Goal: Complete application form

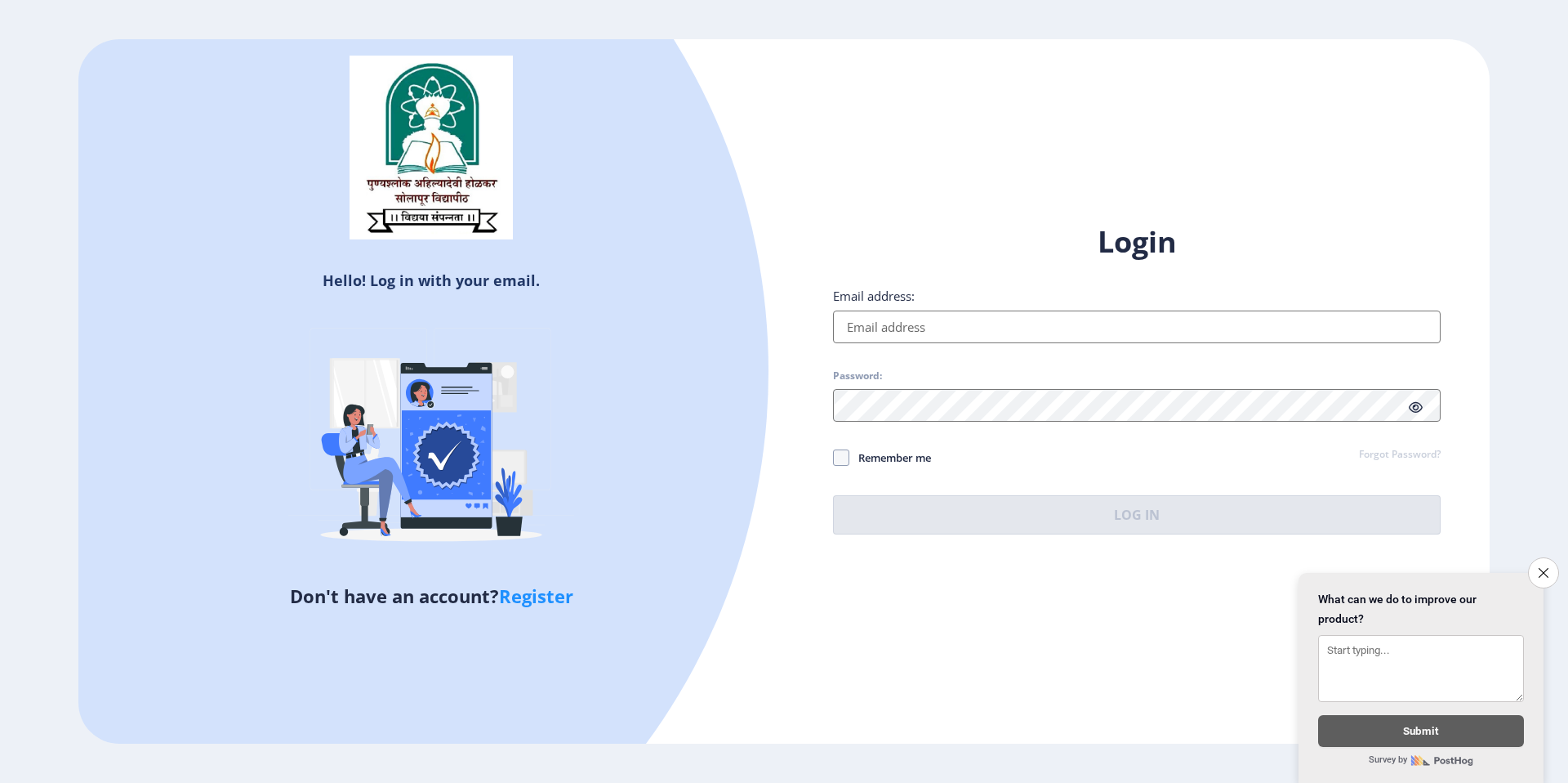
drag, startPoint x: 320, startPoint y: 278, endPoint x: 644, endPoint y: 688, distance: 522.6
click at [644, 688] on div at bounding box center [141, 370] width 1254 height 1254
click at [944, 648] on div "Hello! Log in with your email. Don't have an account? Register Login Email addr…" at bounding box center [784, 392] width 1411 height 704
click at [1541, 567] on icon "Close survey" at bounding box center [1543, 573] width 11 height 11
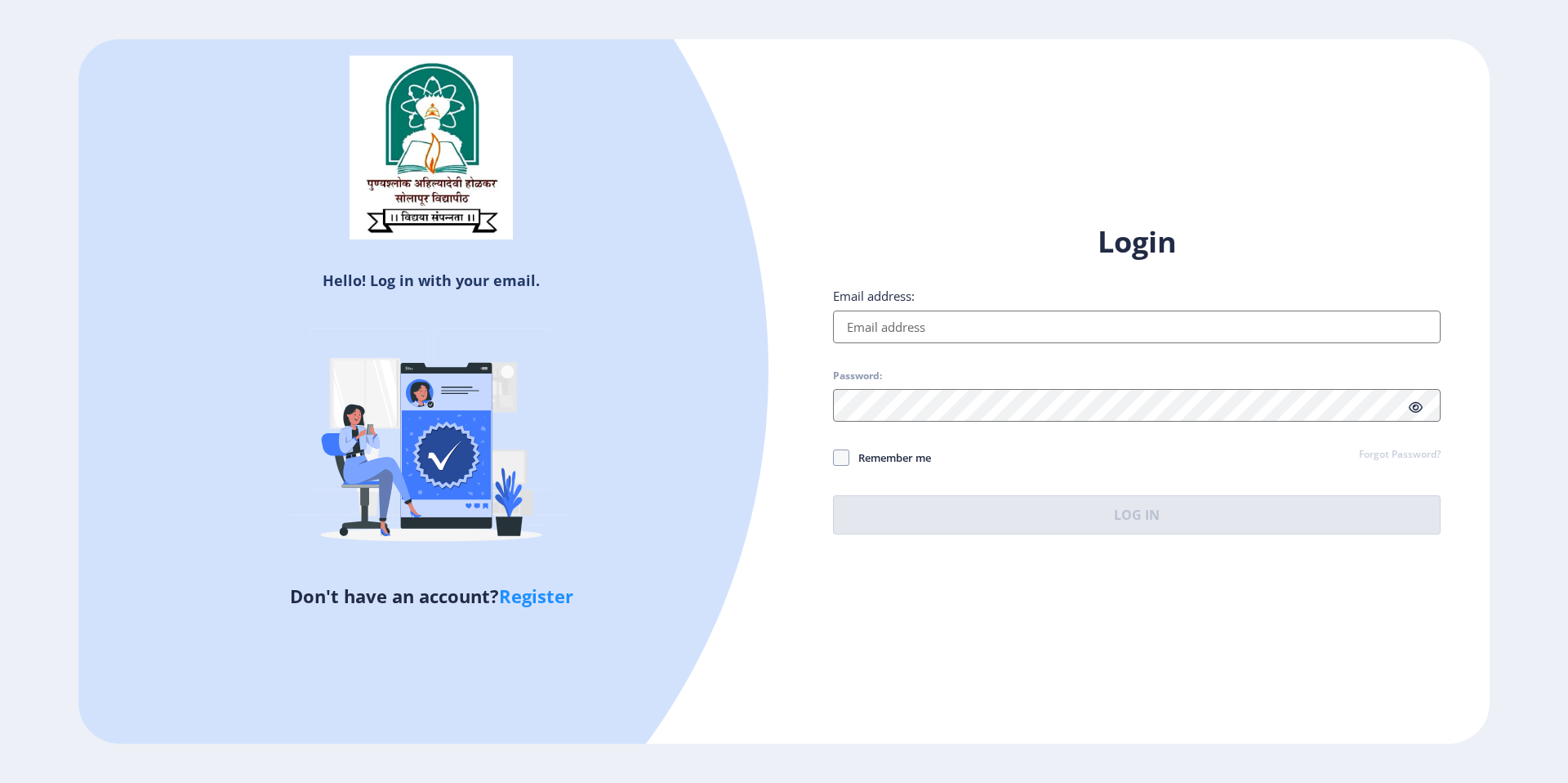
click at [1027, 335] on input "Email address:" at bounding box center [1136, 327] width 607 height 33
type input "[EMAIL_ADDRESS][DOMAIN_NAME]"
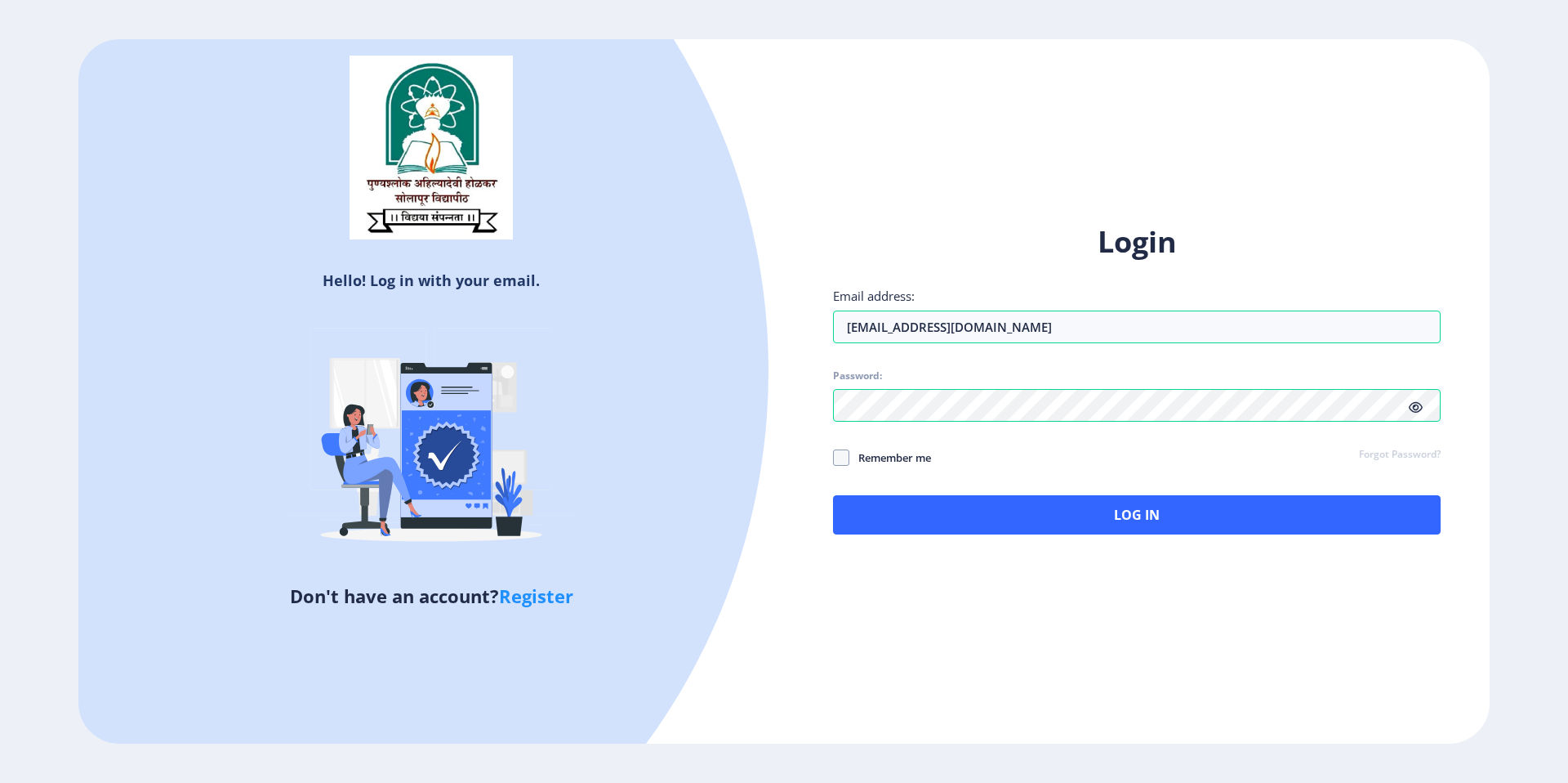
click at [923, 453] on span "Remember me" at bounding box center [890, 457] width 82 height 19
click at [834, 458] on input "Remember me" at bounding box center [833, 458] width 1 height 1
checkbox input "true"
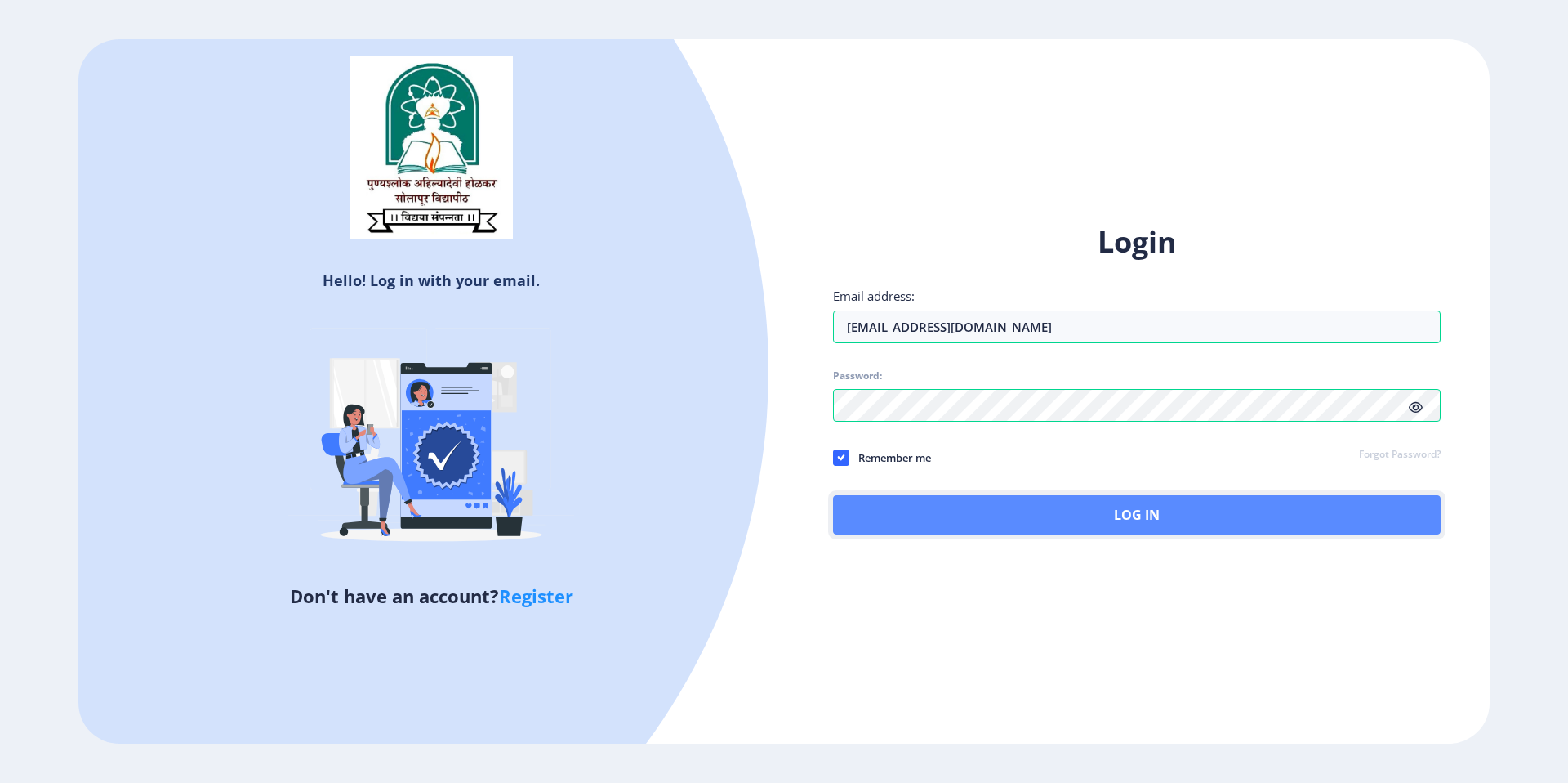
click at [1052, 526] on button "Log In" at bounding box center [1136, 515] width 607 height 40
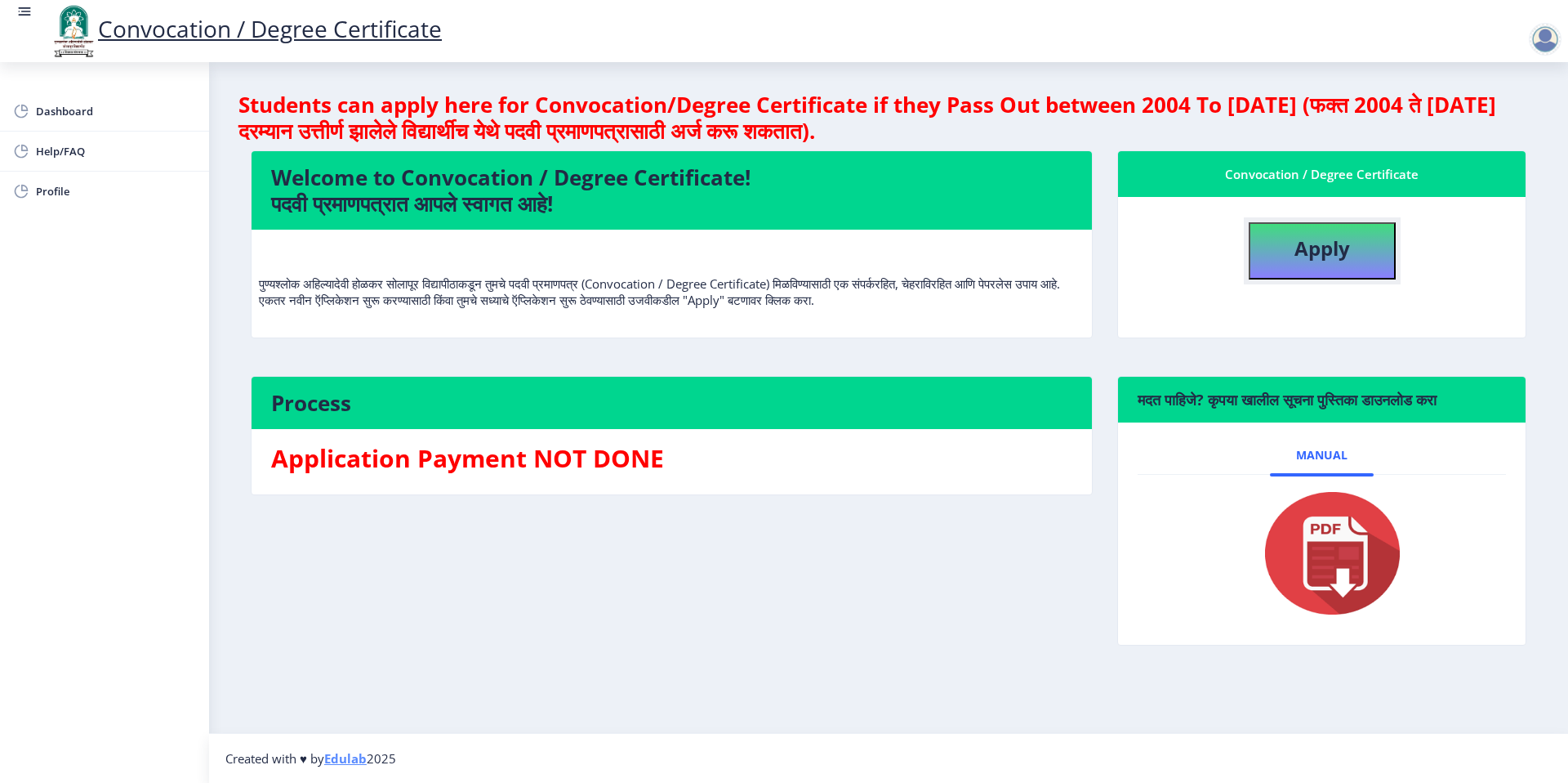
click at [1314, 234] on b "Apply" at bounding box center [1322, 247] width 55 height 27
select select
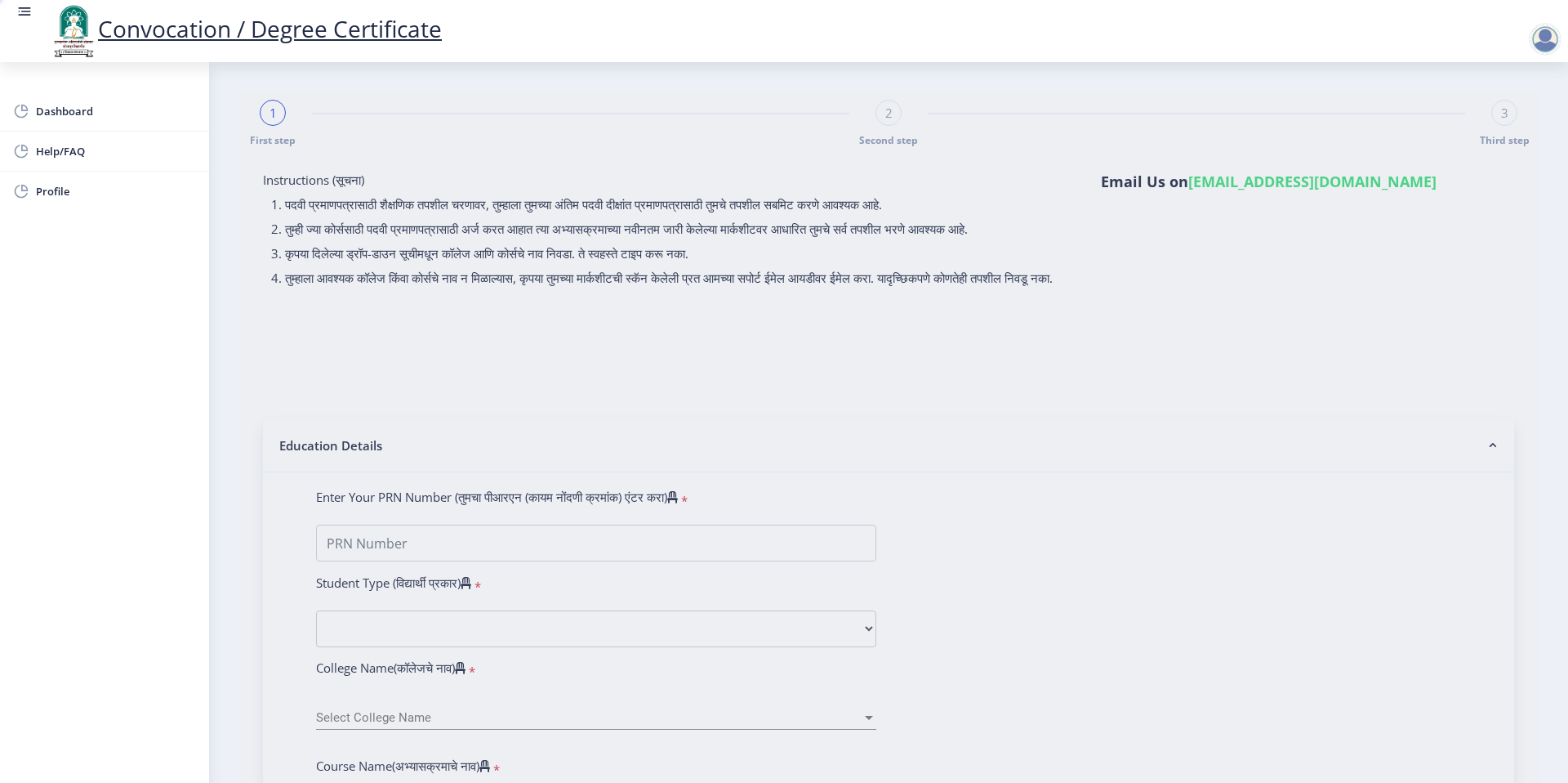
type input "[PERSON_NAME]"
type input "Kulkarni"
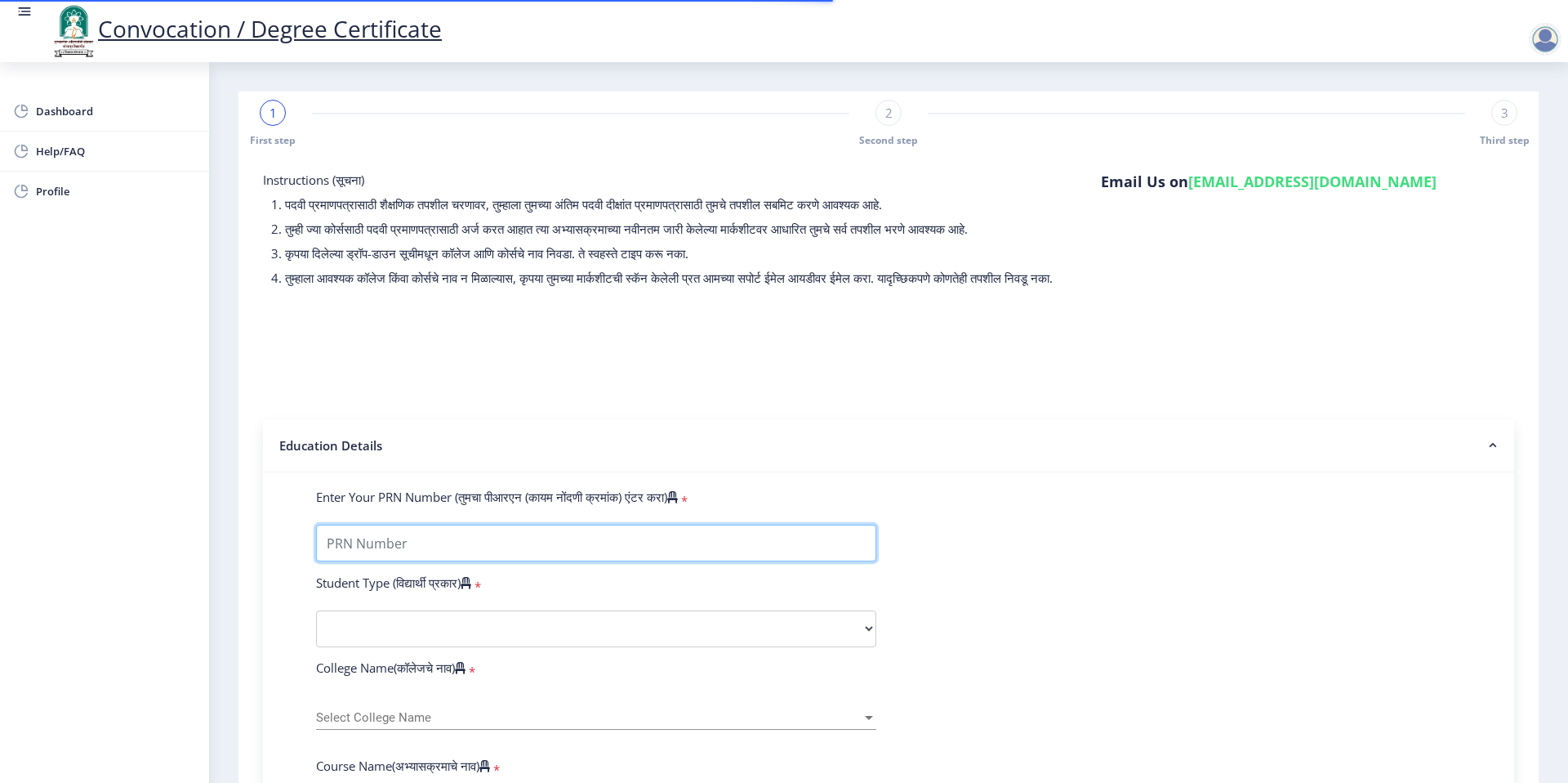
click at [392, 550] on input "Enter Your PRN Number (तुमचा पीआरएन (कायम नोंदणी क्रमांक) एंटर करा)" at bounding box center [596, 543] width 560 height 37
type input "1100007524"
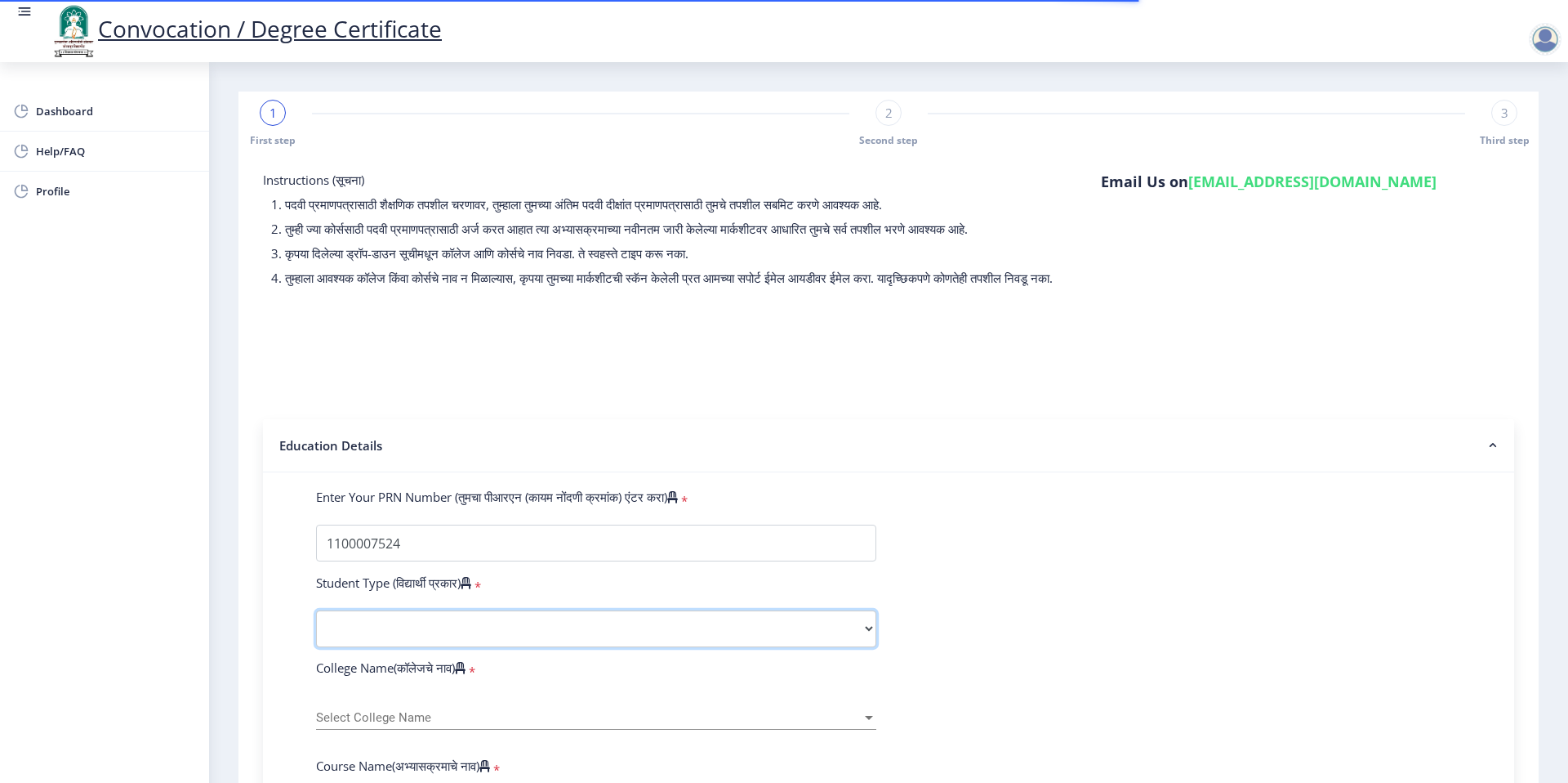
click at [380, 646] on select "Select Student Type Regular External" at bounding box center [596, 629] width 560 height 37
select select "Regular"
click at [316, 626] on select "Select Student Type Regular External" at bounding box center [596, 629] width 560 height 37
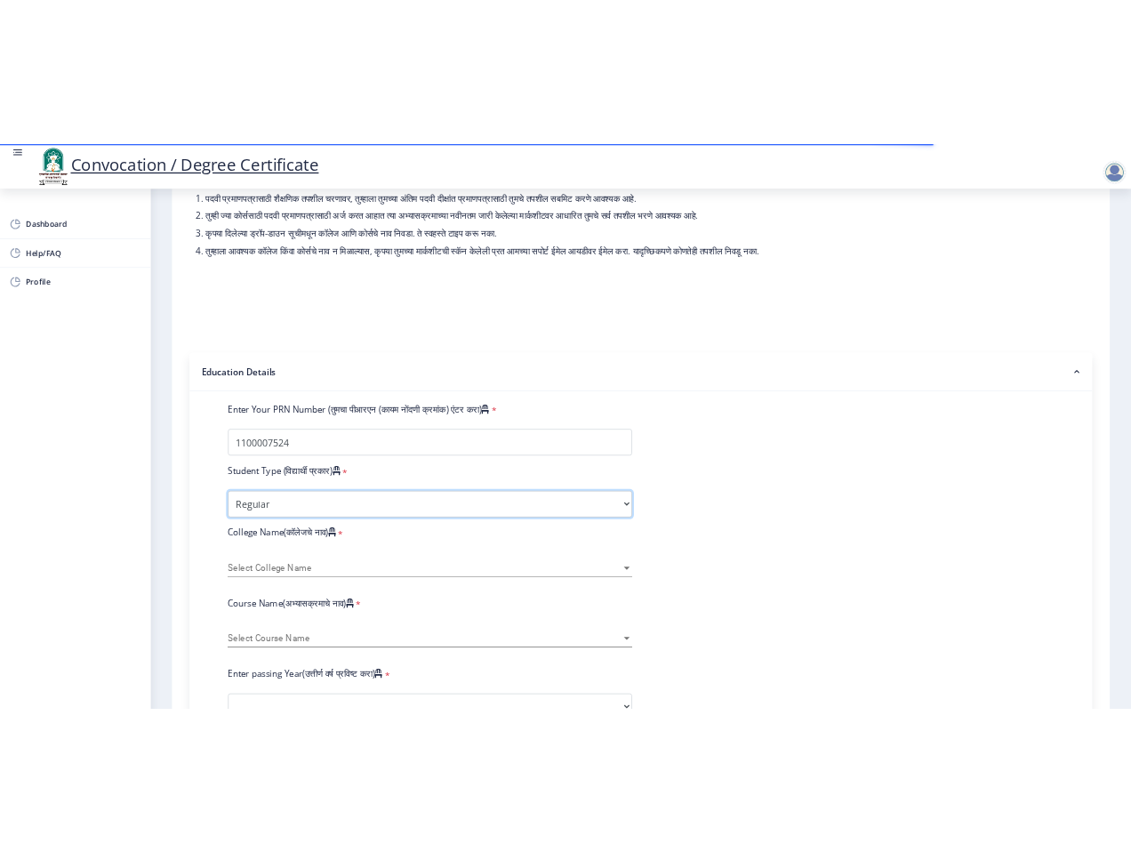
scroll to position [387, 0]
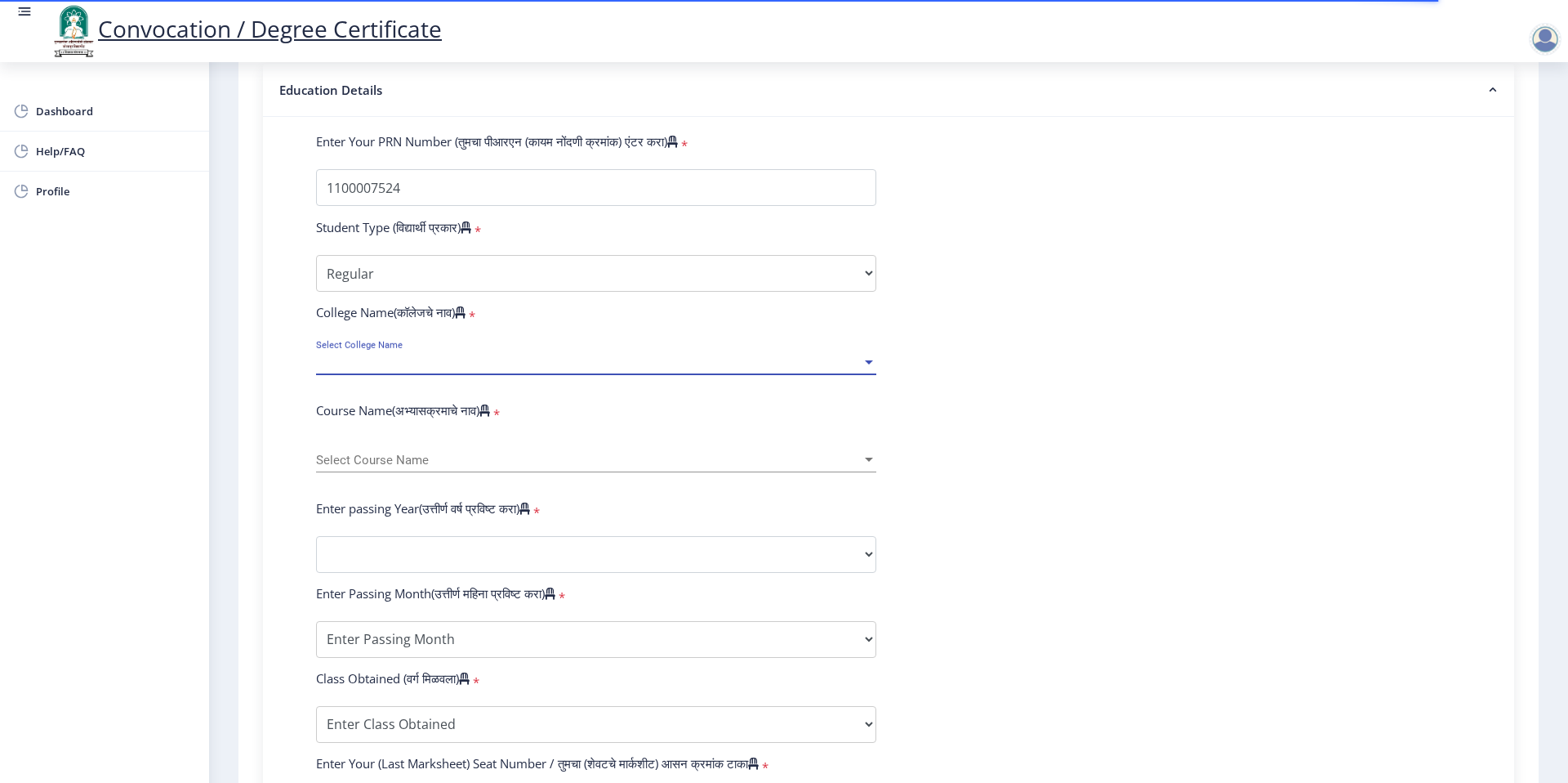
click at [398, 369] on span "Select College Name" at bounding box center [589, 362] width 546 height 14
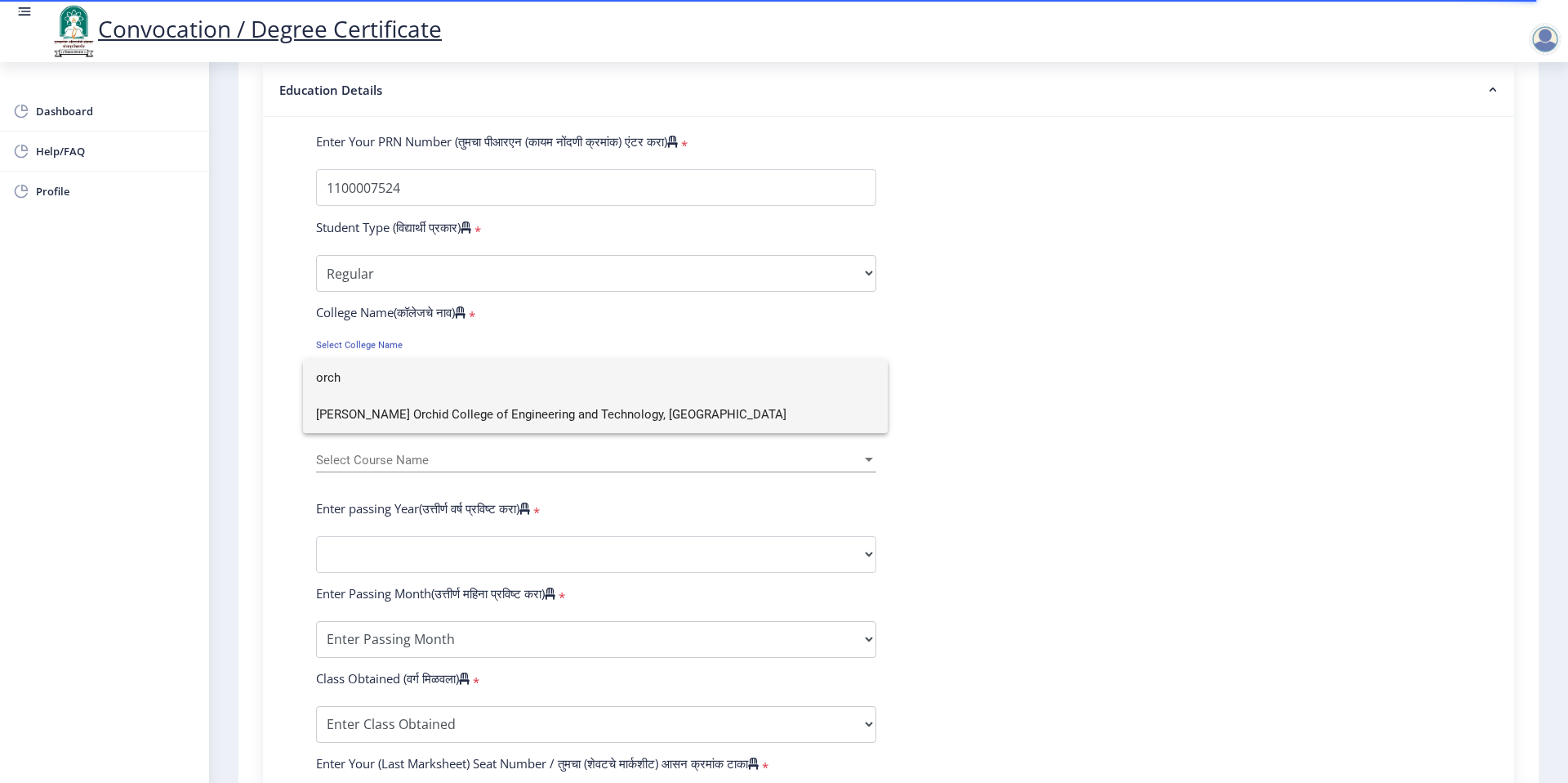
type input "orch"
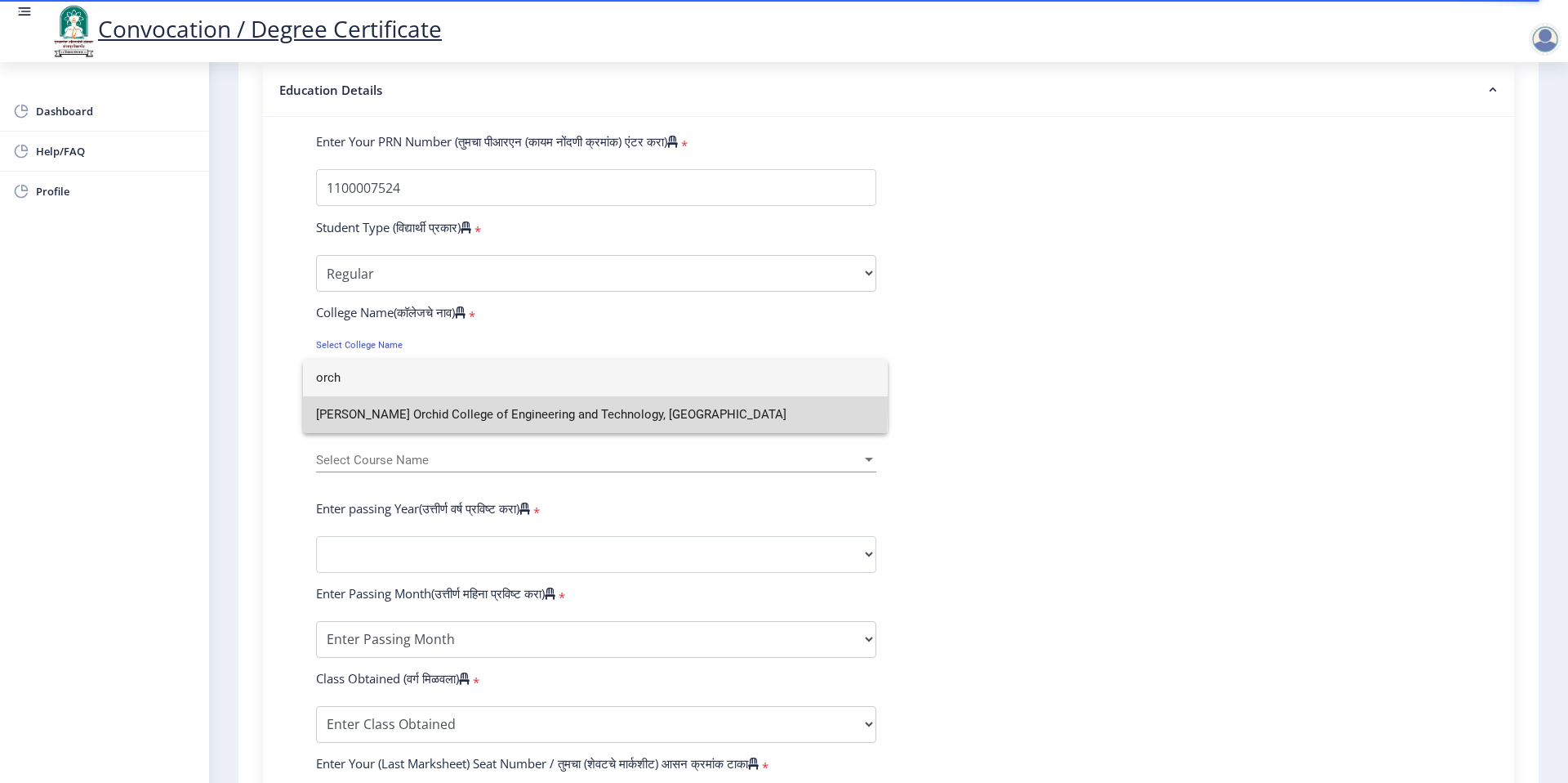
click at [416, 406] on span "[PERSON_NAME] Orchid College of Engineering and Technology, [GEOGRAPHIC_DATA]" at bounding box center [595, 414] width 558 height 37
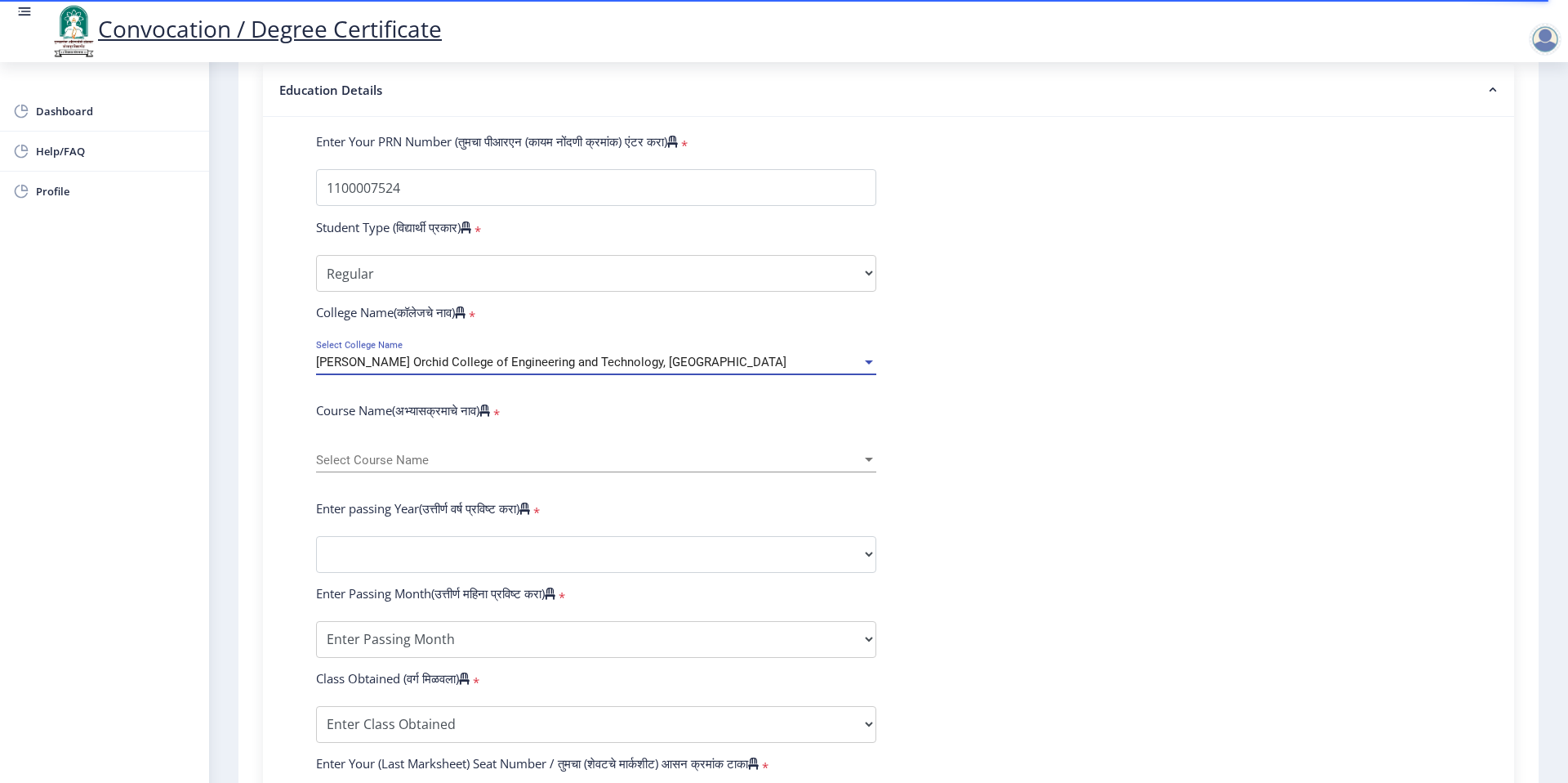
click at [424, 472] on div "Select Course Name Select Course Name" at bounding box center [596, 454] width 560 height 34
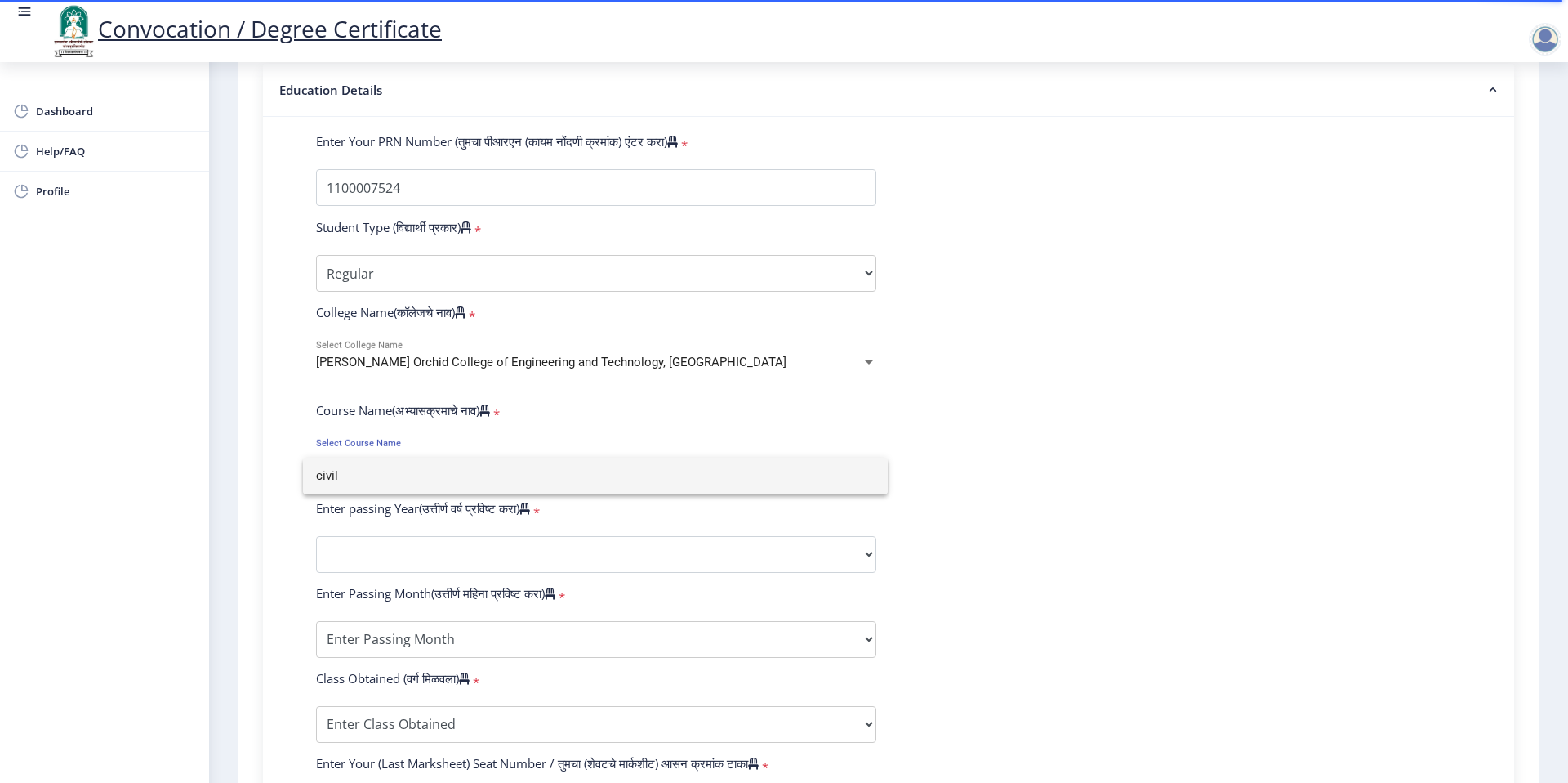
type input "civil"
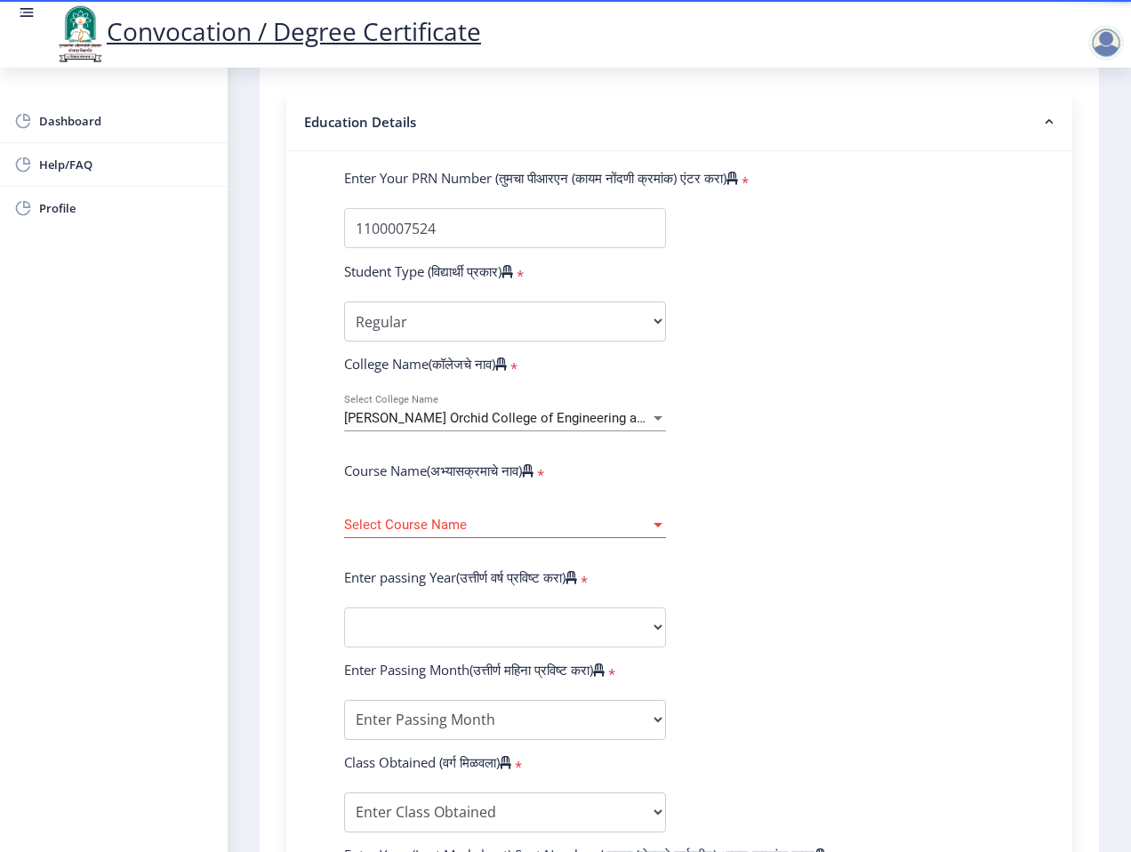
click at [899, 393] on form "Enter Your PRN Number (तुमचा पीआरएन (कायम नोंदणी क्रमांक) एंटर करा) * Student T…" at bounding box center [679, 640] width 697 height 942
click at [624, 527] on span "Select Course Name" at bounding box center [497, 524] width 306 height 15
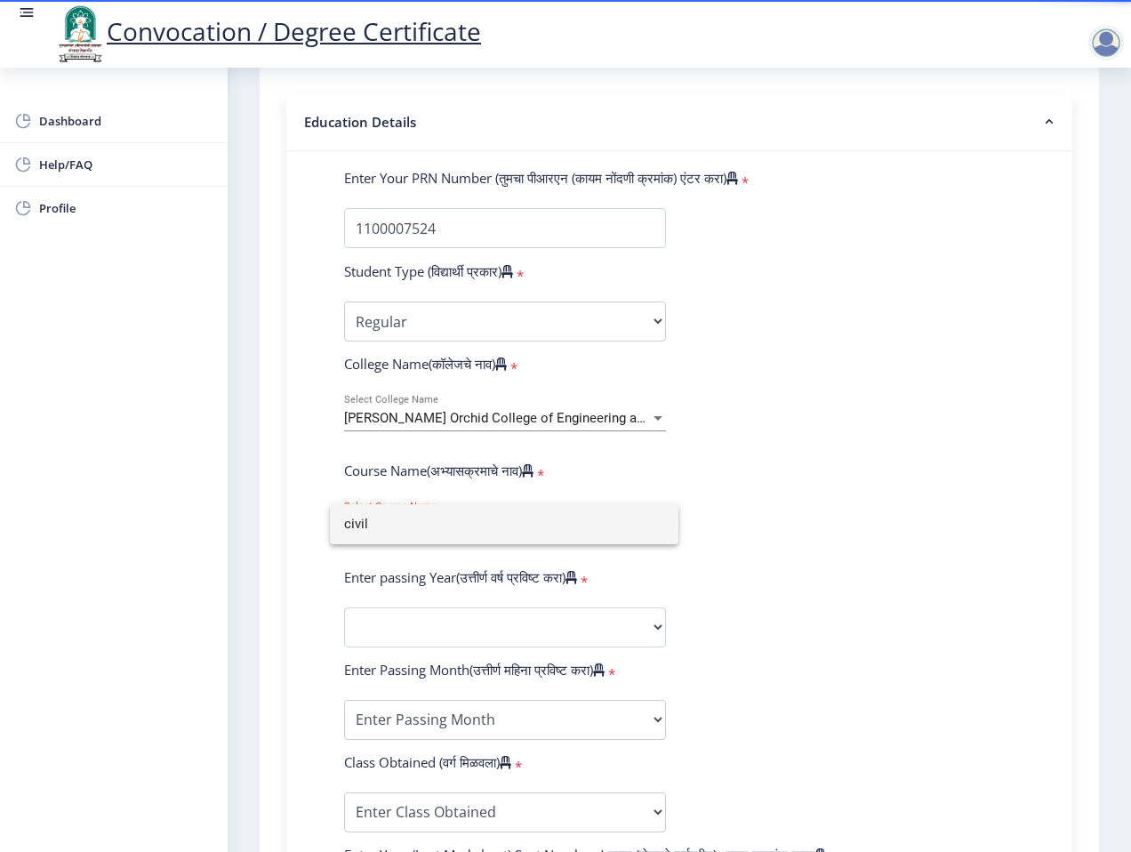
click at [758, 520] on div at bounding box center [565, 426] width 1131 height 852
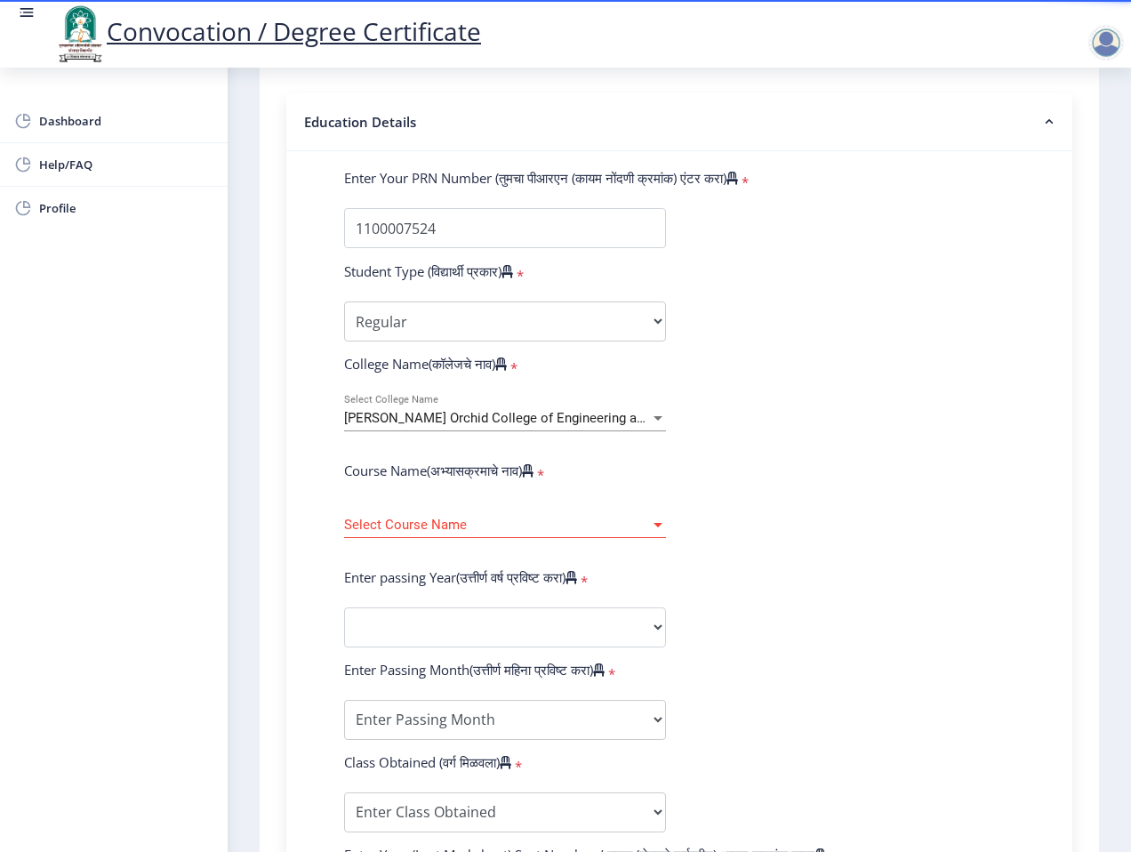
click at [379, 420] on span "[PERSON_NAME] Orchid College of Engineering and Technology, [GEOGRAPHIC_DATA]" at bounding box center [600, 418] width 512 height 16
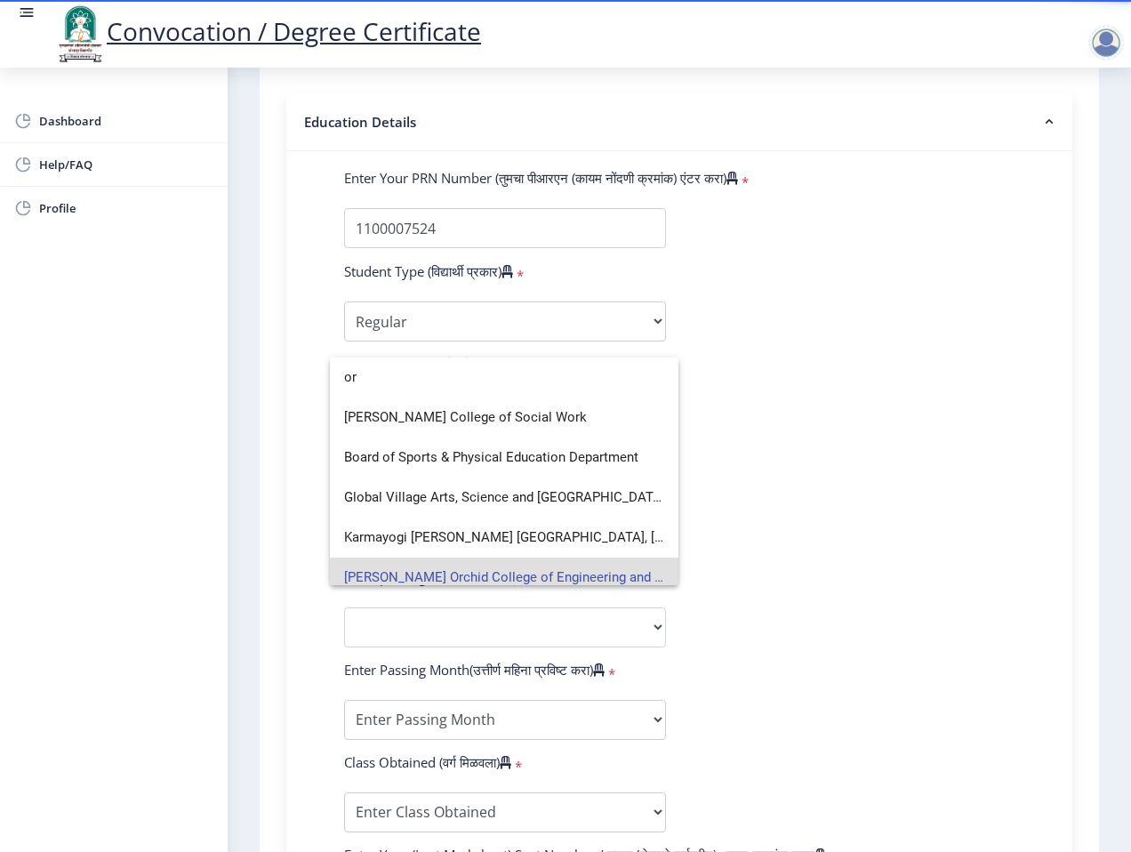
type input "o"
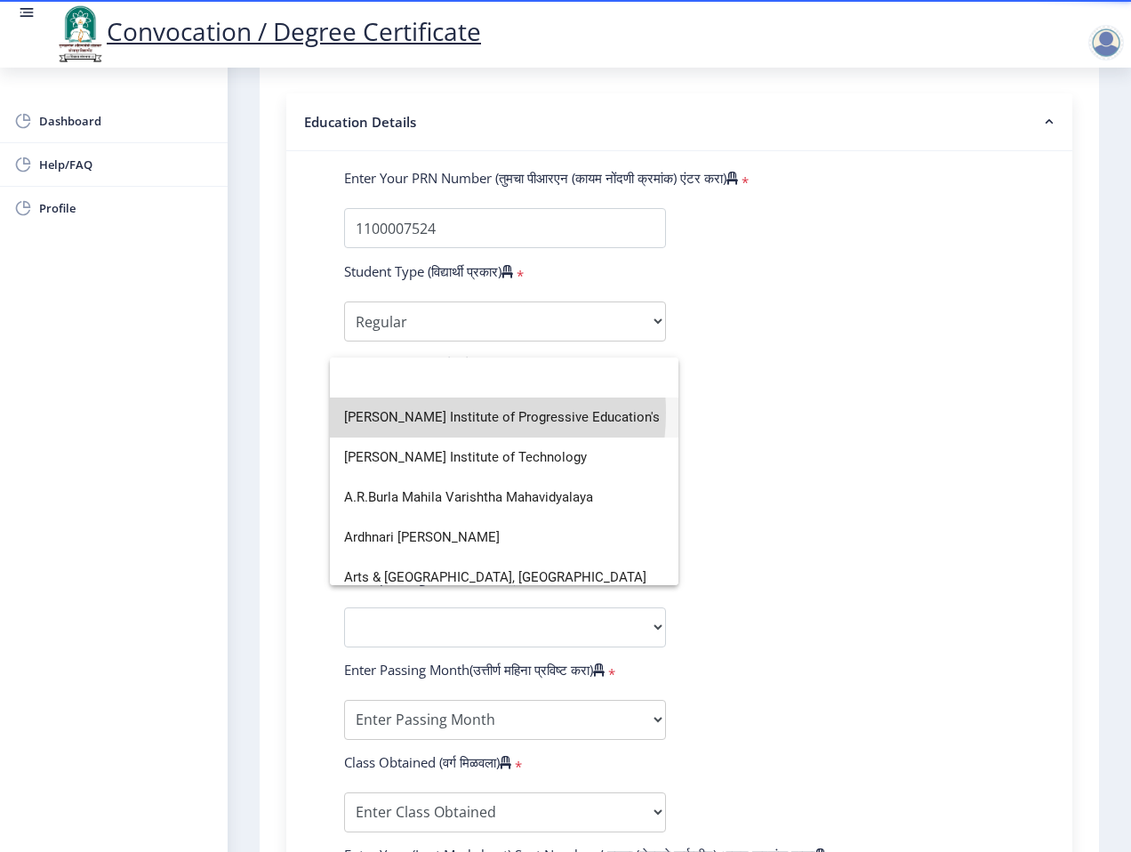
click at [436, 412] on span "[PERSON_NAME] Institute of Progressive Education's" at bounding box center [504, 417] width 320 height 40
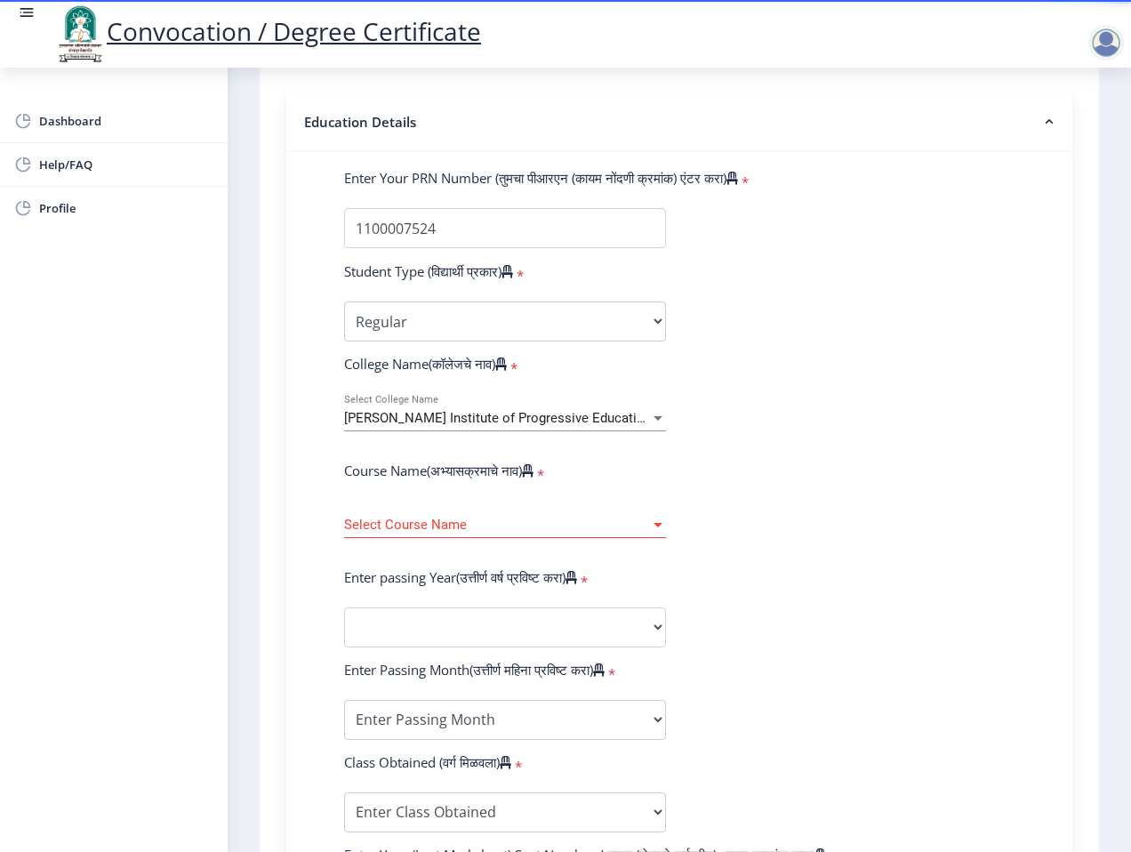
click at [873, 452] on form "Enter Your PRN Number (तुमचा पीआरएन (कायम नोंदणी क्रमांक) एंटर करा) * Student T…" at bounding box center [679, 640] width 697 height 942
click at [547, 510] on div "Select Course Name Select Course Name" at bounding box center [505, 518] width 322 height 37
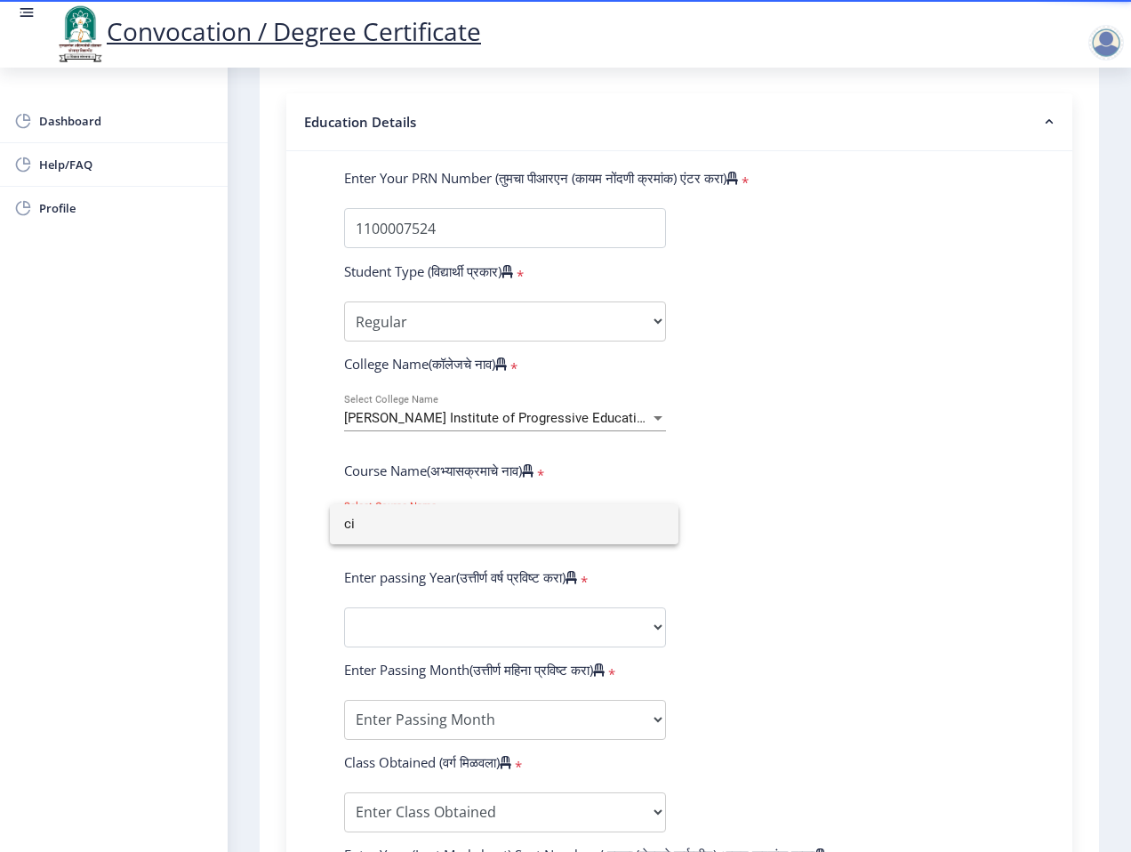
type input "c"
click at [732, 462] on div at bounding box center [565, 426] width 1131 height 852
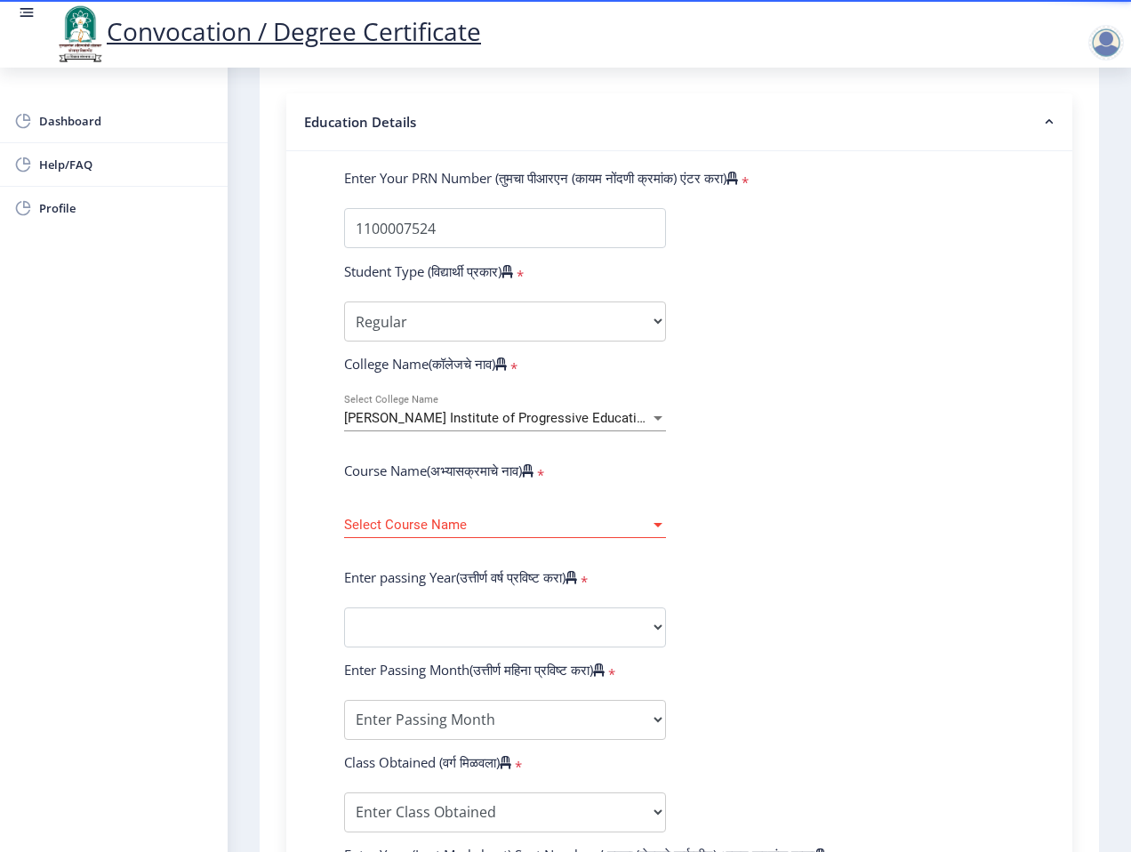
click at [630, 406] on div "[PERSON_NAME] Institute of Progressive Education's Select College Name" at bounding box center [505, 412] width 322 height 37
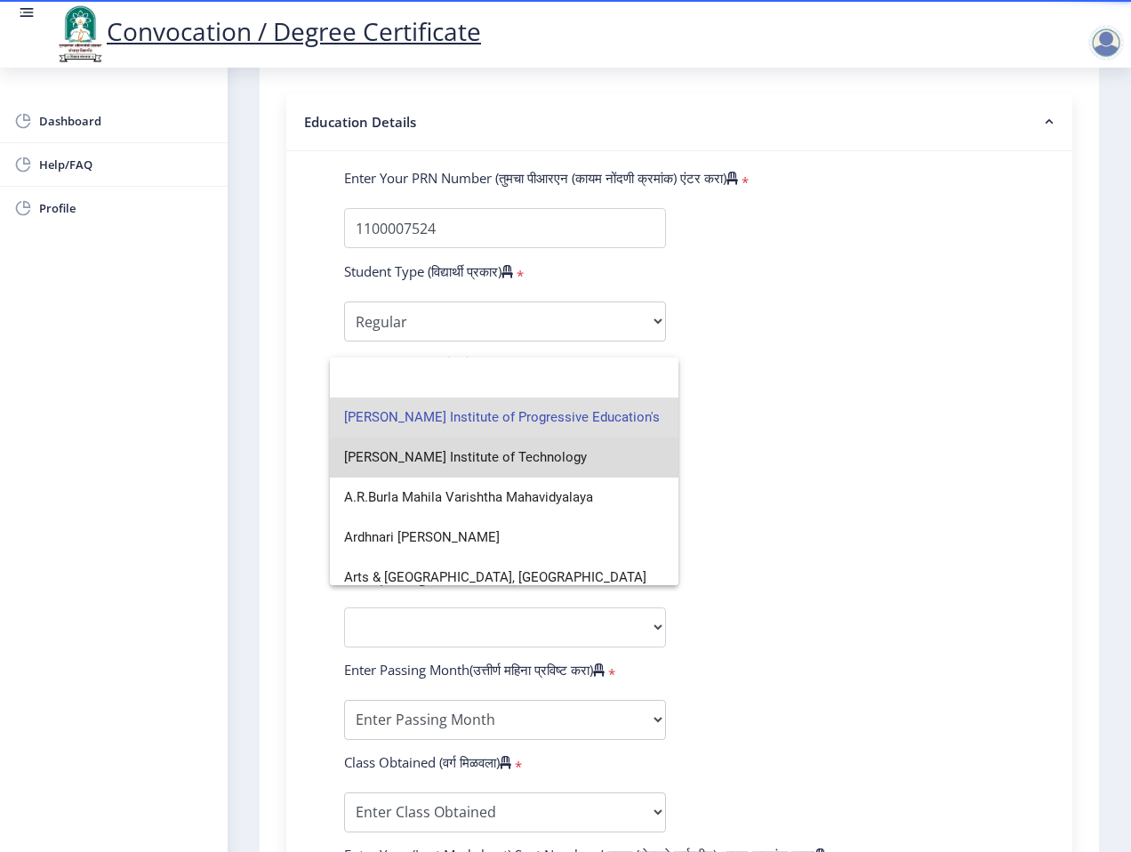
click at [644, 472] on span "[PERSON_NAME] Institute of Technology" at bounding box center [504, 457] width 320 height 40
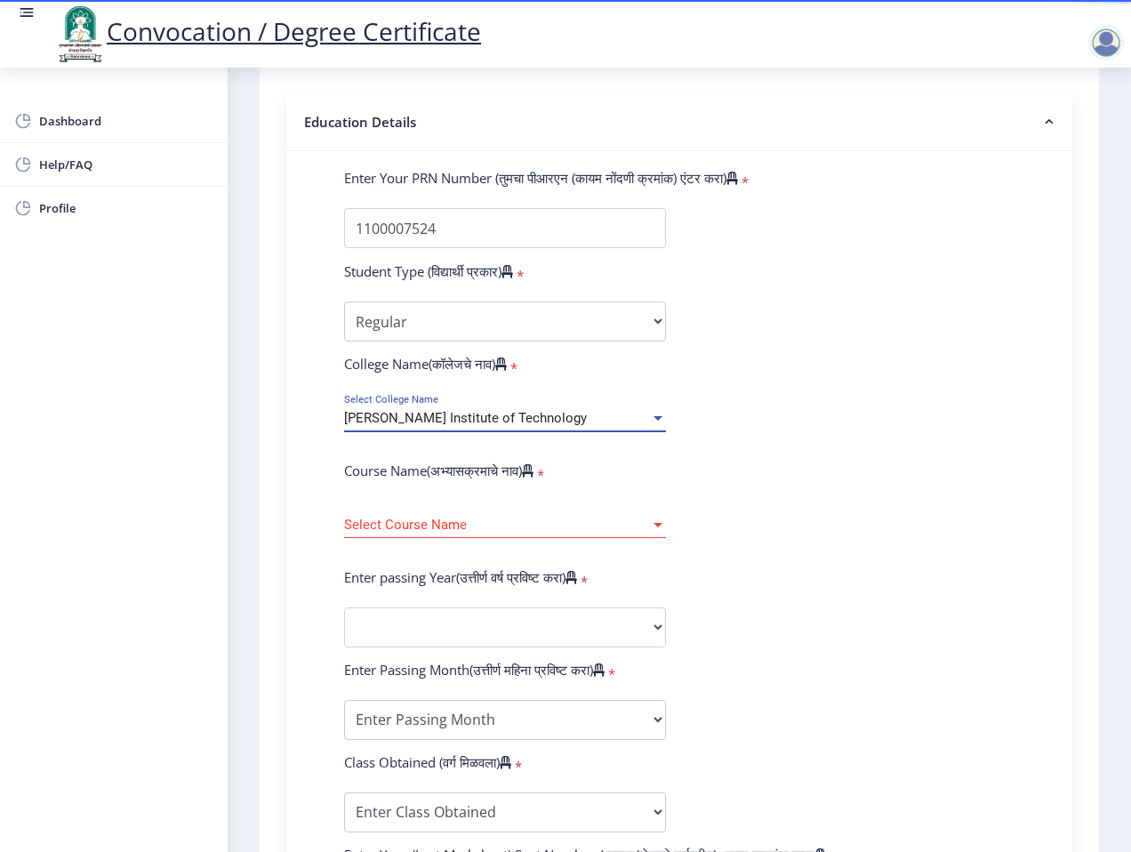
click at [807, 482] on form "Enter Your PRN Number (तुमचा पीआरएन (कायम नोंदणी क्रमांक) एंटर करा) * Student T…" at bounding box center [679, 640] width 697 height 942
click at [621, 525] on span "Select Course Name" at bounding box center [497, 524] width 306 height 15
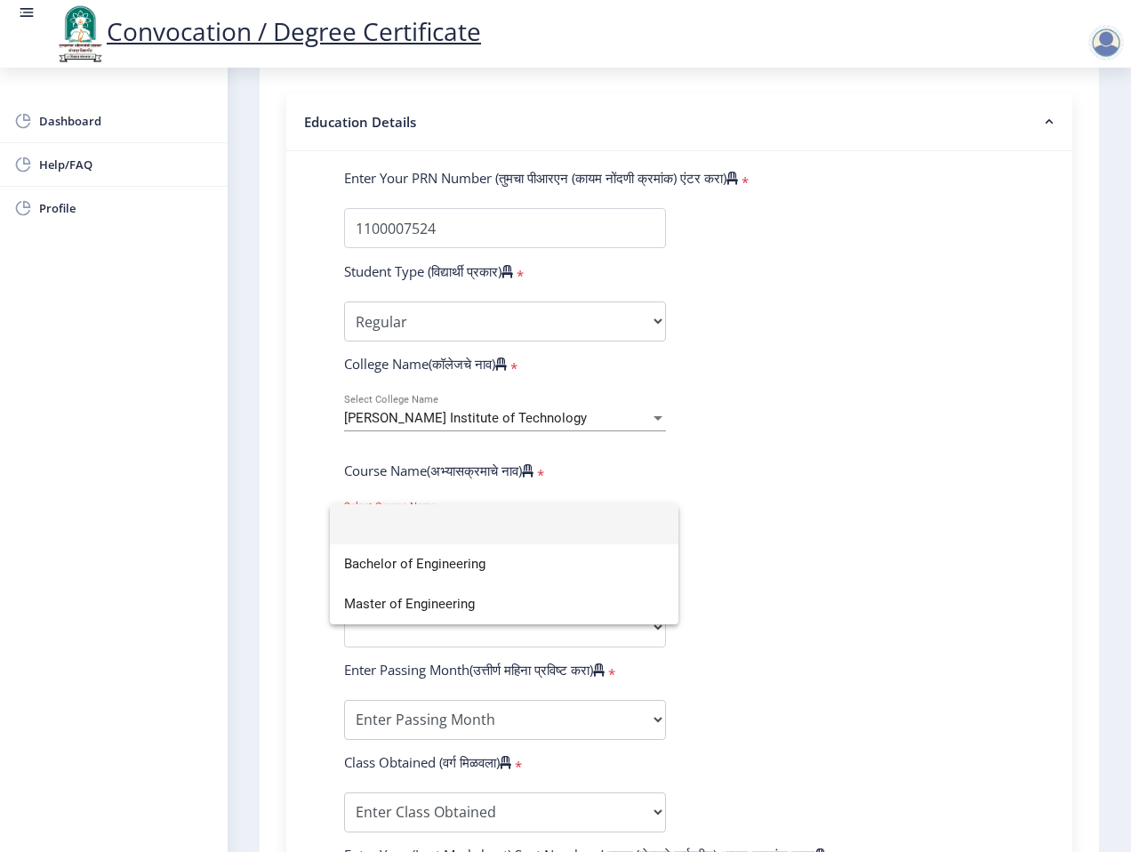
click at [785, 542] on div at bounding box center [565, 426] width 1131 height 852
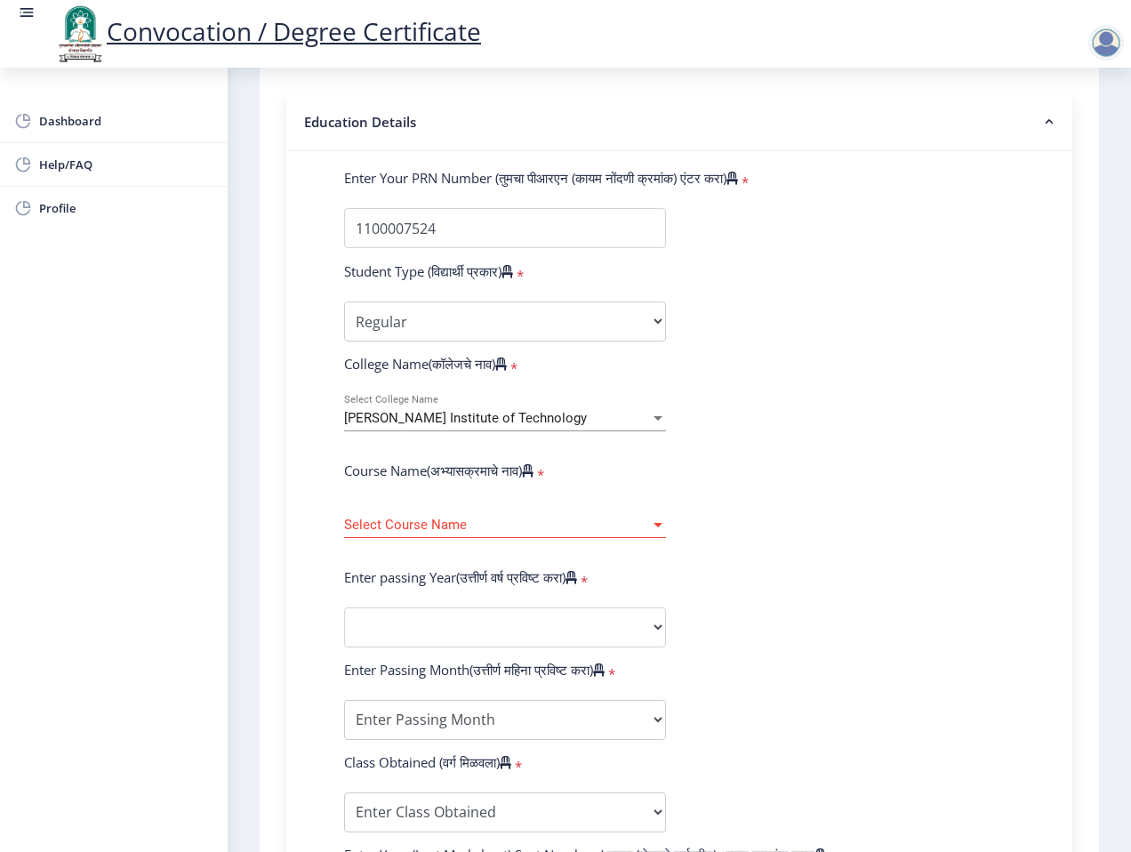
click at [631, 526] on span "Select Course Name" at bounding box center [497, 524] width 306 height 15
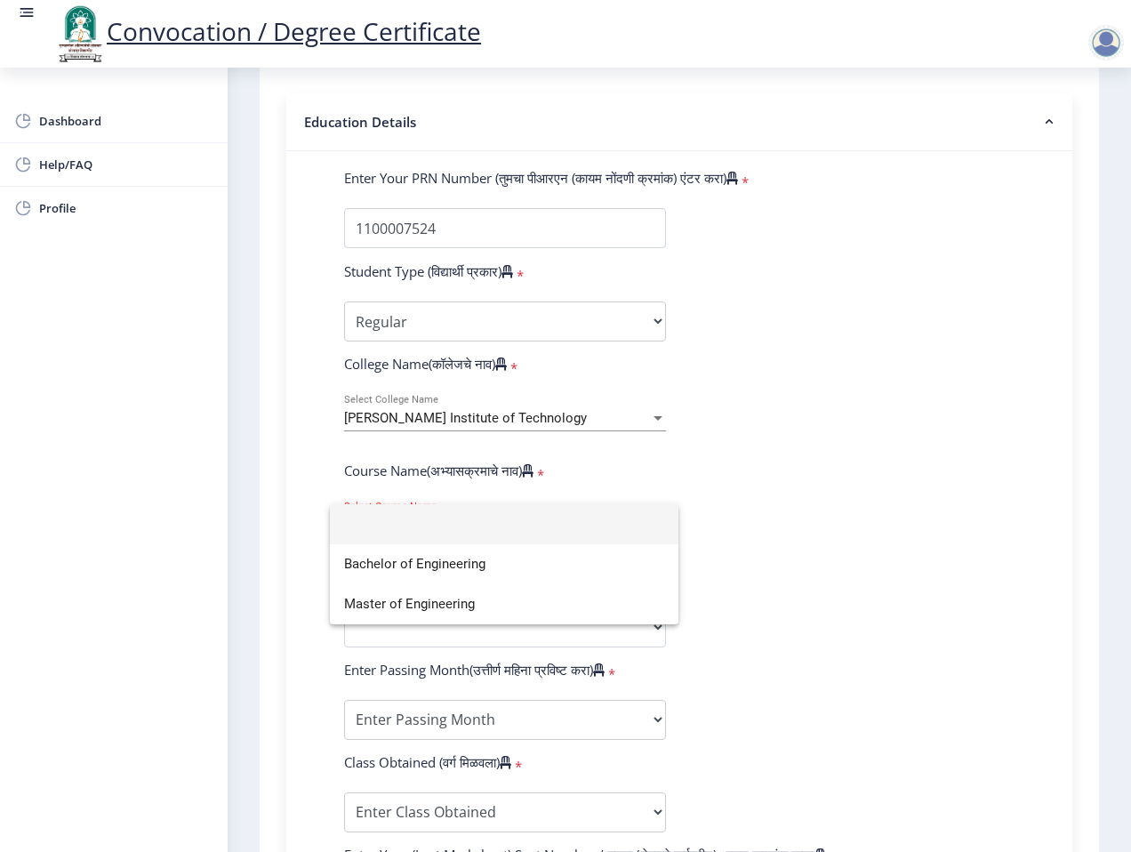
click at [772, 538] on div at bounding box center [565, 426] width 1131 height 852
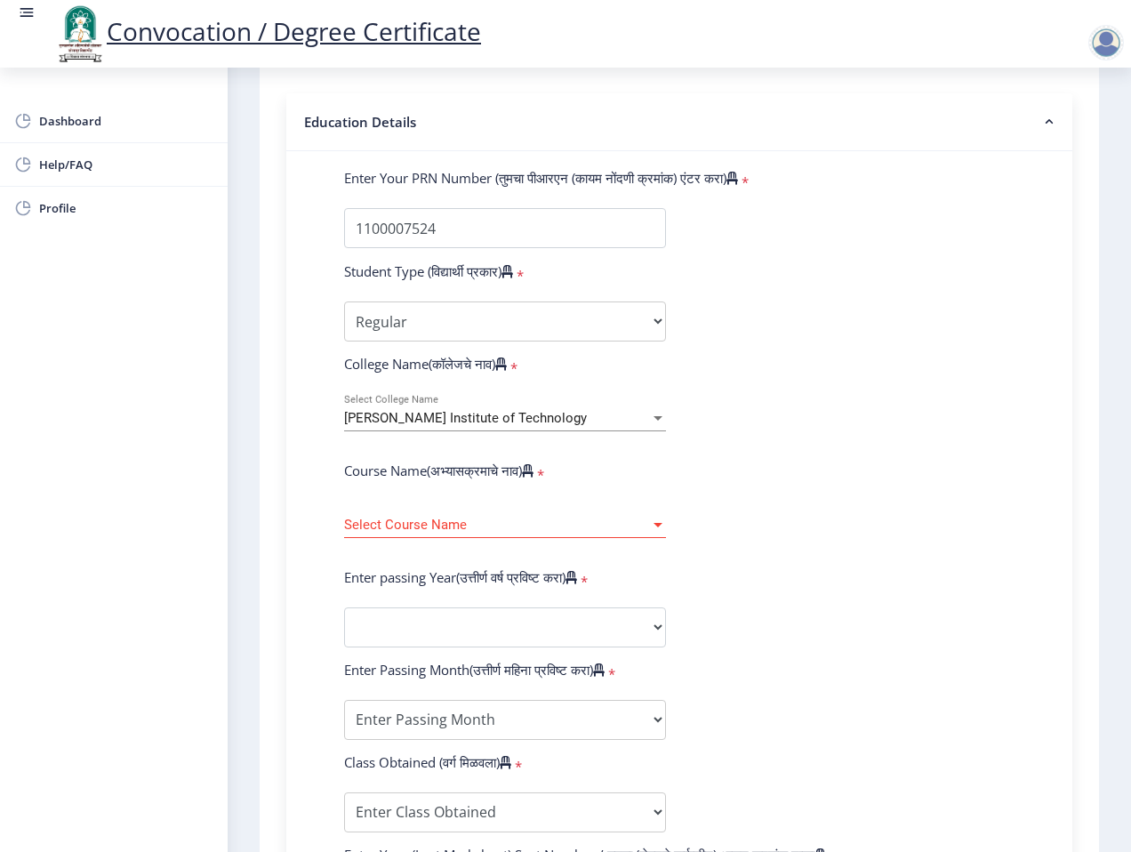
click at [624, 533] on div "Select Course Name Select Course Name" at bounding box center [505, 518] width 322 height 37
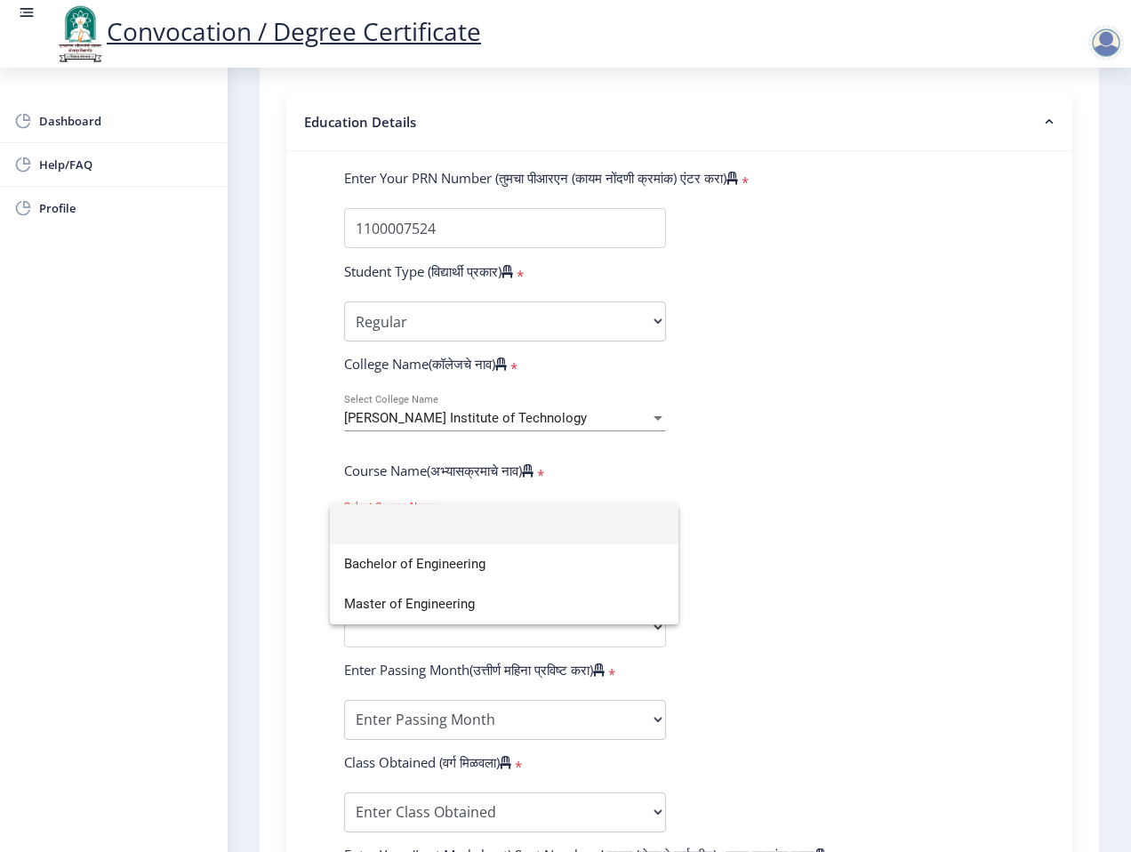
drag, startPoint x: 757, startPoint y: 524, endPoint x: 694, endPoint y: 484, distance: 75.2
click at [757, 524] on div at bounding box center [565, 426] width 1131 height 852
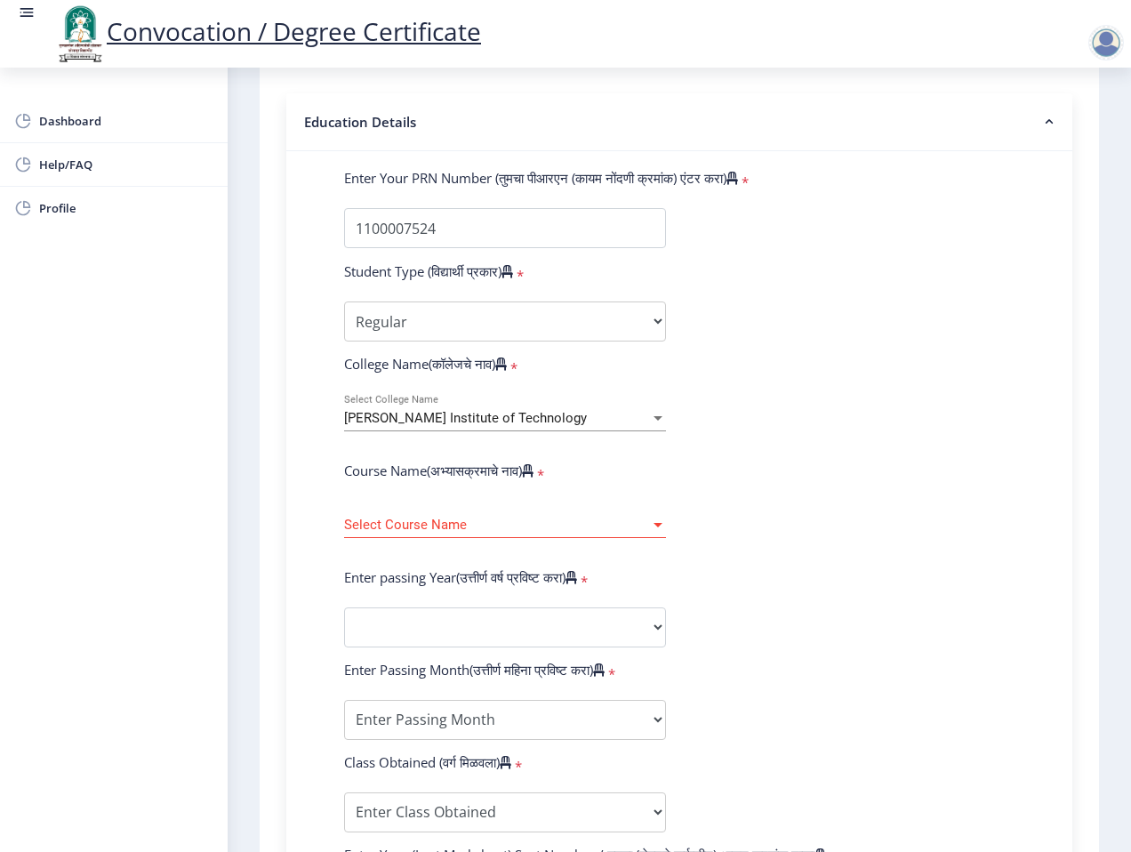
click at [590, 412] on div "[PERSON_NAME] Institute of Technology" at bounding box center [497, 418] width 306 height 15
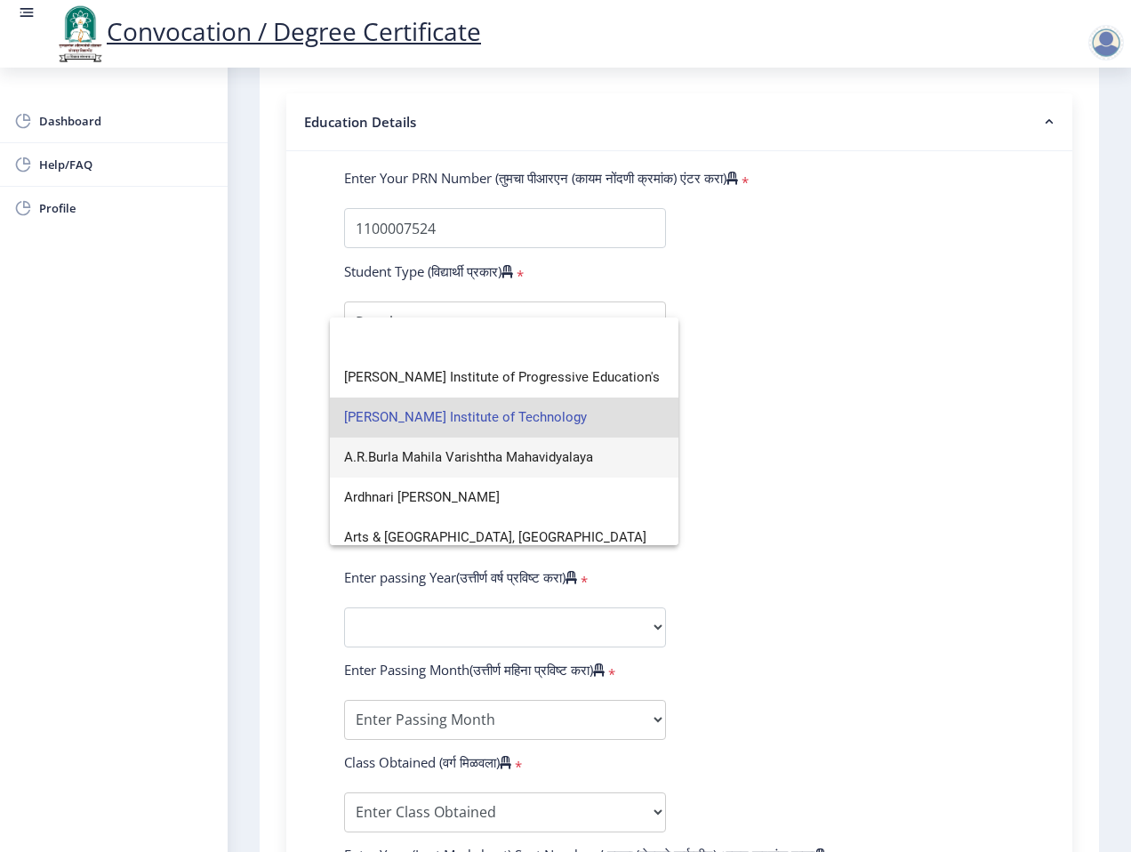
click at [564, 462] on span "A.R.Burla Mahila Varishtha Mahavidyalaya" at bounding box center [504, 457] width 320 height 40
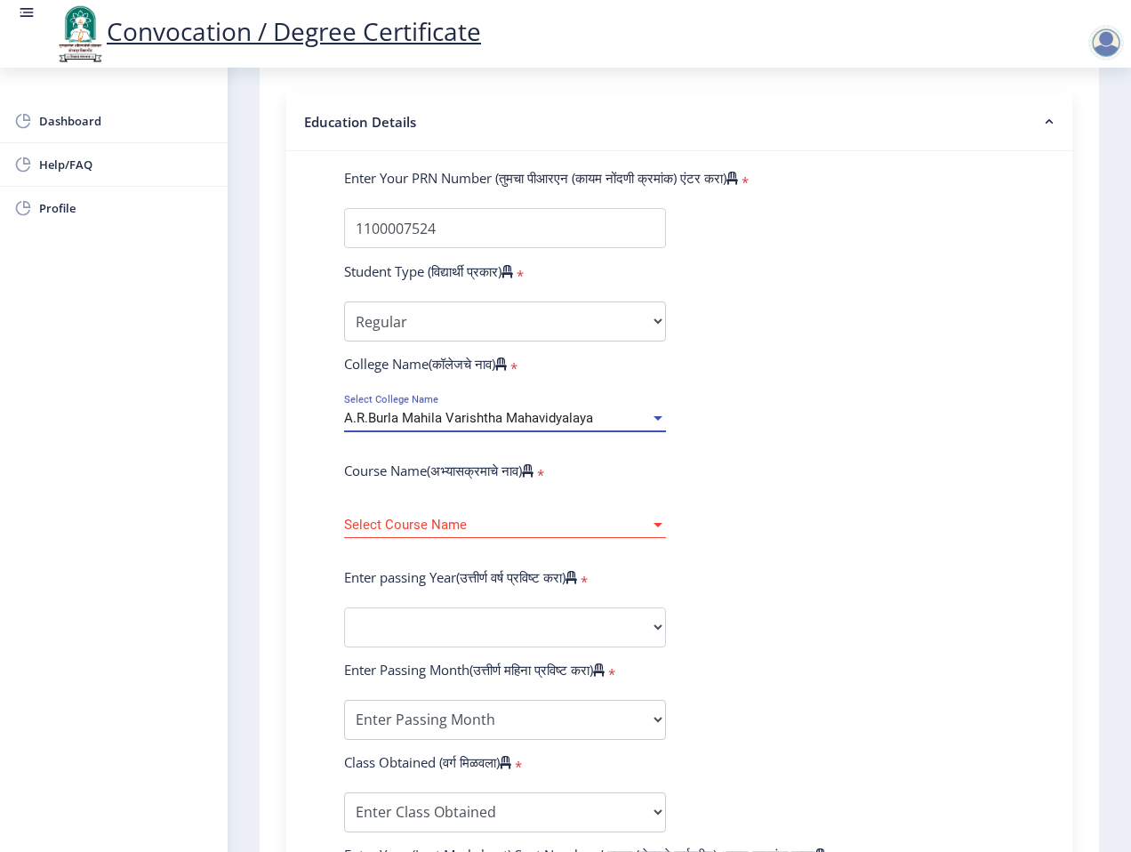
click at [814, 466] on form "Enter Your PRN Number (तुमचा पीआरएन (कायम नोंदणी क्रमांक) एंटर करा) * Student T…" at bounding box center [679, 640] width 697 height 942
click at [652, 514] on div "Select Course Name Select Course Name" at bounding box center [505, 518] width 322 height 37
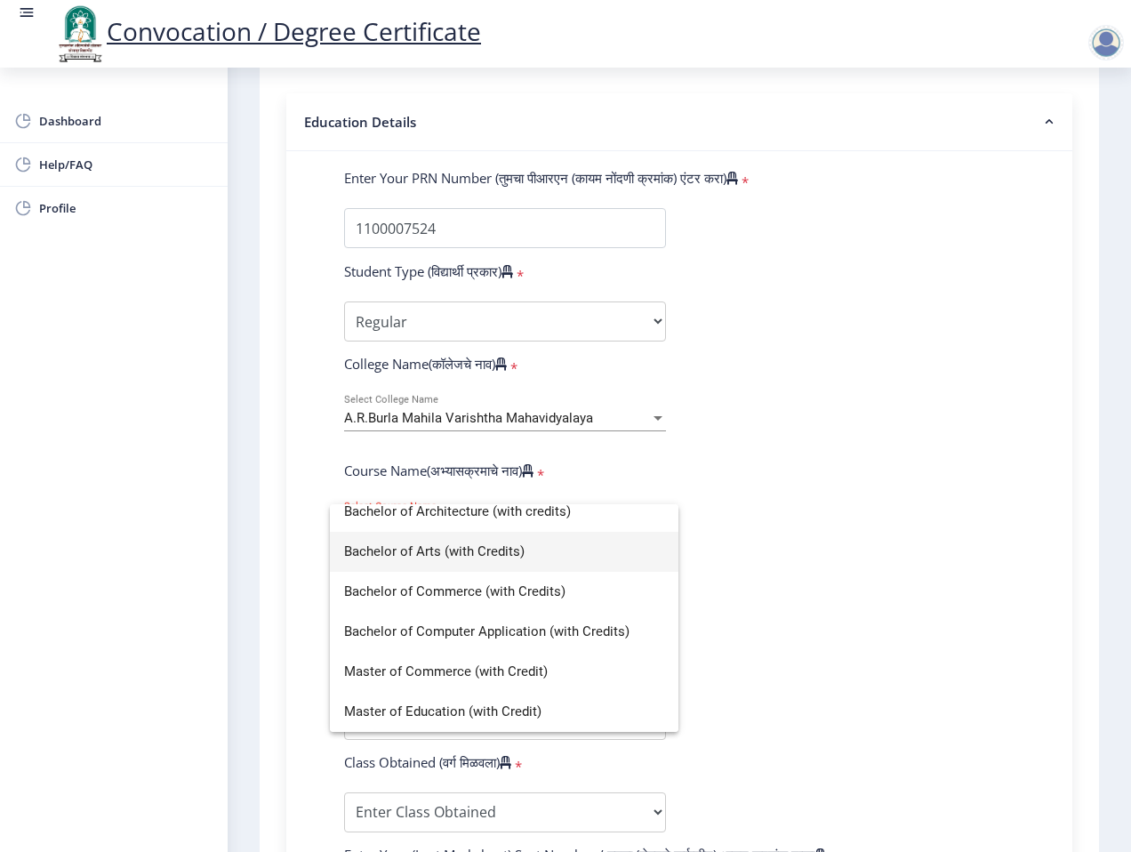
scroll to position [0, 0]
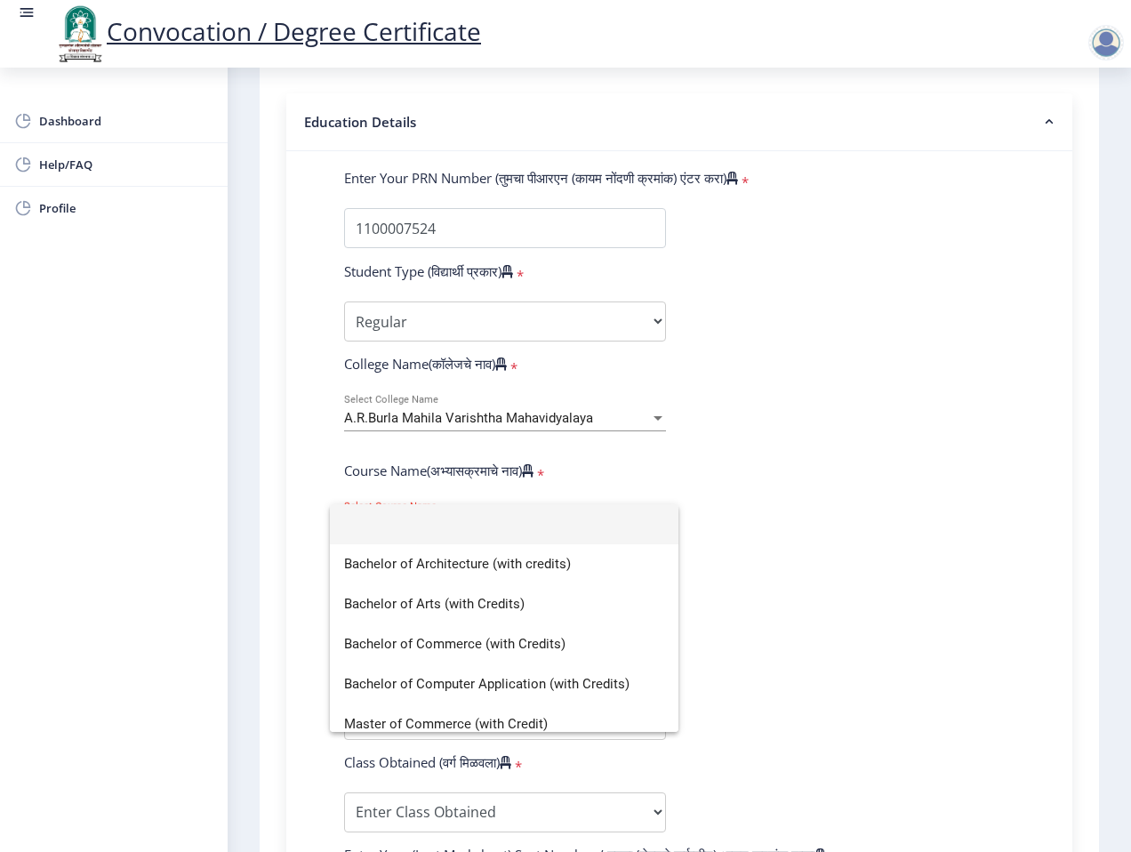
drag, startPoint x: 926, startPoint y: 456, endPoint x: 793, endPoint y: 454, distance: 133.4
click at [926, 456] on div at bounding box center [565, 426] width 1131 height 852
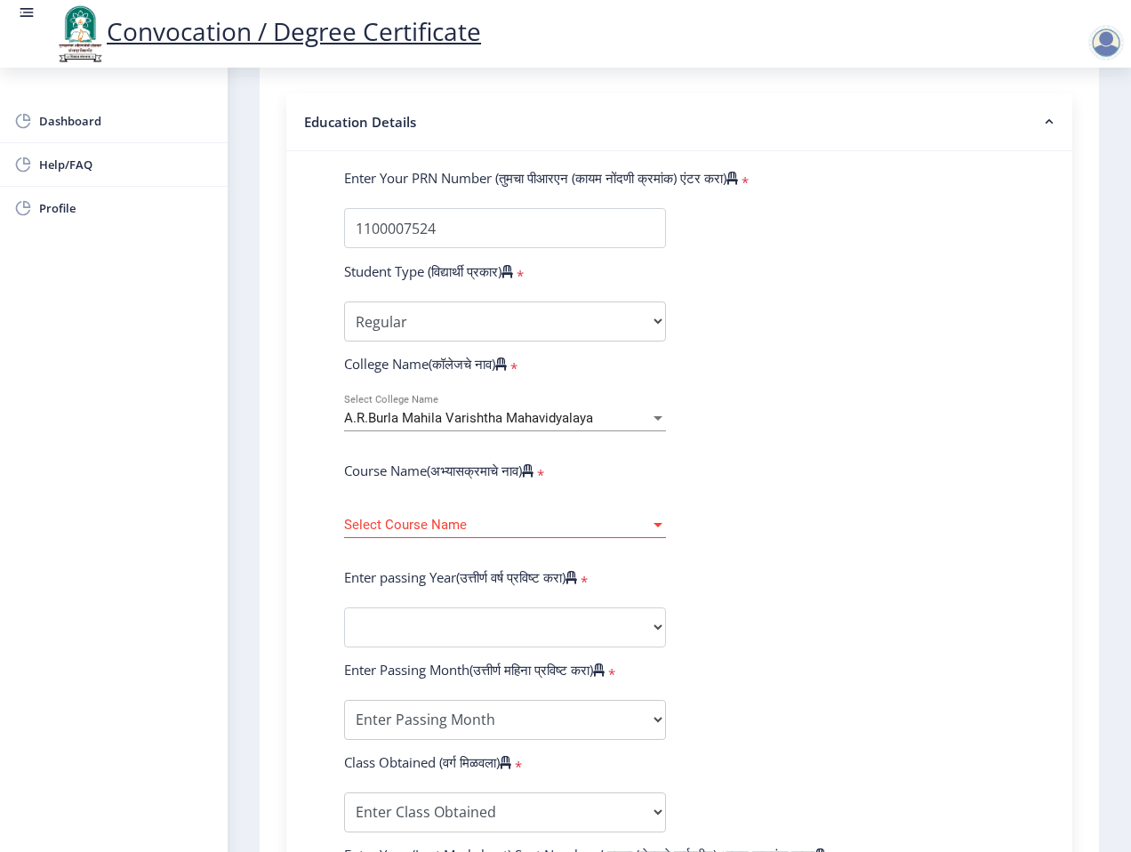
click at [601, 414] on div "A.R.Burla Mahila Varishtha Mahavidyalaya" at bounding box center [497, 418] width 306 height 15
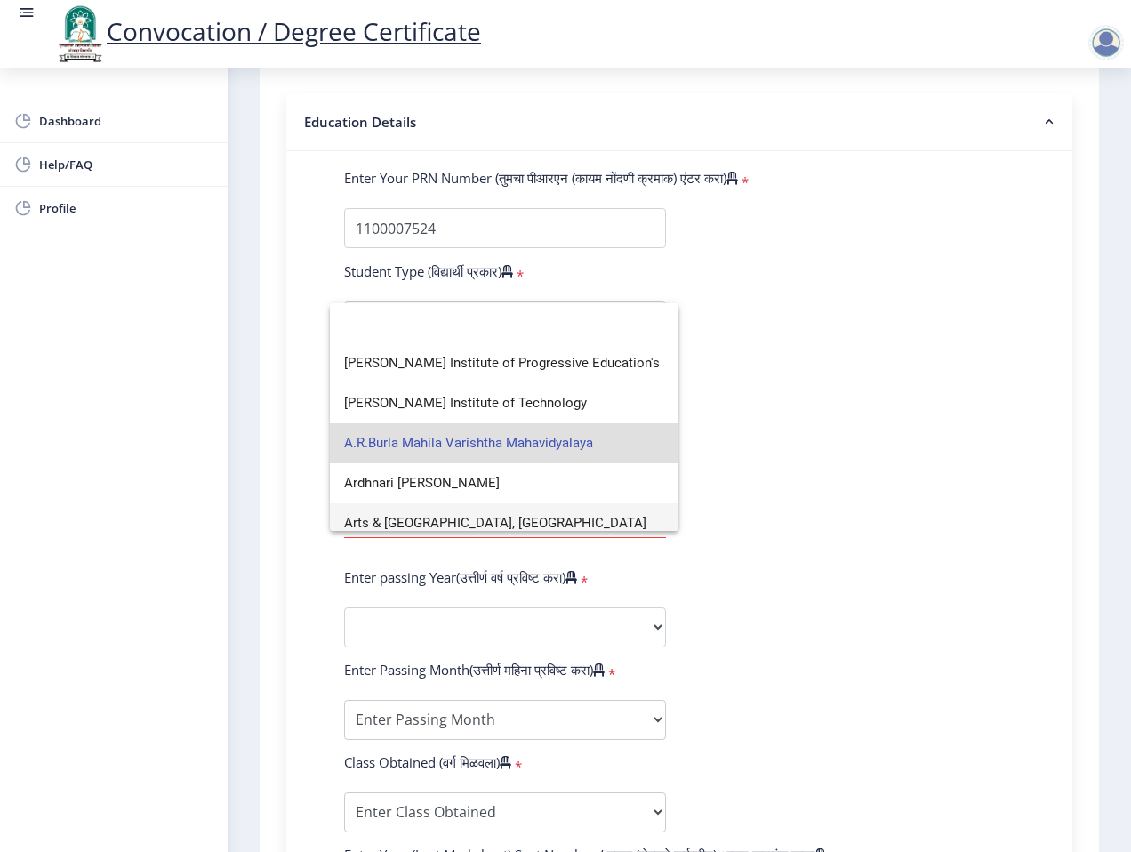
scroll to position [648, 0]
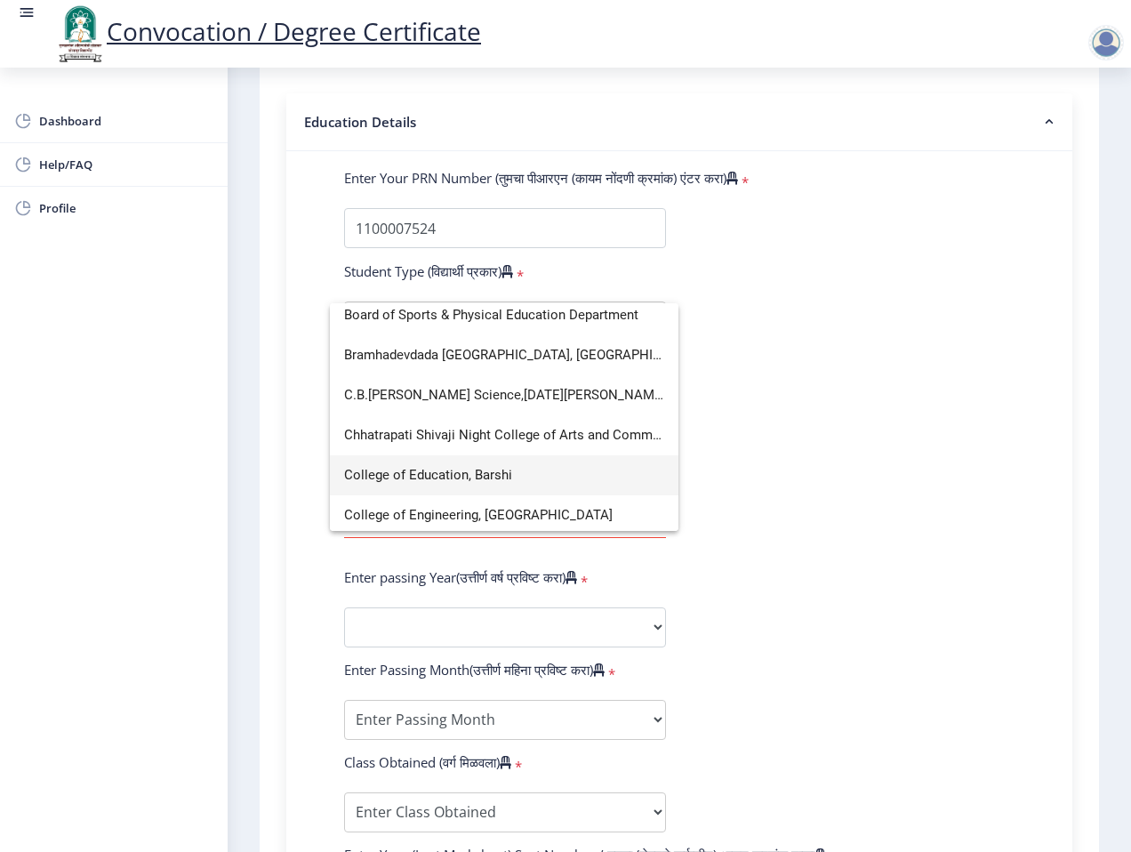
click at [524, 467] on span "College of Education, Barshi" at bounding box center [504, 475] width 320 height 40
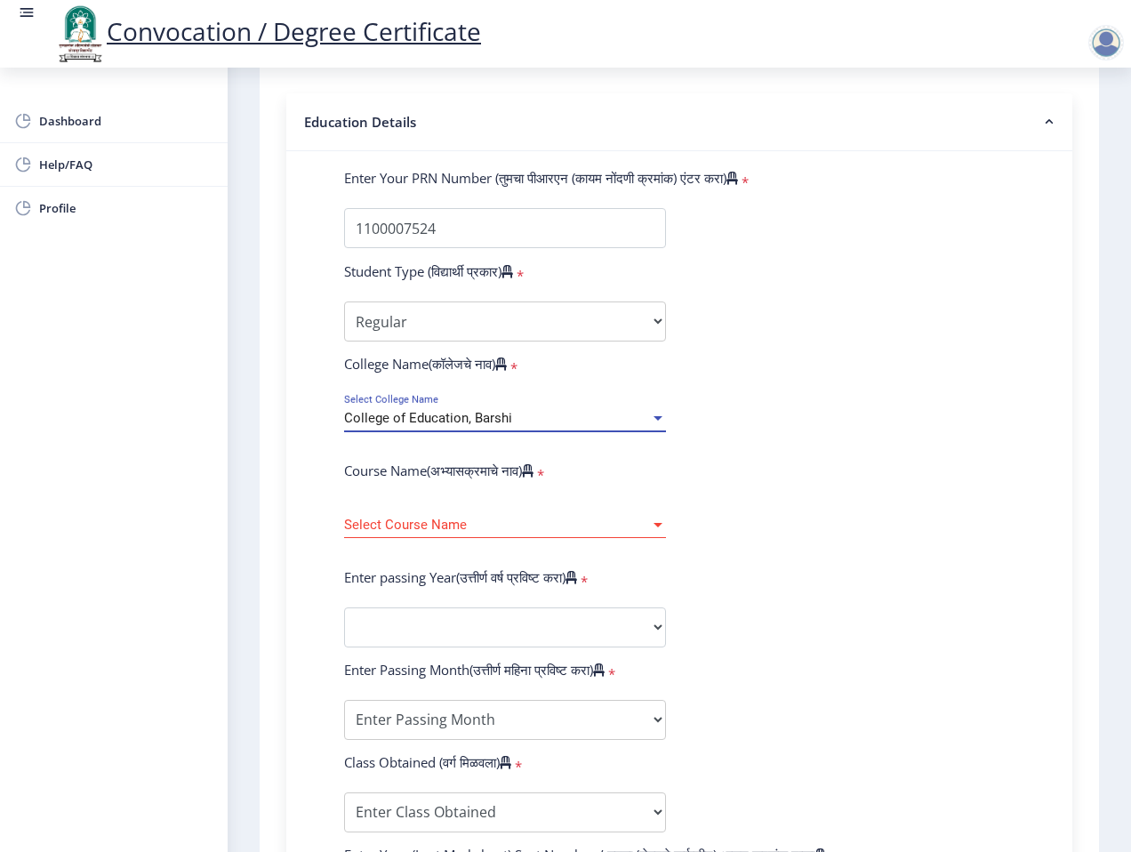
click at [670, 467] on div "Course Name(अभ्यासक्रमाचे नाव) *" at bounding box center [505, 473] width 348 height 25
click at [650, 520] on div at bounding box center [658, 524] width 16 height 15
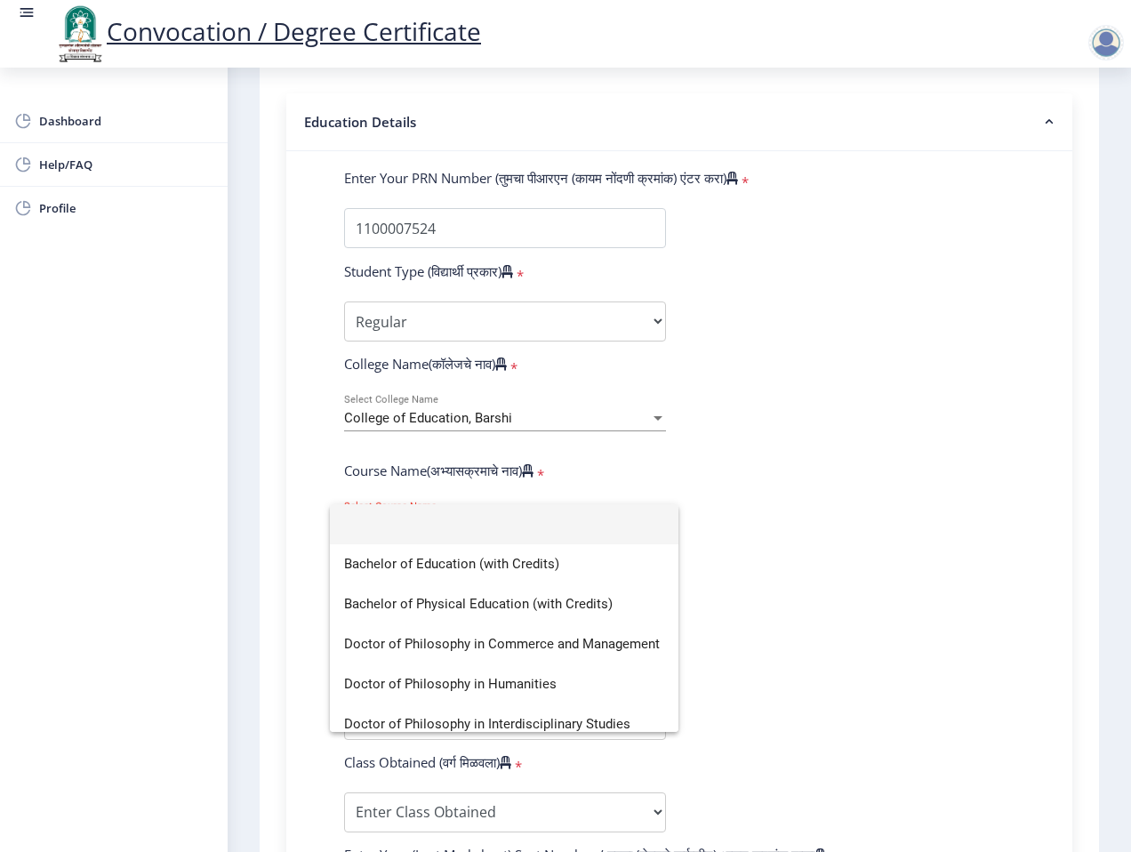
click at [741, 516] on div at bounding box center [565, 426] width 1131 height 852
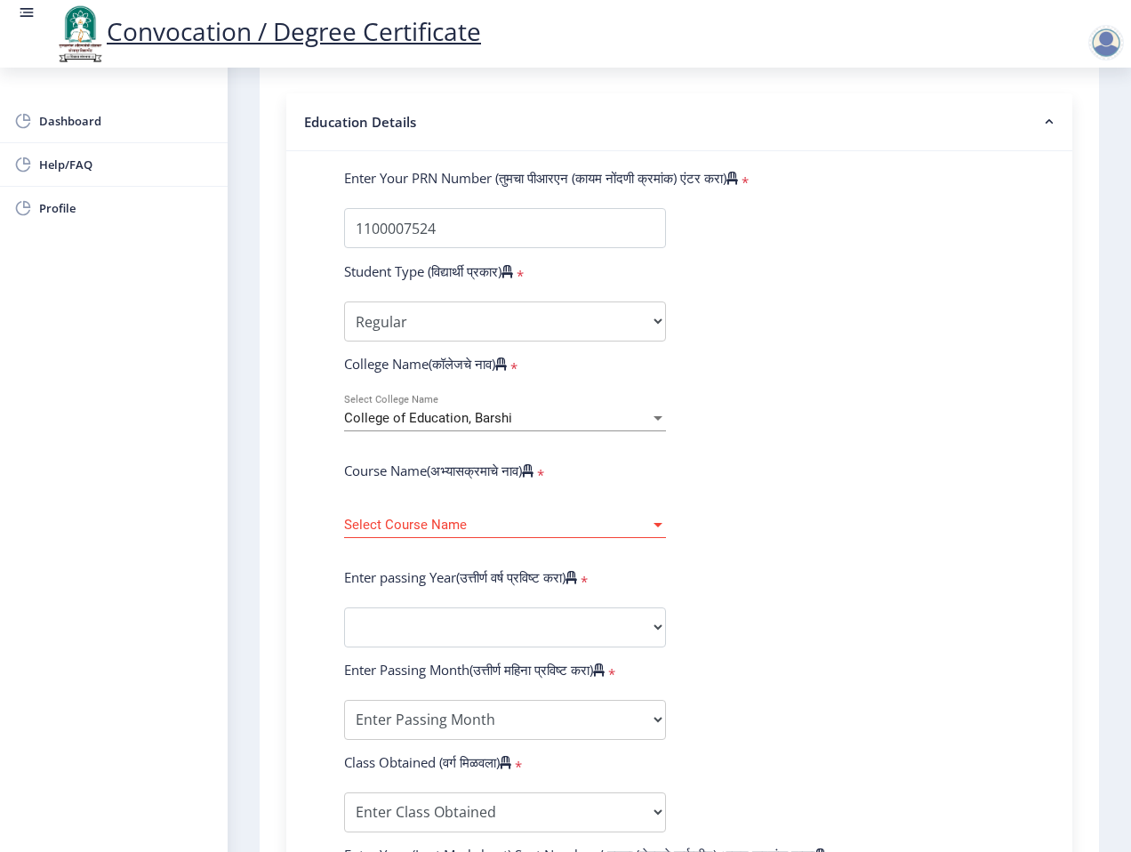
click at [590, 419] on div "College of Education, Barshi" at bounding box center [497, 418] width 306 height 15
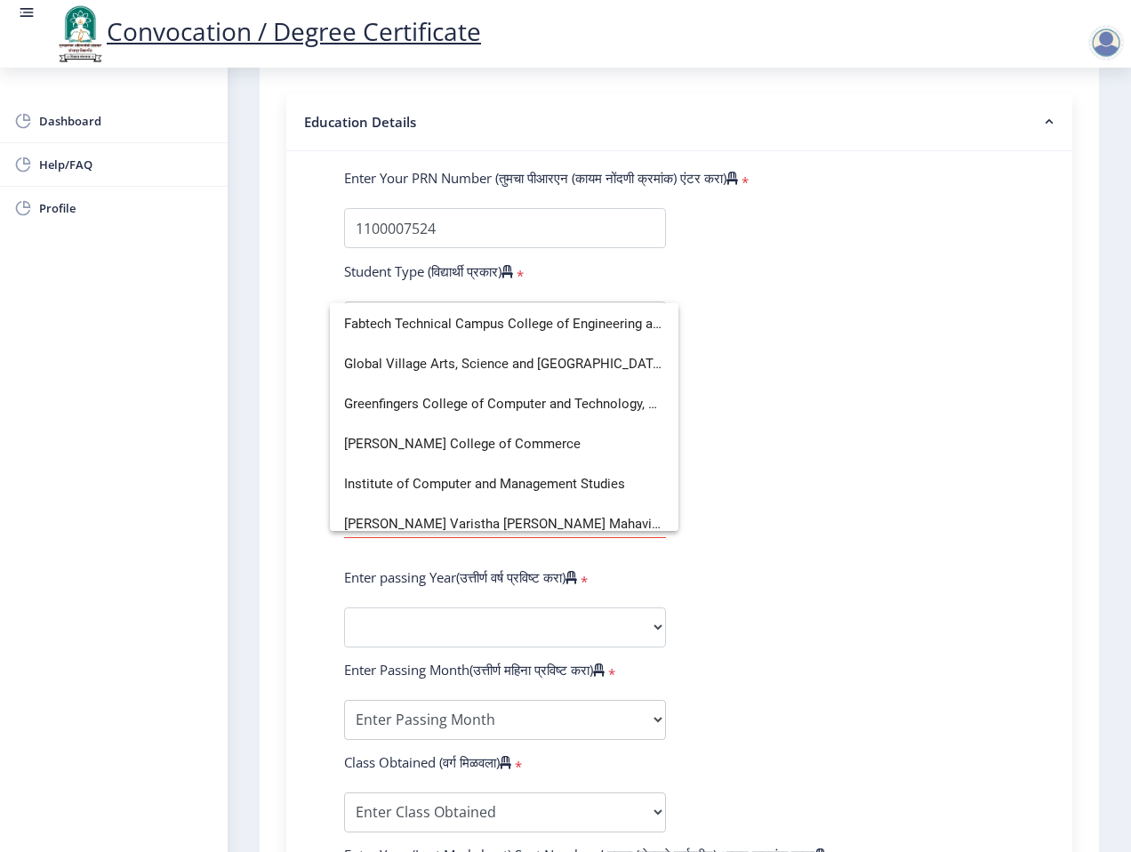
scroll to position [2054, 0]
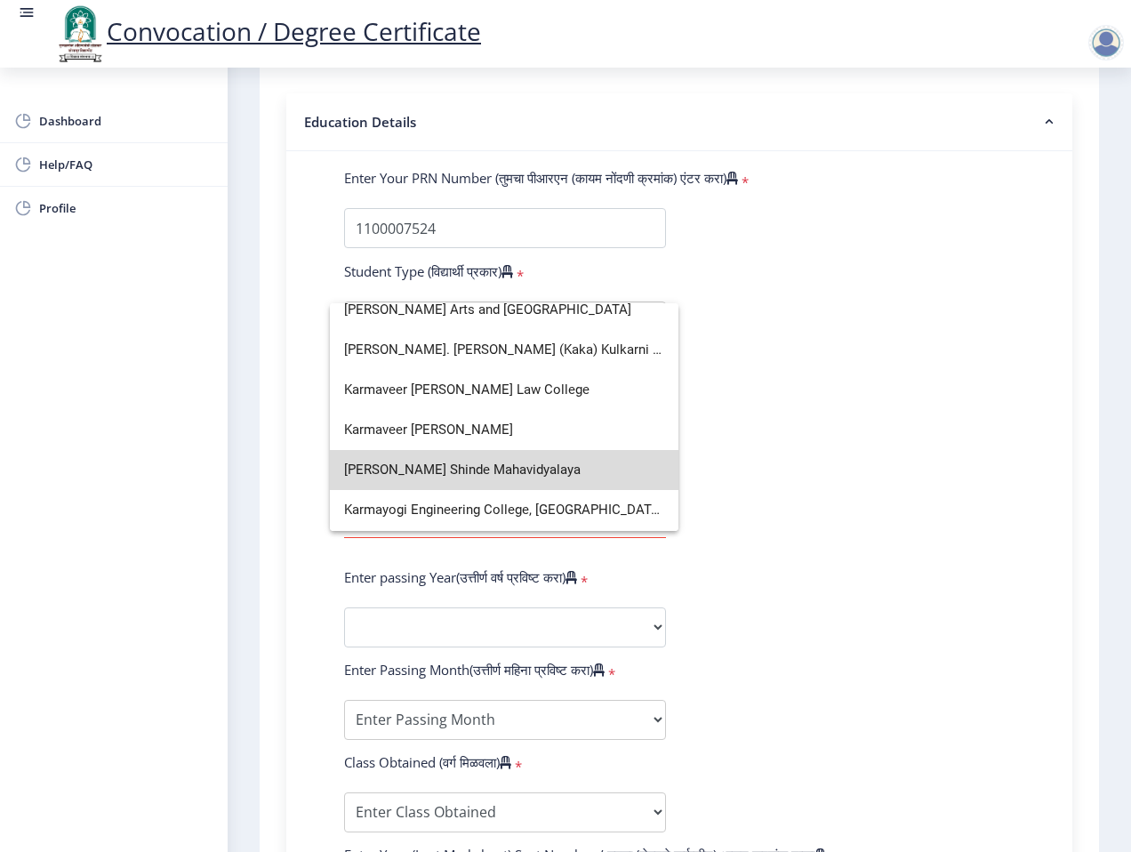
click at [577, 463] on span "[PERSON_NAME] Shinde Mahavidyalaya" at bounding box center [504, 470] width 320 height 40
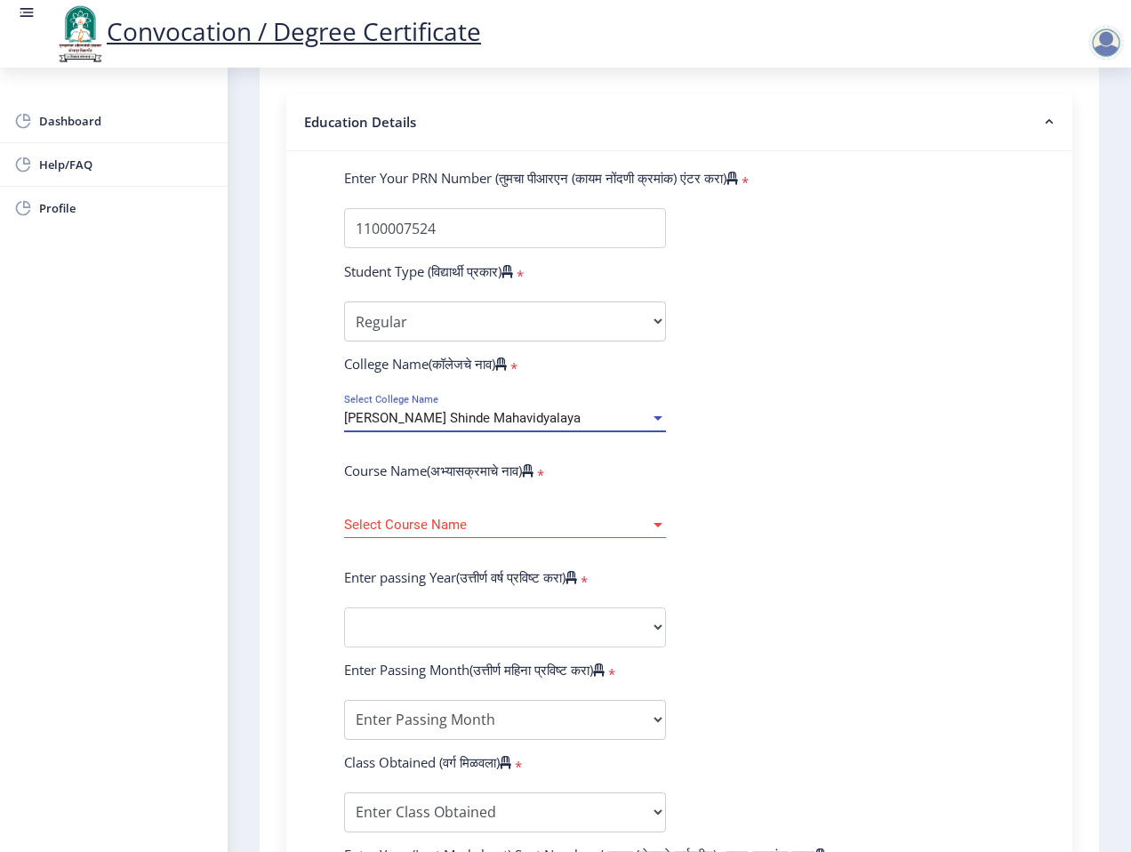
click at [829, 465] on form "Enter Your PRN Number (तुमचा पीआरएन (कायम नोंदणी क्रमांक) एंटर करा) * Student T…" at bounding box center [679, 640] width 697 height 942
click at [643, 522] on span "Select Course Name" at bounding box center [497, 524] width 306 height 15
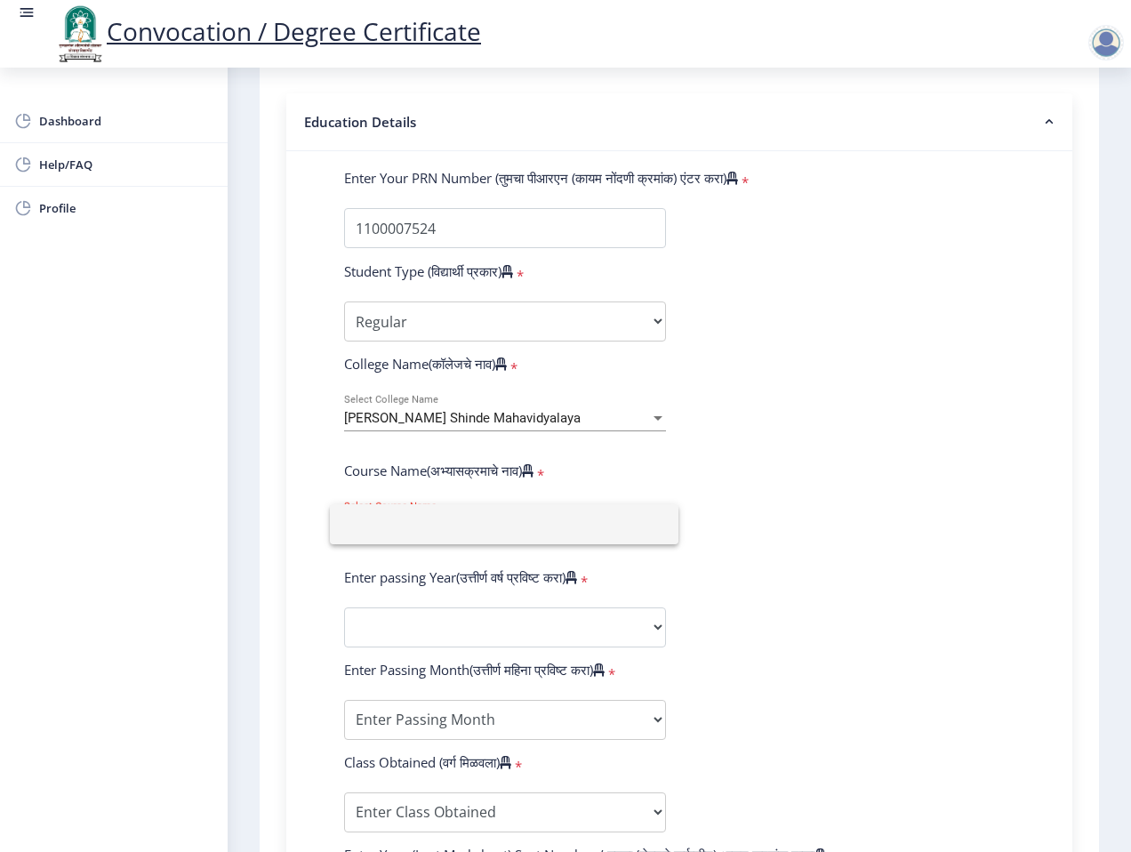
click at [722, 450] on div at bounding box center [565, 426] width 1131 height 852
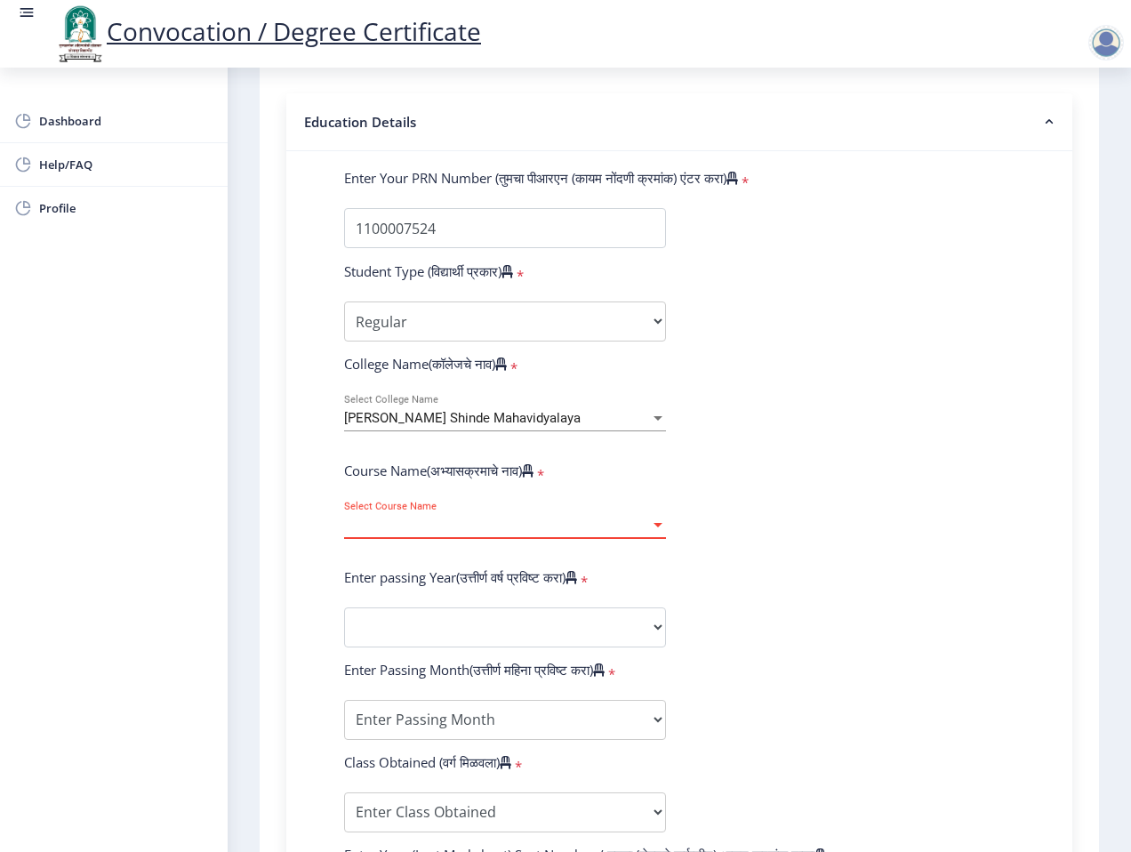
click at [652, 520] on div at bounding box center [658, 524] width 16 height 15
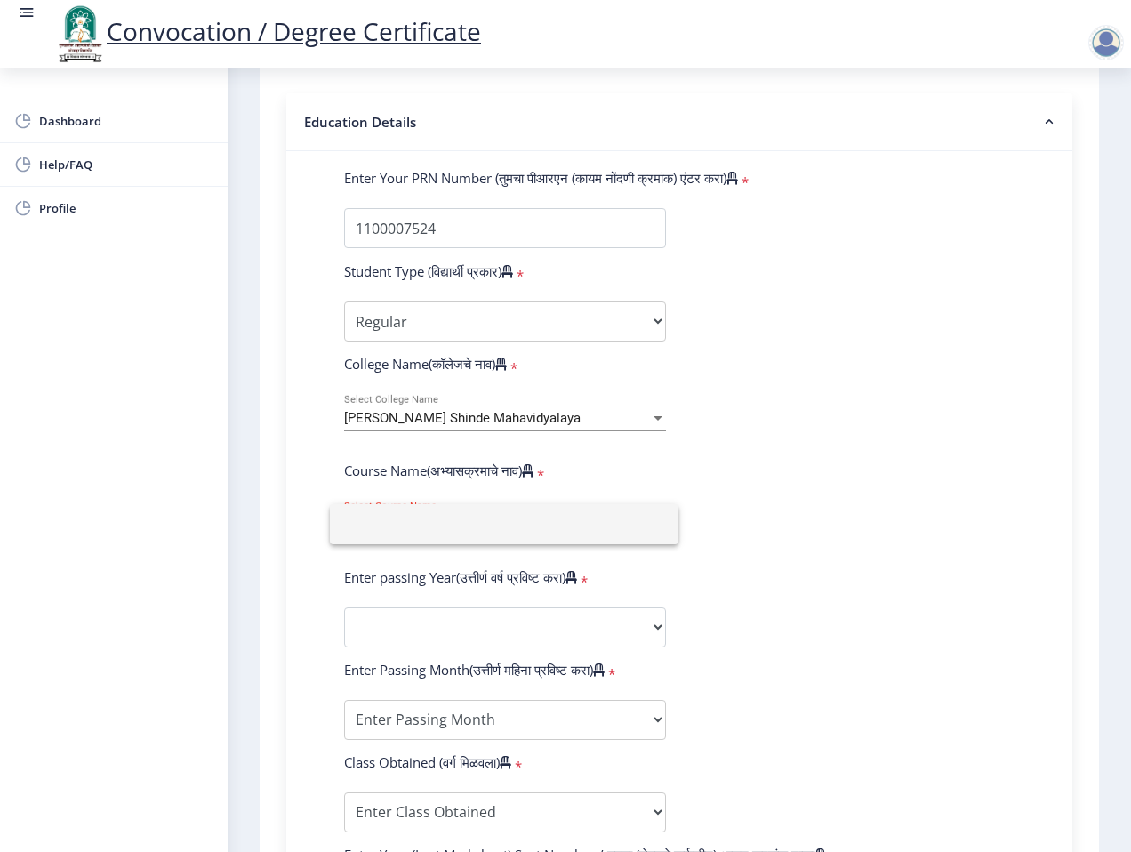
click at [730, 469] on div at bounding box center [565, 426] width 1131 height 852
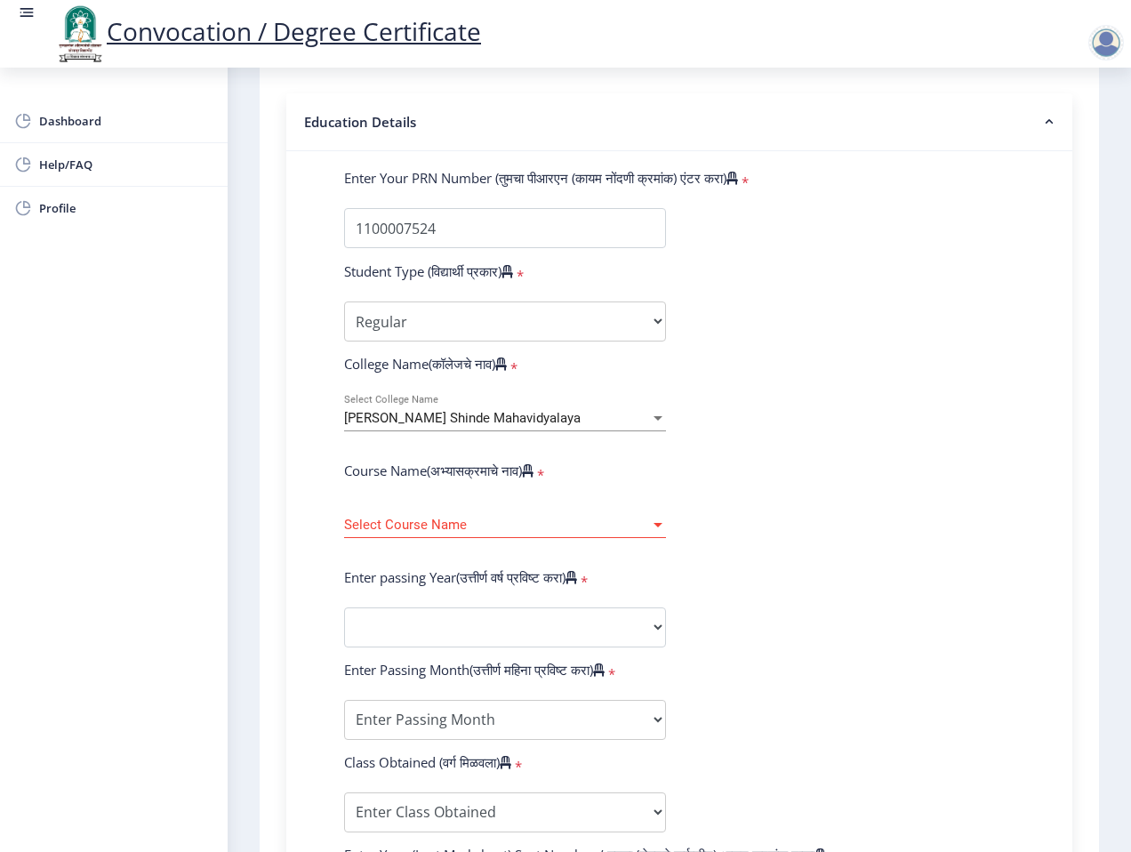
click at [653, 420] on div at bounding box center [657, 418] width 9 height 4
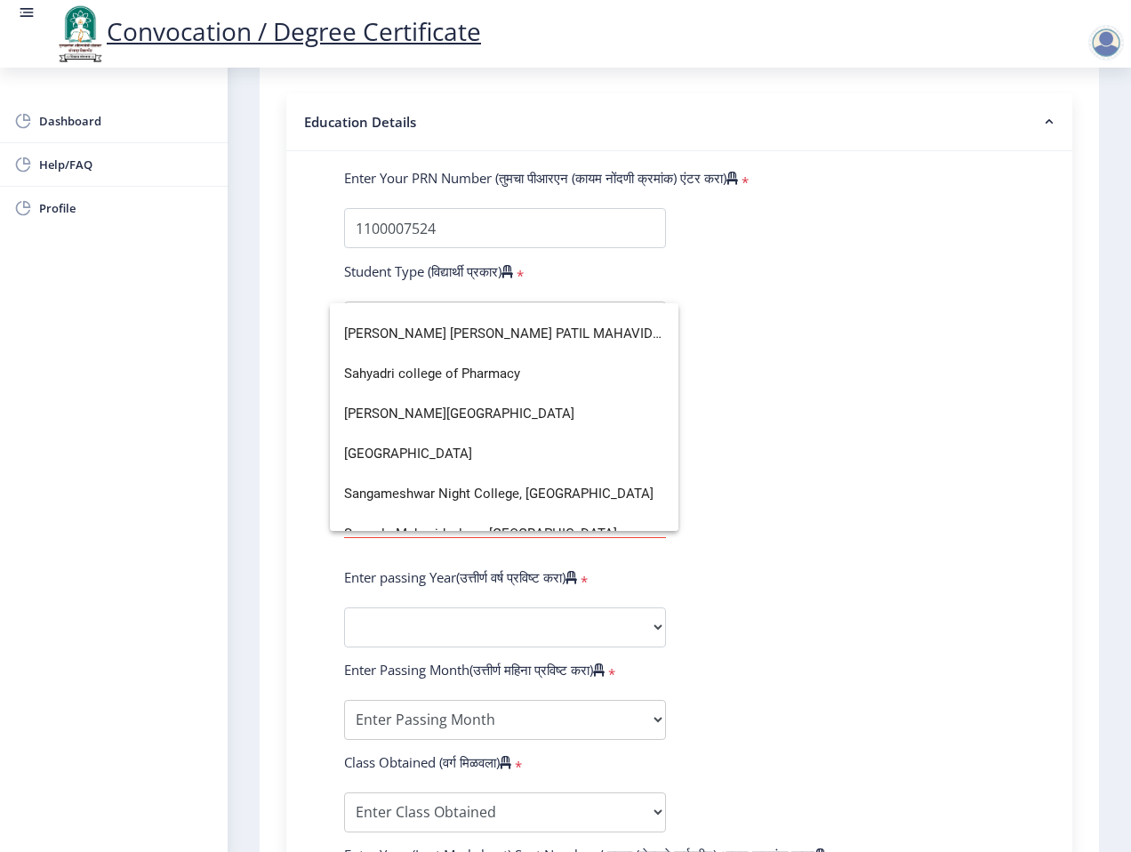
scroll to position [4892, 0]
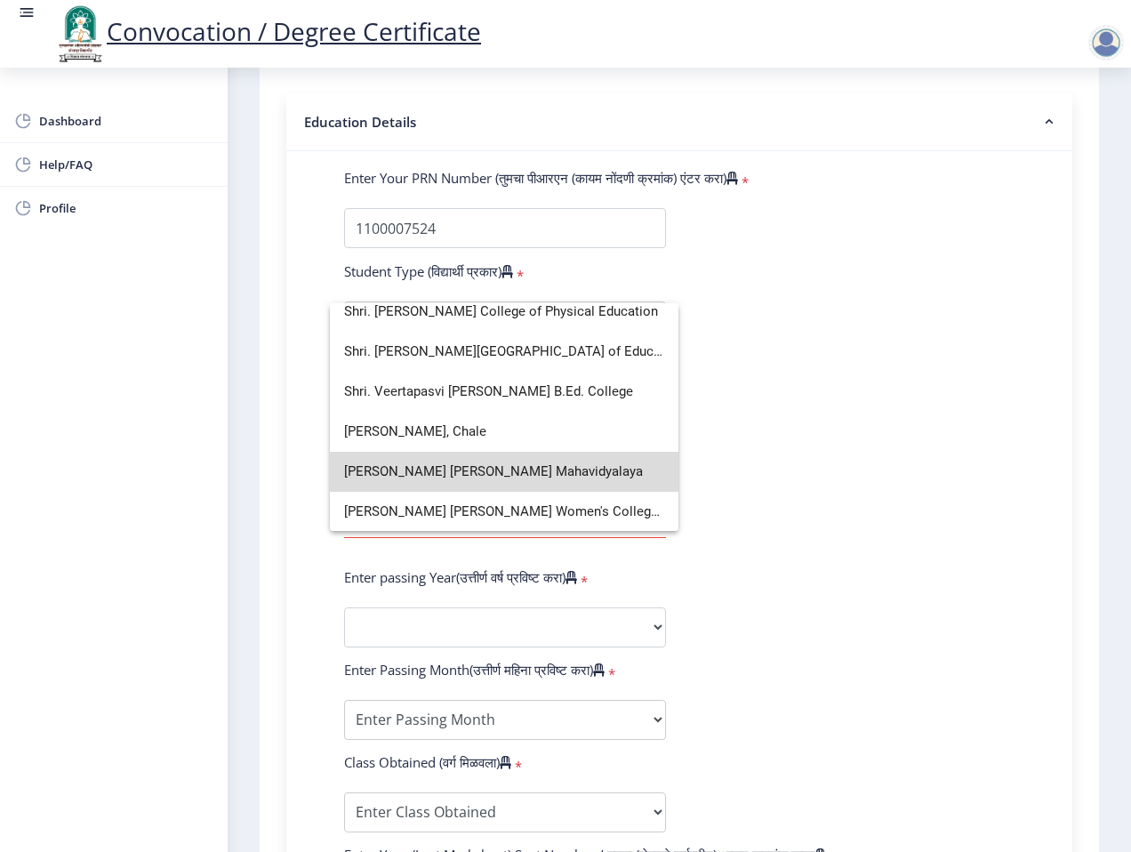
click at [533, 460] on span "[PERSON_NAME] [PERSON_NAME] Mahavidyalaya" at bounding box center [504, 472] width 320 height 40
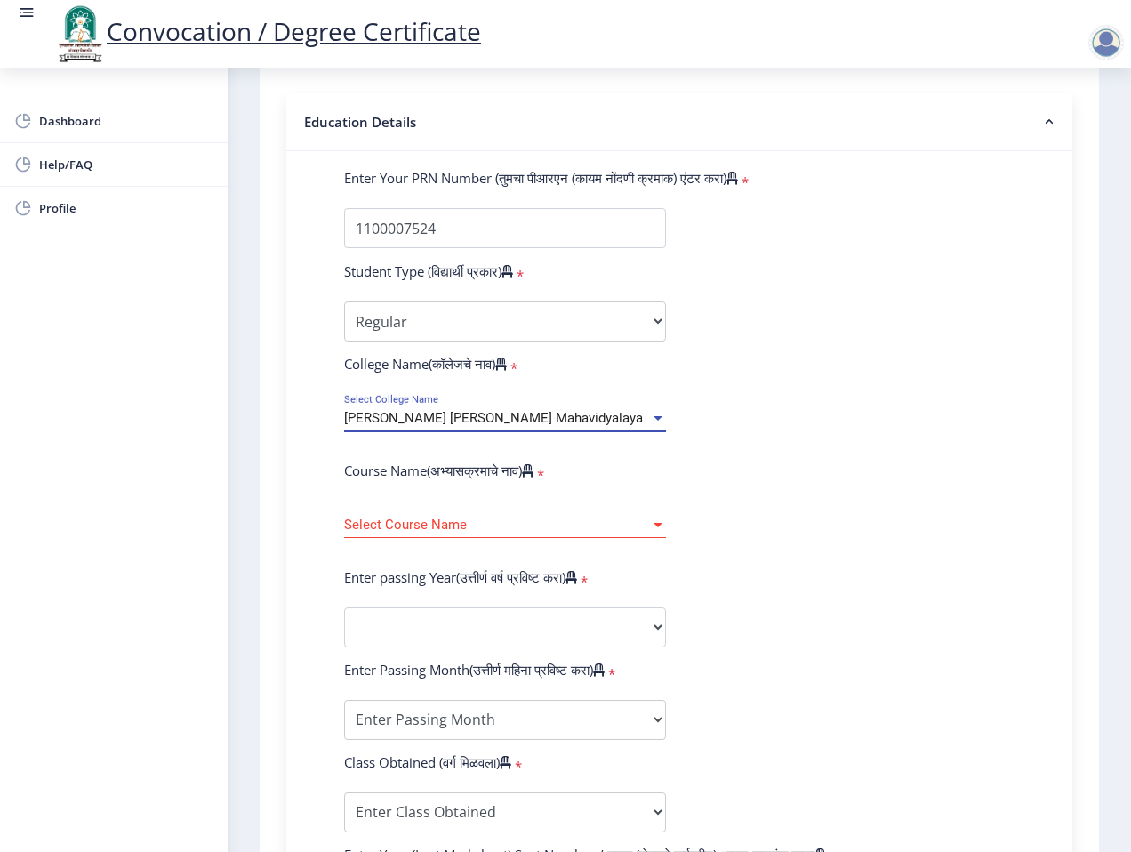
click at [836, 513] on form "Enter Your PRN Number (तुमचा पीआरएन (कायम नोंदणी क्रमांक) एंटर करा) * Student T…" at bounding box center [679, 640] width 697 height 942
click at [545, 510] on div "Select Course Name Select Course Name" at bounding box center [505, 518] width 322 height 37
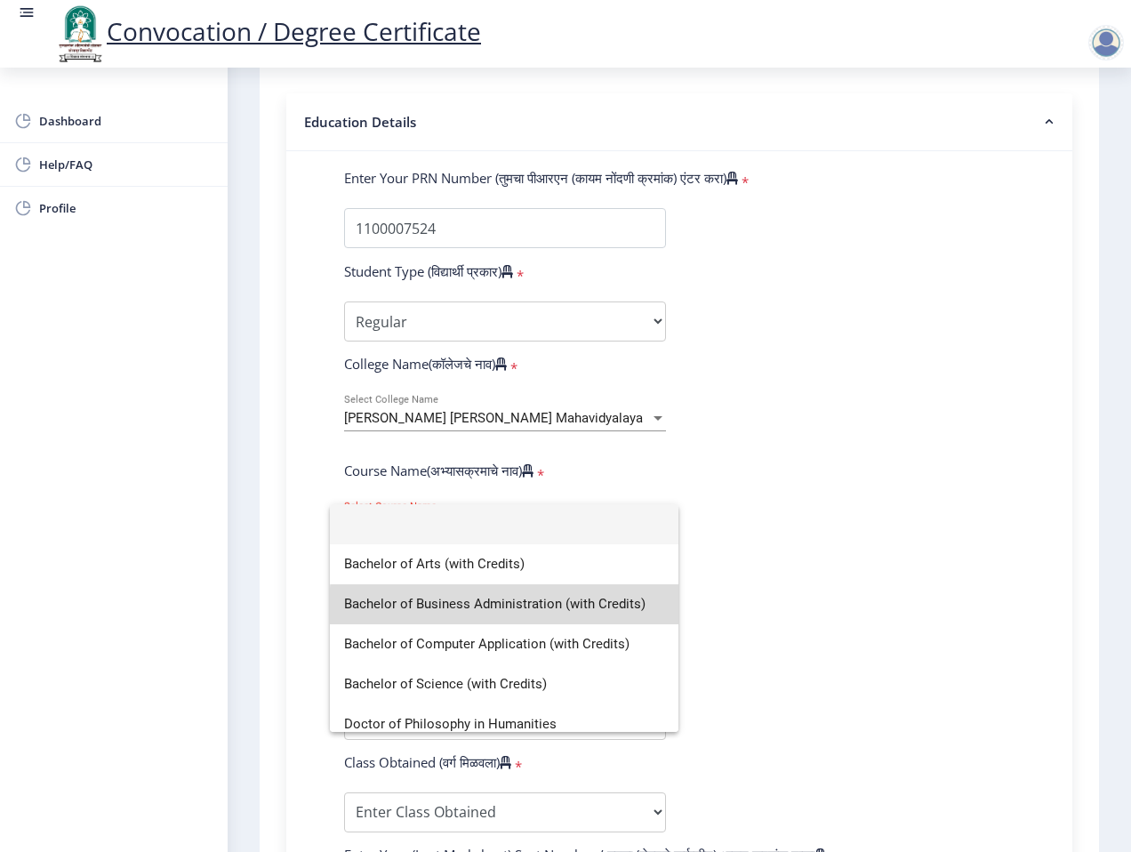
click at [546, 607] on span "Bachelor of Business Administration (with Credits)" at bounding box center [504, 604] width 320 height 40
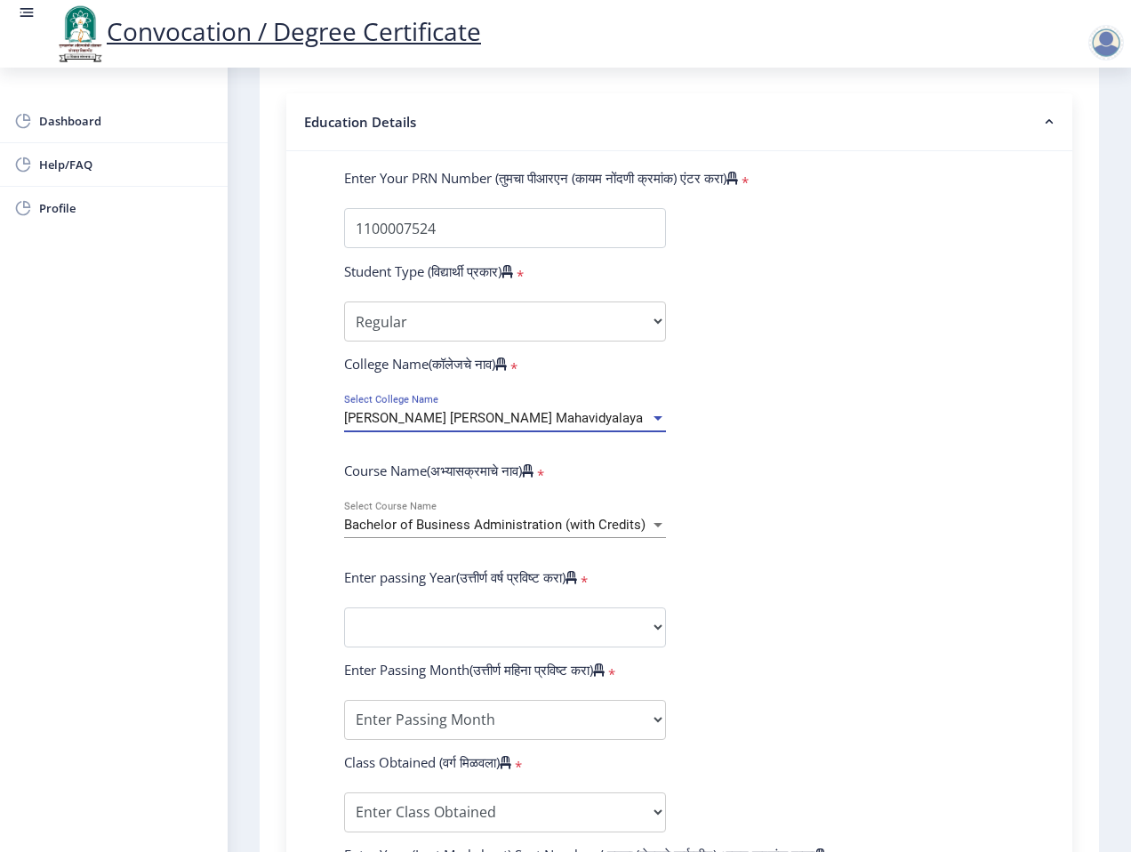
click at [444, 422] on span "[PERSON_NAME] [PERSON_NAME] Mahavidyalaya" at bounding box center [493, 418] width 299 height 16
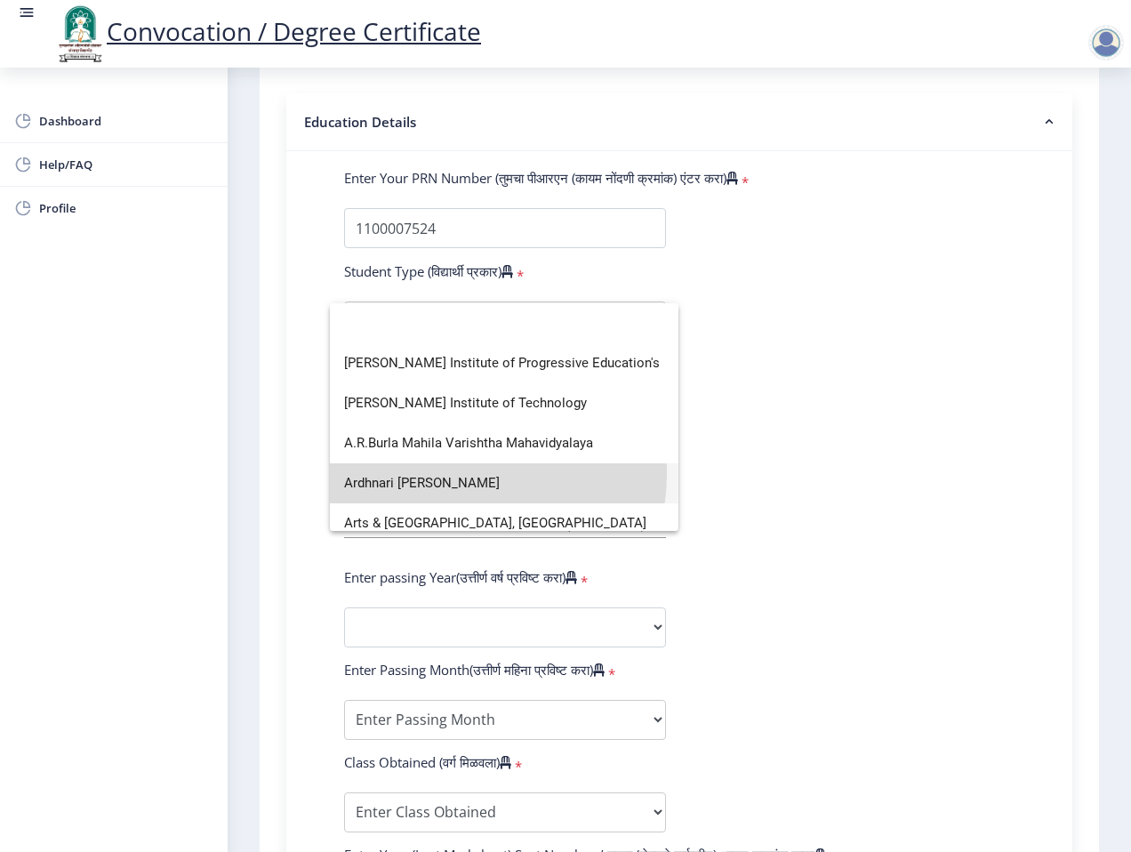
click at [444, 473] on span "Ardhnari [PERSON_NAME]" at bounding box center [504, 483] width 320 height 40
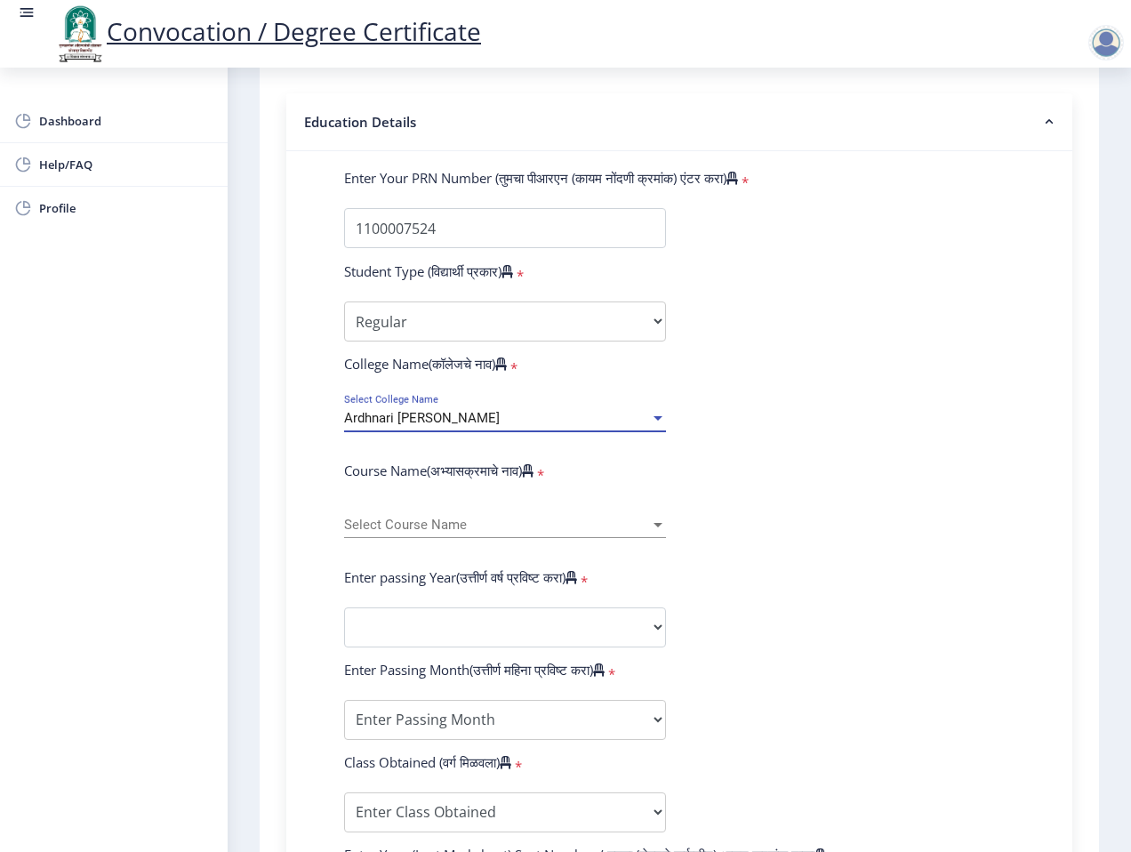
click at [644, 517] on span "Select Course Name" at bounding box center [497, 524] width 306 height 15
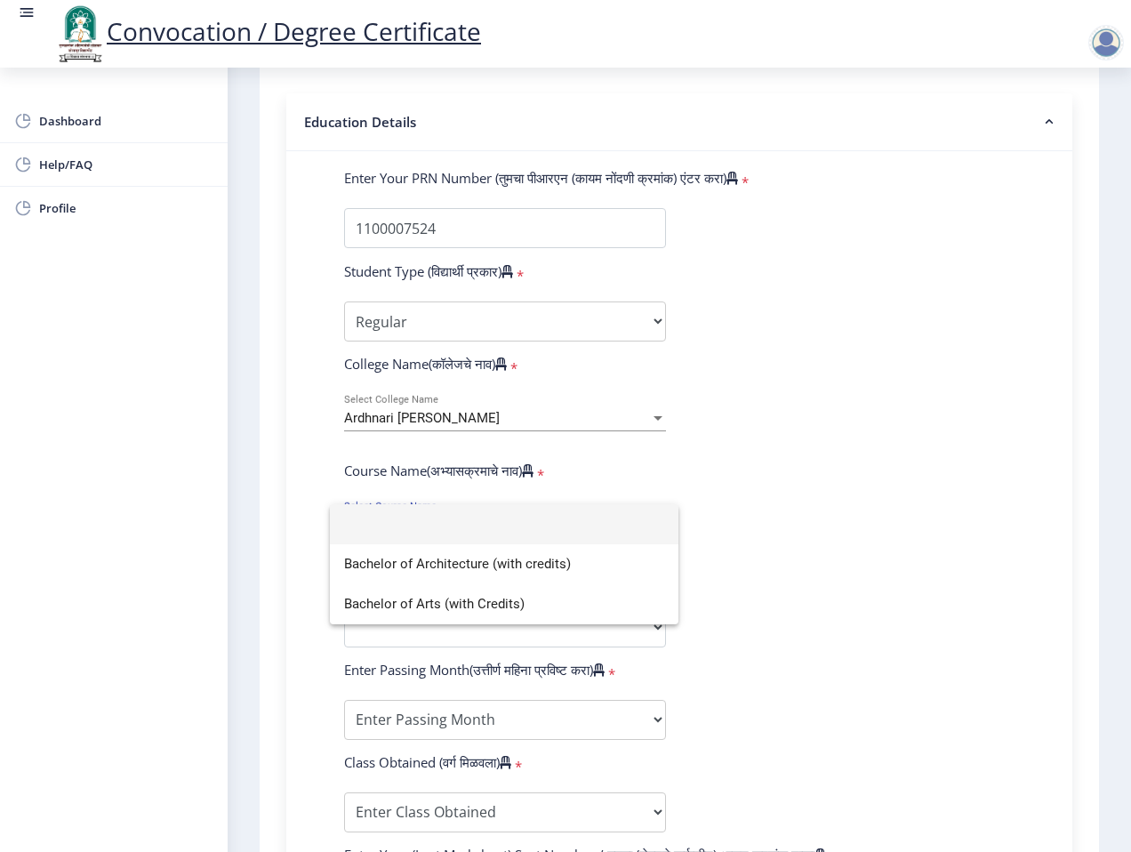
click at [551, 413] on div at bounding box center [565, 426] width 1131 height 852
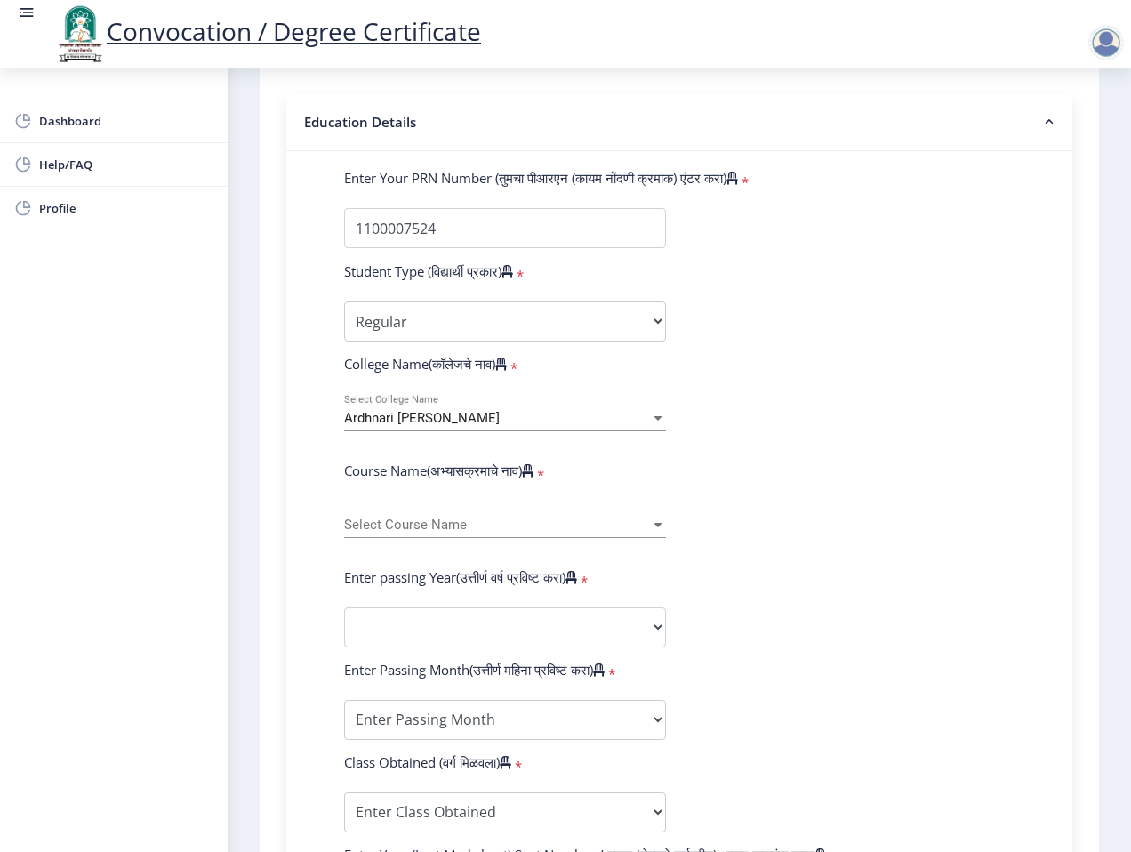
click at [531, 404] on div "Ardhnari [PERSON_NAME] Select College Name" at bounding box center [505, 412] width 322 height 37
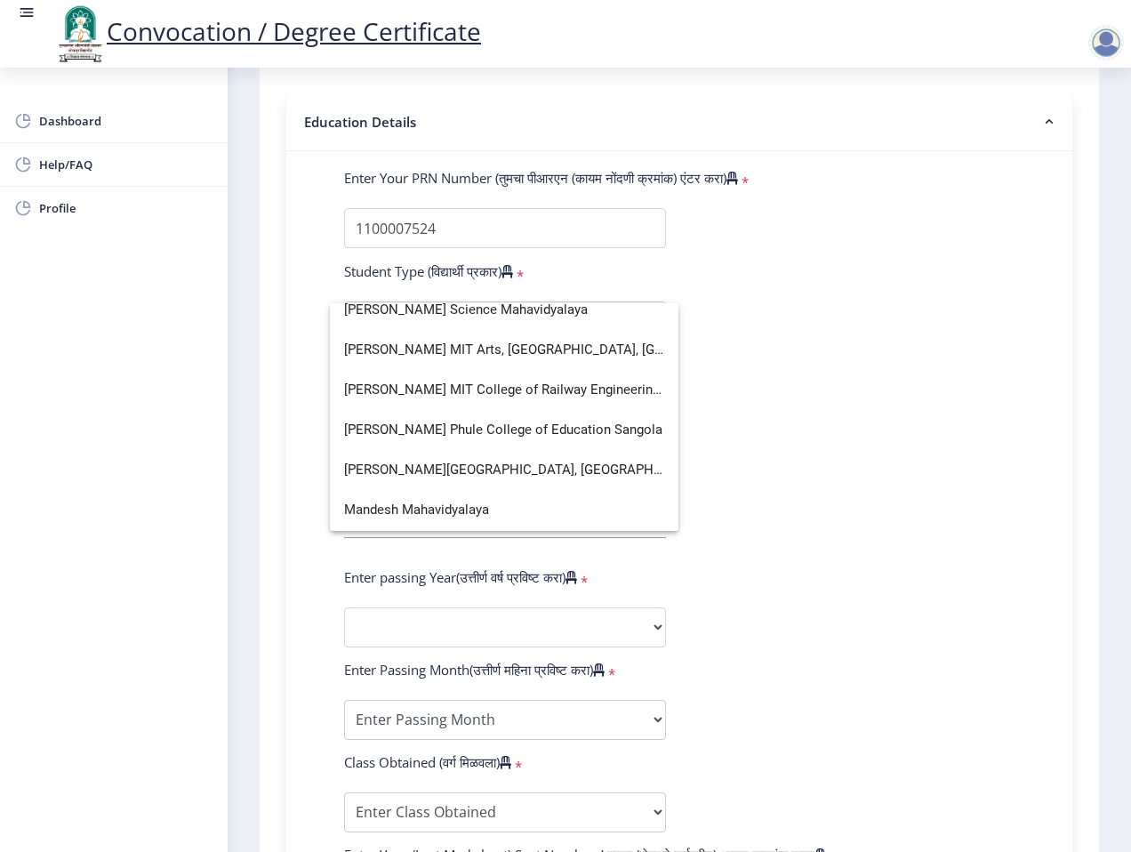
scroll to position [2873, 0]
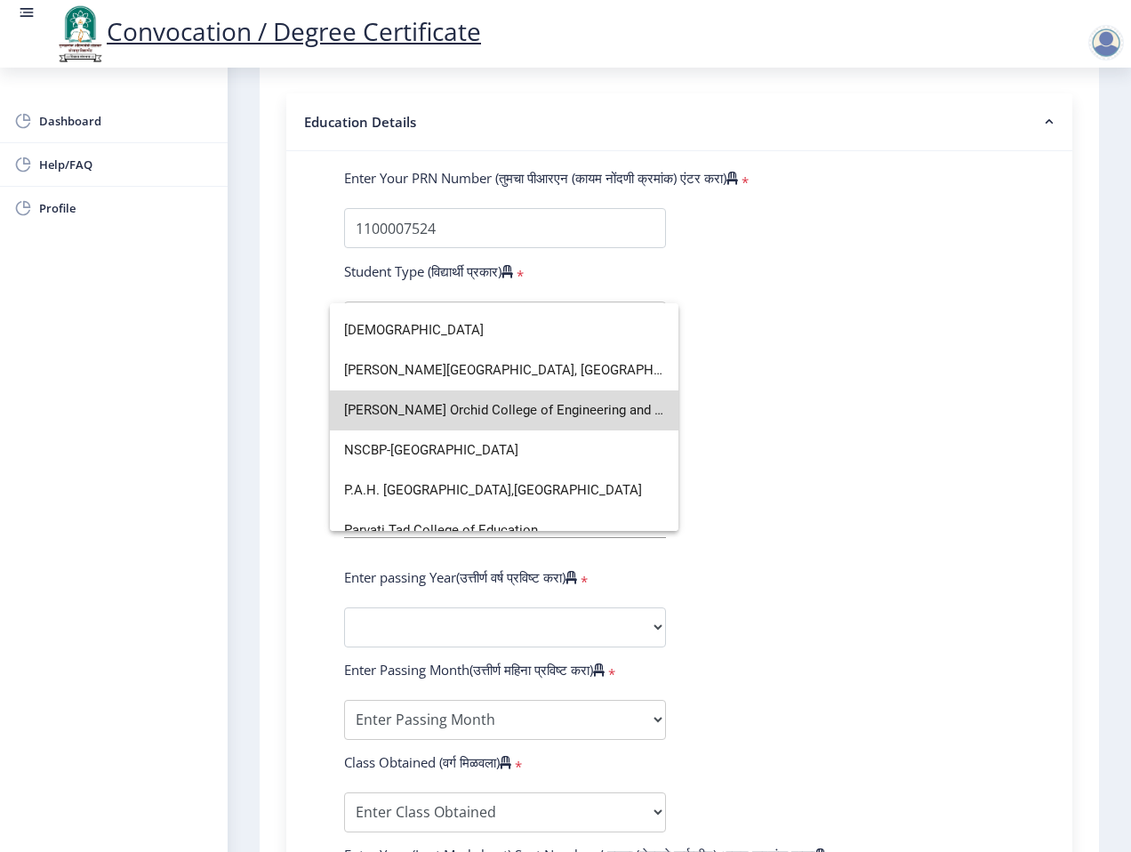
click at [509, 417] on span "[PERSON_NAME] Orchid College of Engineering and Technology, [GEOGRAPHIC_DATA]" at bounding box center [504, 410] width 320 height 40
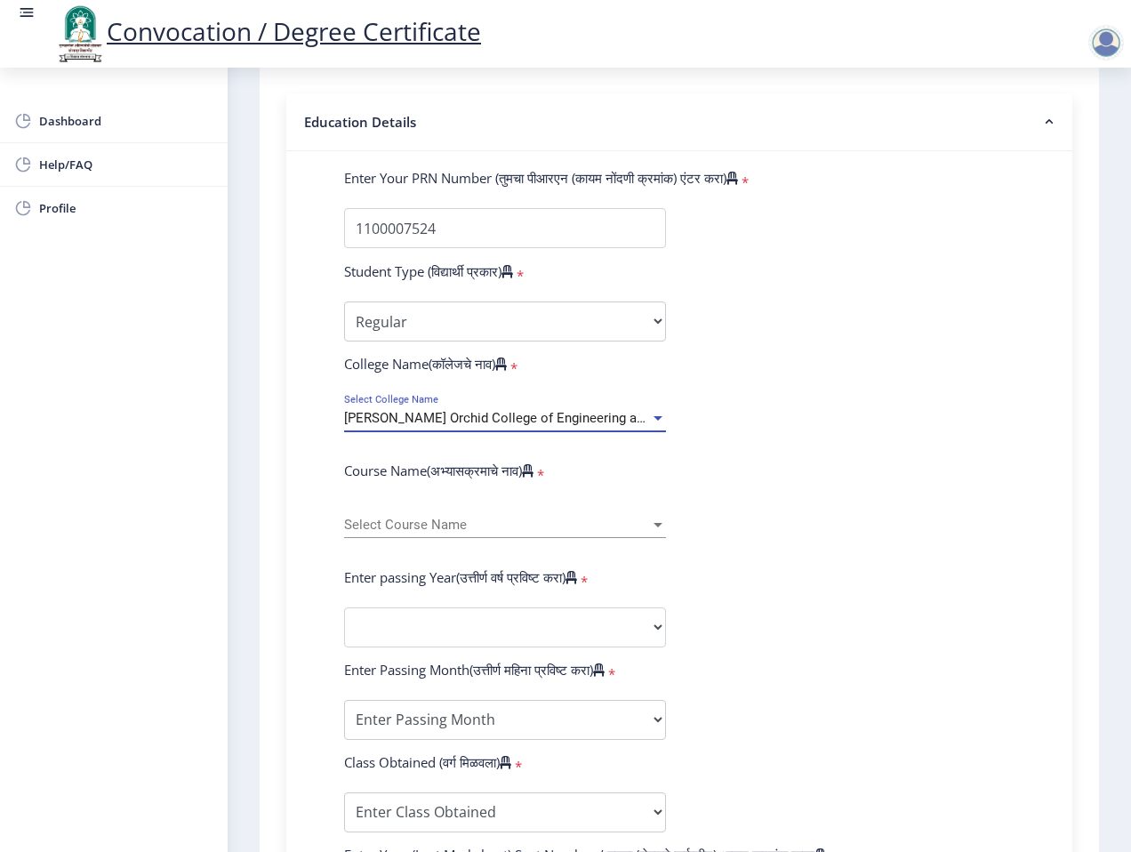
click at [748, 429] on form "Enter Your PRN Number (तुमचा पीआरएन (कायम नोंदणी क्रमांक) एंटर करा) * Student T…" at bounding box center [679, 640] width 697 height 942
click at [641, 522] on span "Select Course Name" at bounding box center [497, 524] width 306 height 15
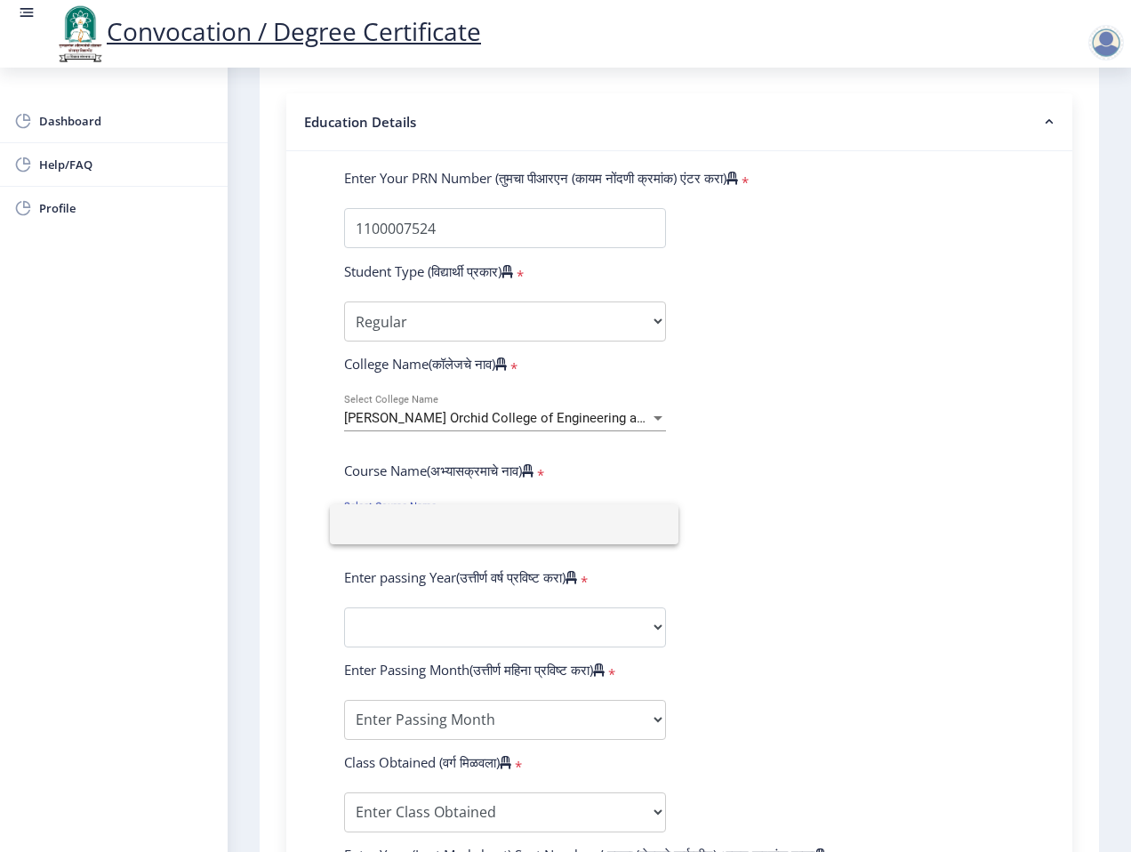
click at [749, 483] on div at bounding box center [565, 426] width 1131 height 852
click at [644, 515] on div "Select Course Name Select Course Name" at bounding box center [505, 518] width 322 height 37
click at [731, 500] on div at bounding box center [565, 426] width 1131 height 852
click at [644, 522] on span "Select Course Name" at bounding box center [497, 524] width 306 height 15
click at [739, 488] on div at bounding box center [565, 426] width 1131 height 852
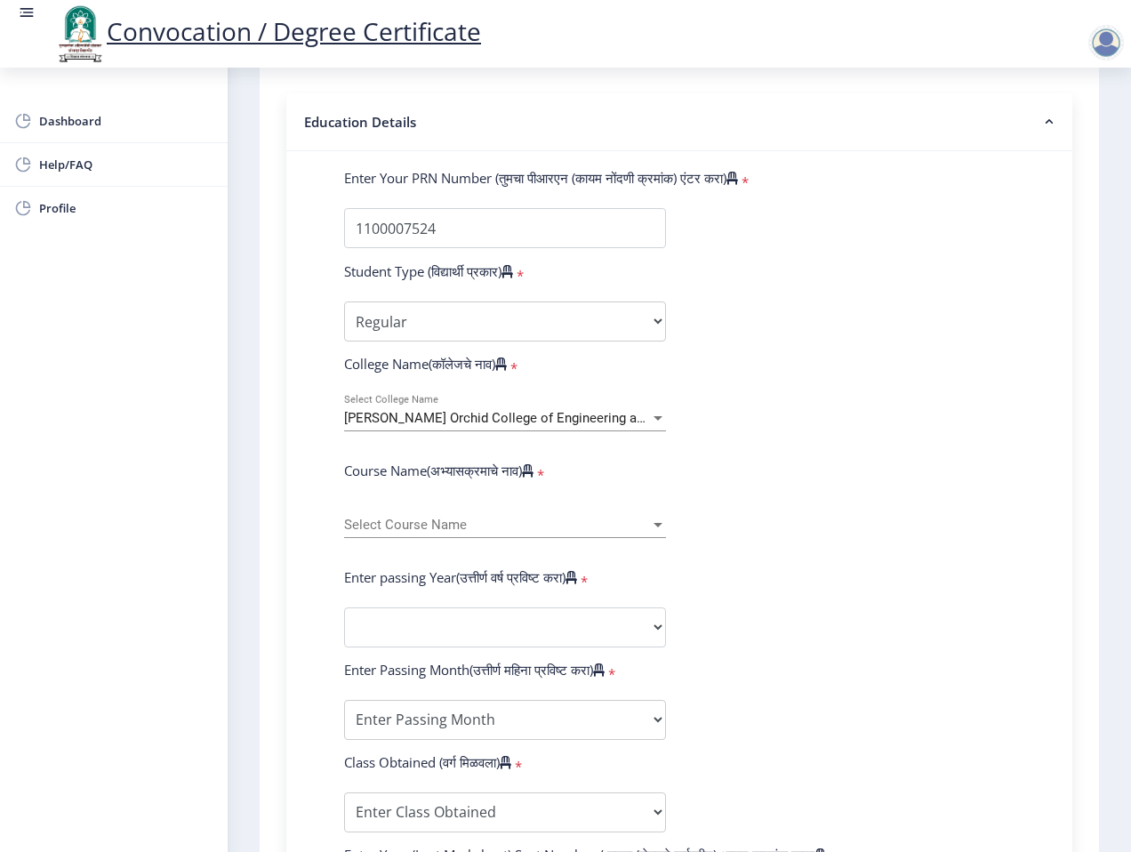
click at [620, 520] on span "Select Course Name" at bounding box center [497, 524] width 306 height 15
click at [814, 474] on div at bounding box center [565, 426] width 1131 height 852
click at [602, 629] on select "2025 2024 2023 2022 2021 2020 2019 2018 2017 2016 2015 2014 2013 2012 2011 2010…" at bounding box center [505, 627] width 322 height 40
select select "2016"
click at [344, 607] on select "2025 2024 2023 2022 2021 2020 2019 2018 2017 2016 2015 2014 2013 2012 2011 2010…" at bounding box center [505, 627] width 322 height 40
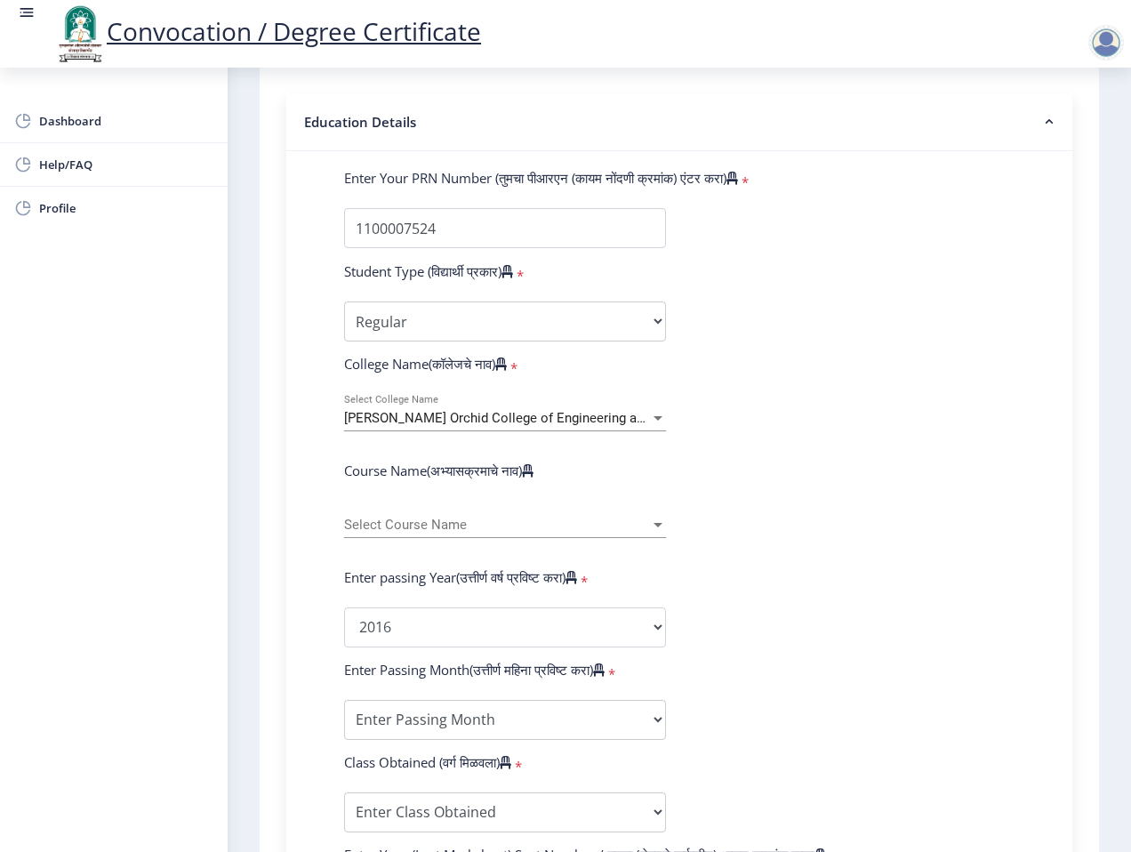
click at [749, 628] on form "Enter Your PRN Number (तुमचा पीआरएन (कायम नोंदणी क्रमांक) एंटर करा) * Student T…" at bounding box center [679, 640] width 697 height 942
click at [564, 722] on select "Enter Passing Month March April May October November December" at bounding box center [505, 720] width 322 height 40
select select "April"
click at [344, 700] on select "Enter Passing Month March April May October November December" at bounding box center [505, 720] width 322 height 40
click at [724, 709] on form "Enter Your PRN Number (तुमचा पीआरएन (कायम नोंदणी क्रमांक) एंटर करा) * Student T…" at bounding box center [679, 640] width 697 height 942
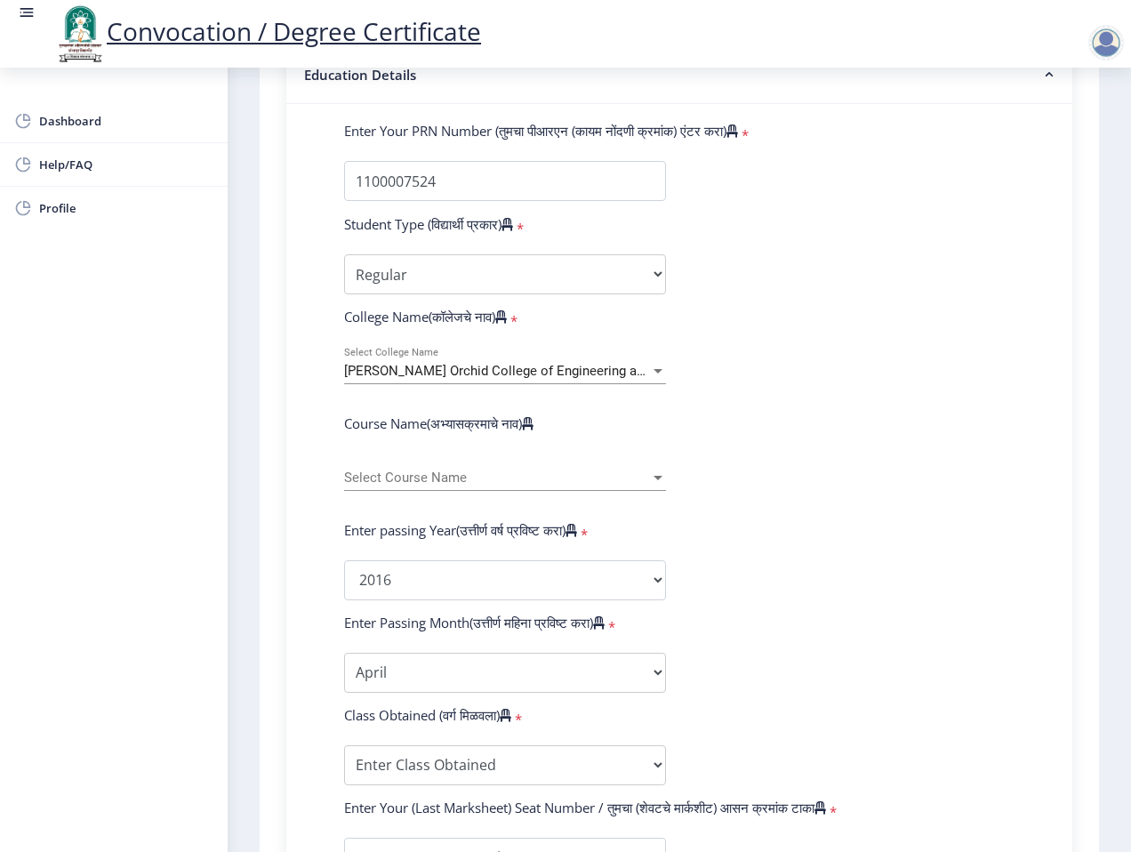
scroll to position [445, 0]
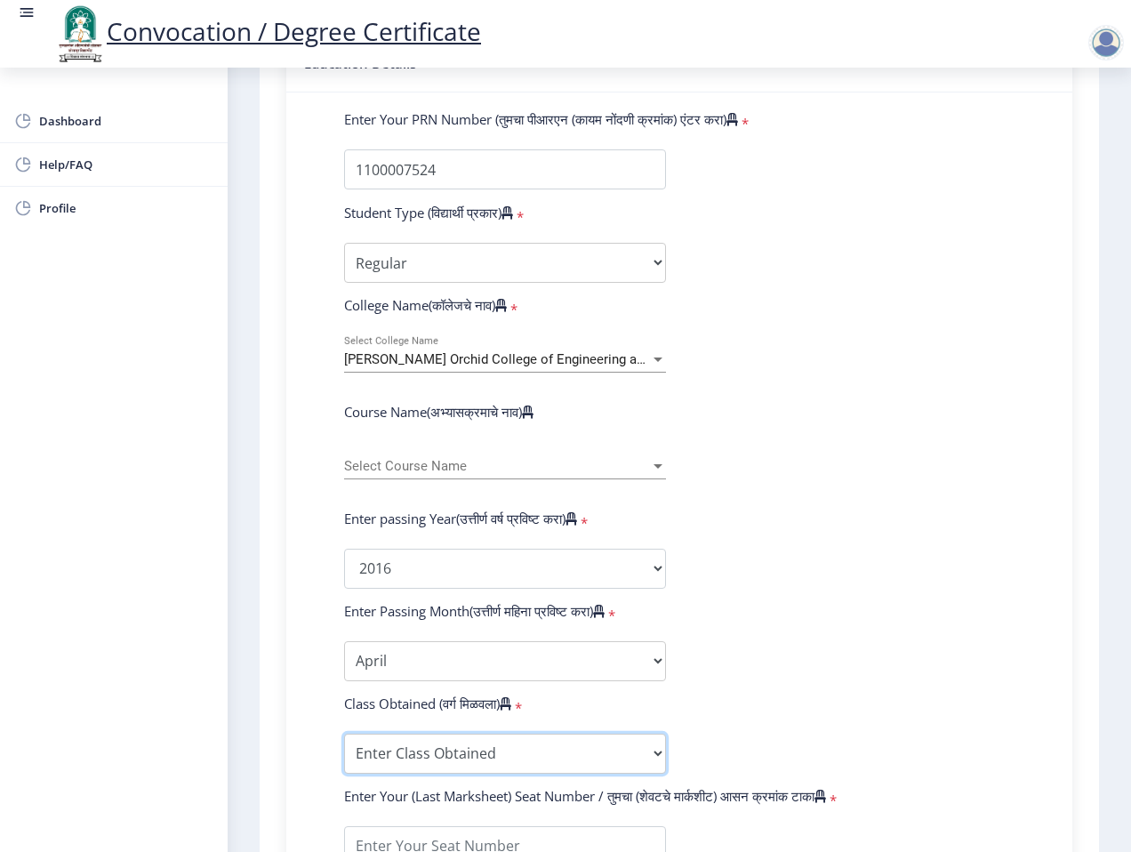
click at [621, 764] on select "Enter Class Obtained FIRST CLASS WITH DISTINCTION FIRST CLASS HIGHER SECOND CLA…" at bounding box center [505, 753] width 322 height 40
select select "FIRST CLASS WITH DISTINCTION"
click at [344, 733] on select "Enter Class Obtained FIRST CLASS WITH DISTINCTION FIRST CLASS HIGHER SECOND CLA…" at bounding box center [505, 753] width 322 height 40
click at [854, 636] on form "Enter Your PRN Number (तुमचा पीआरएन (कायम नोंदणी क्रमांक) एंटर करा) * Student T…" at bounding box center [679, 581] width 697 height 942
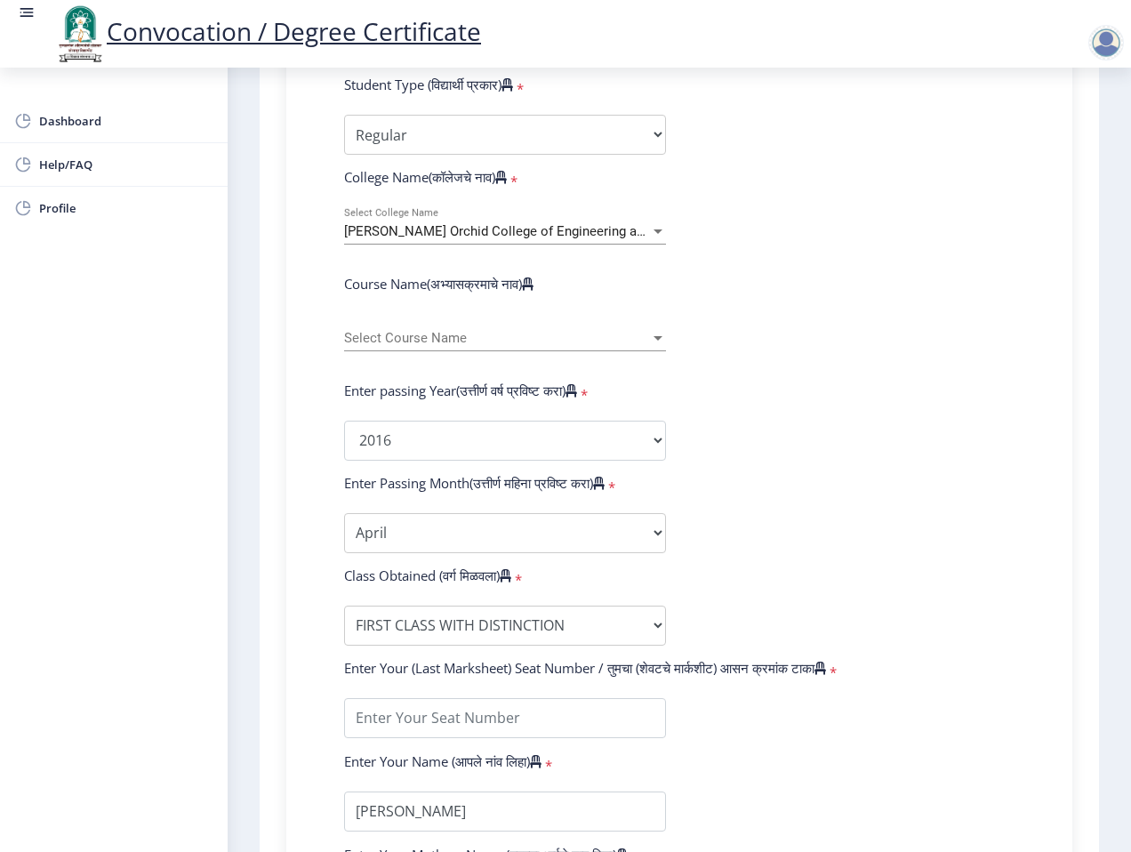
scroll to position [672, 0]
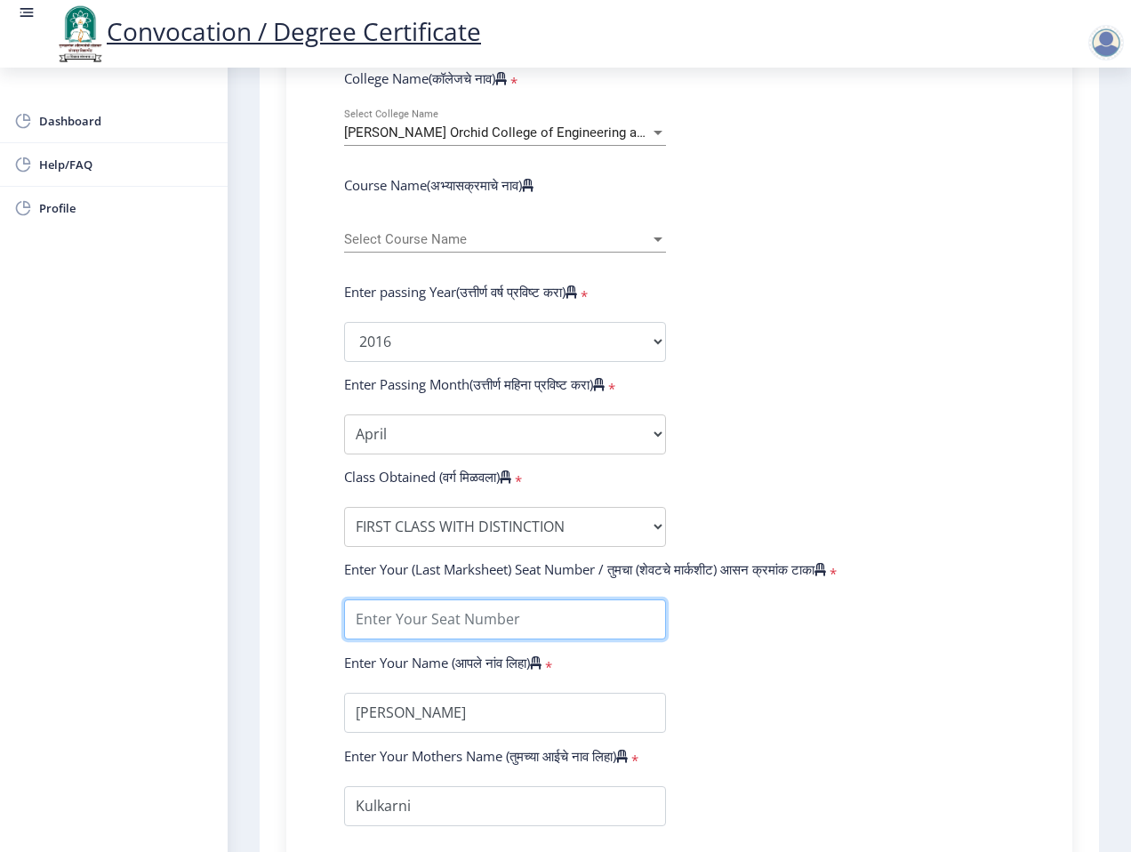
click at [486, 620] on input "textarea" at bounding box center [505, 619] width 322 height 40
type input "640300"
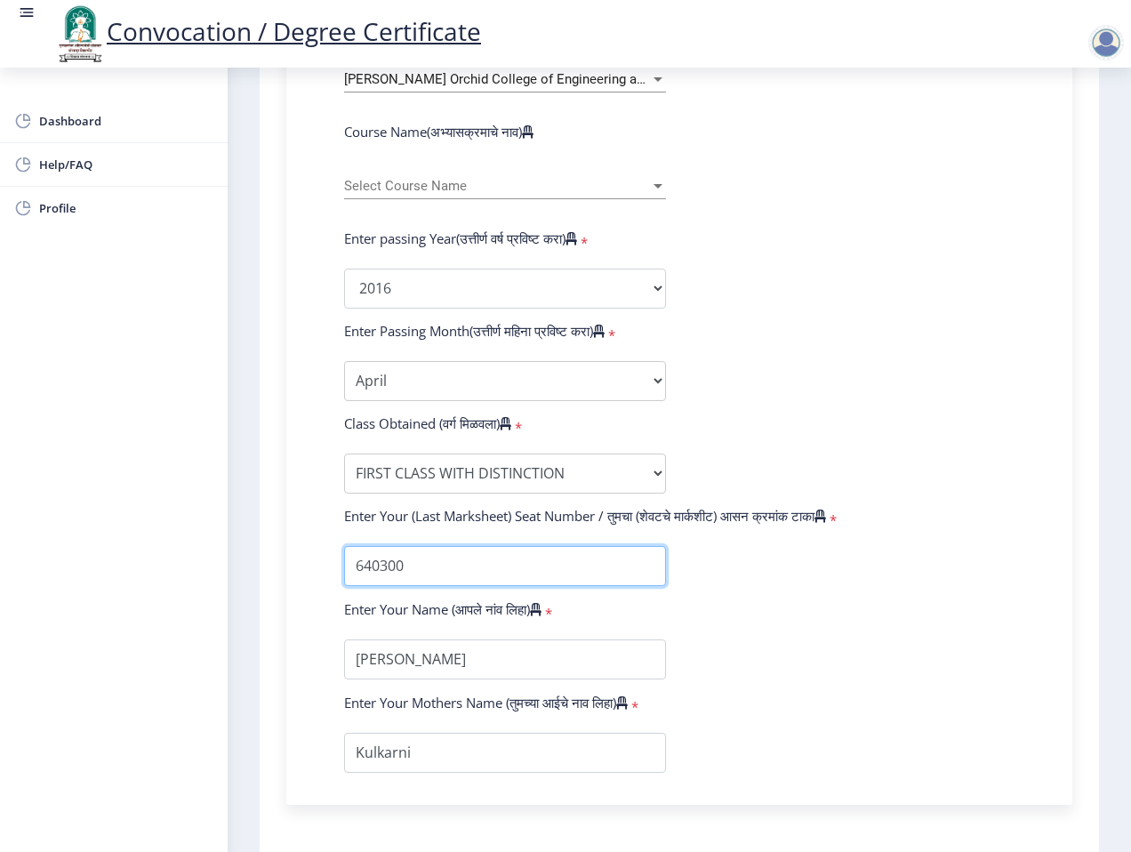
scroll to position [855, 0]
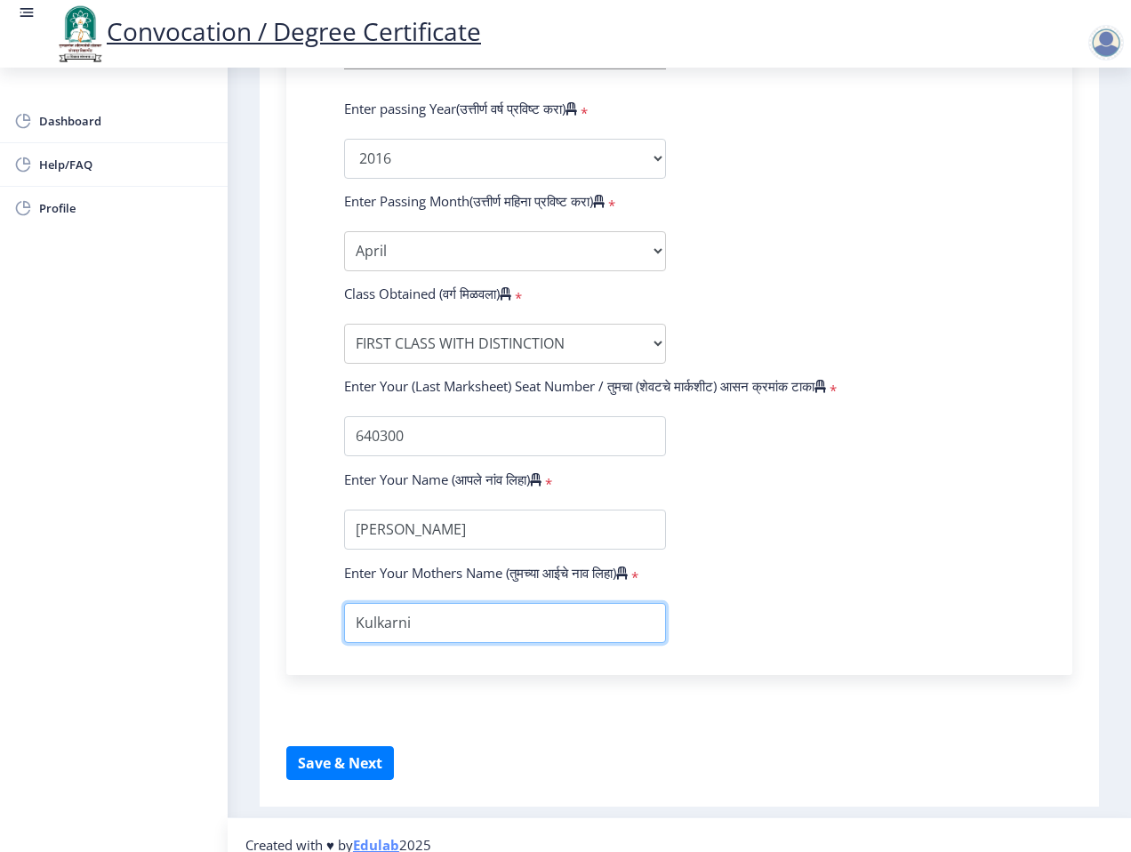
click at [356, 622] on input "textarea" at bounding box center [505, 623] width 322 height 40
type input "[PERSON_NAME] [PERSON_NAME]"
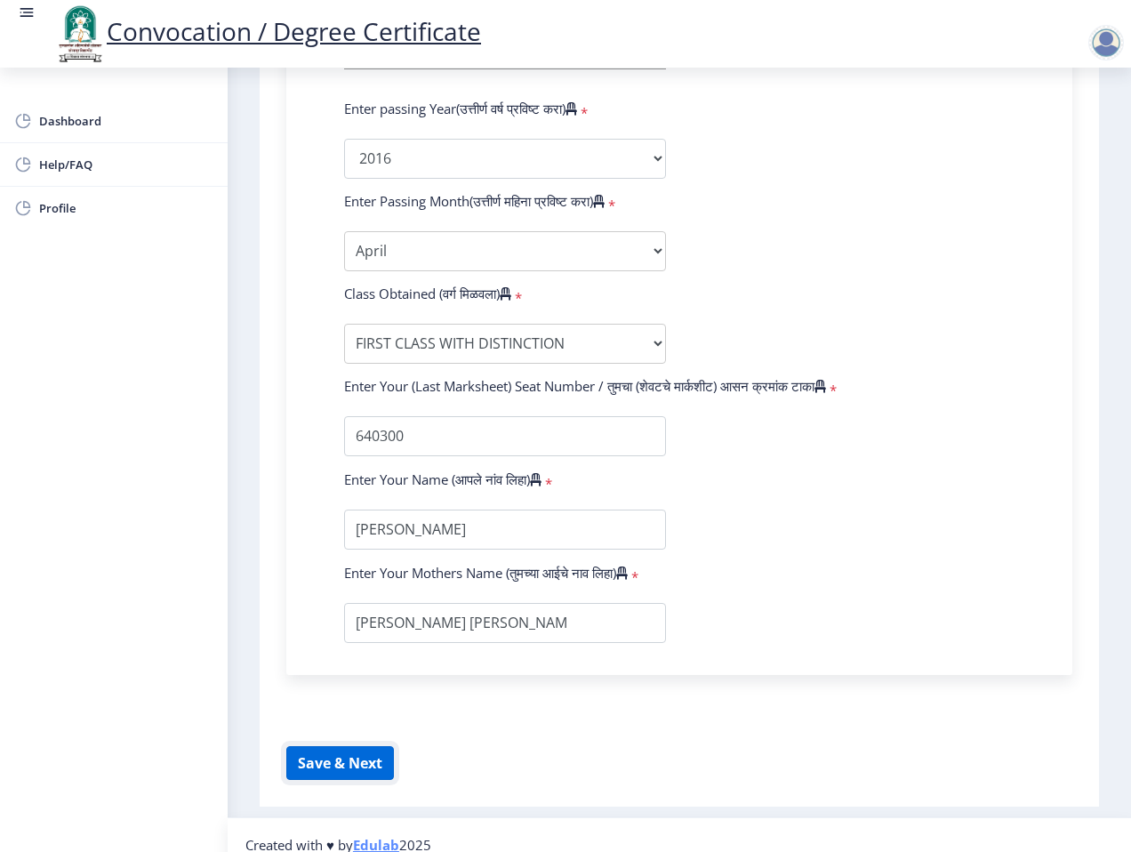
click at [345, 751] on button "Save & Next" at bounding box center [340, 763] width 108 height 34
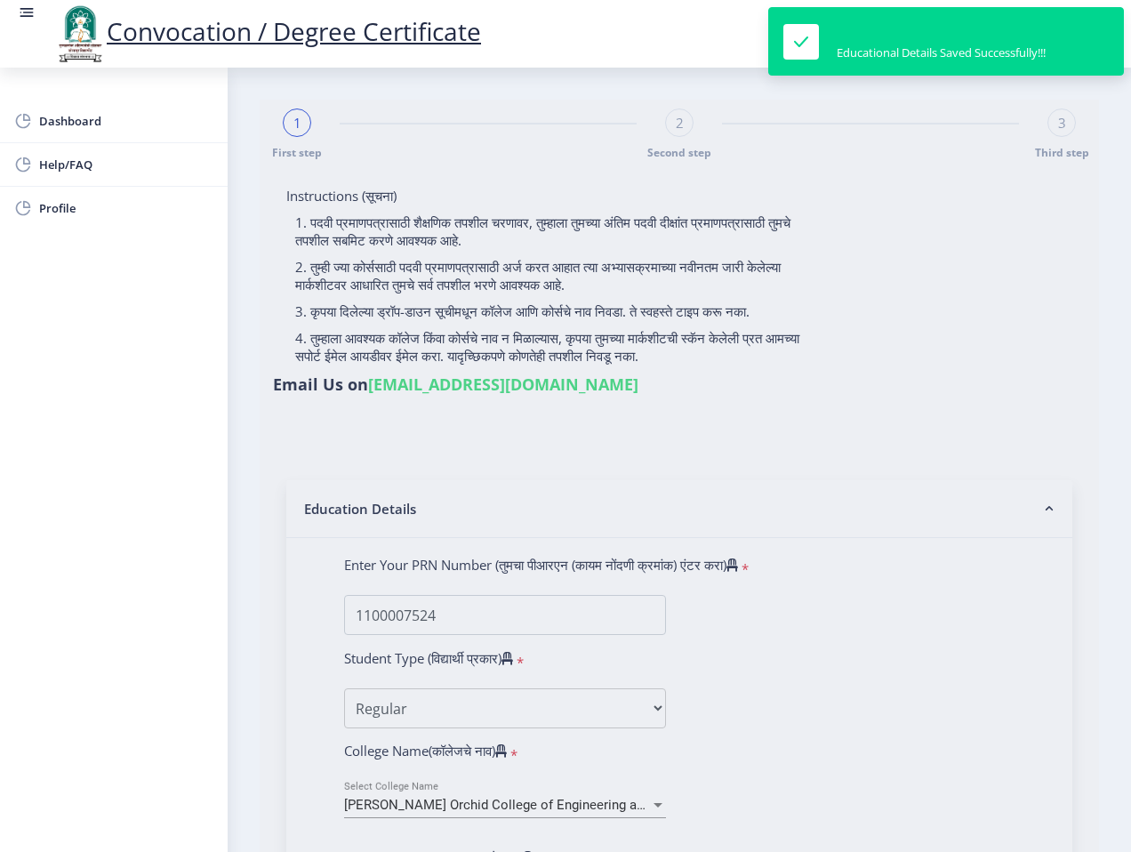
select select
type input "1100007524"
select select "Regular"
select select "2016"
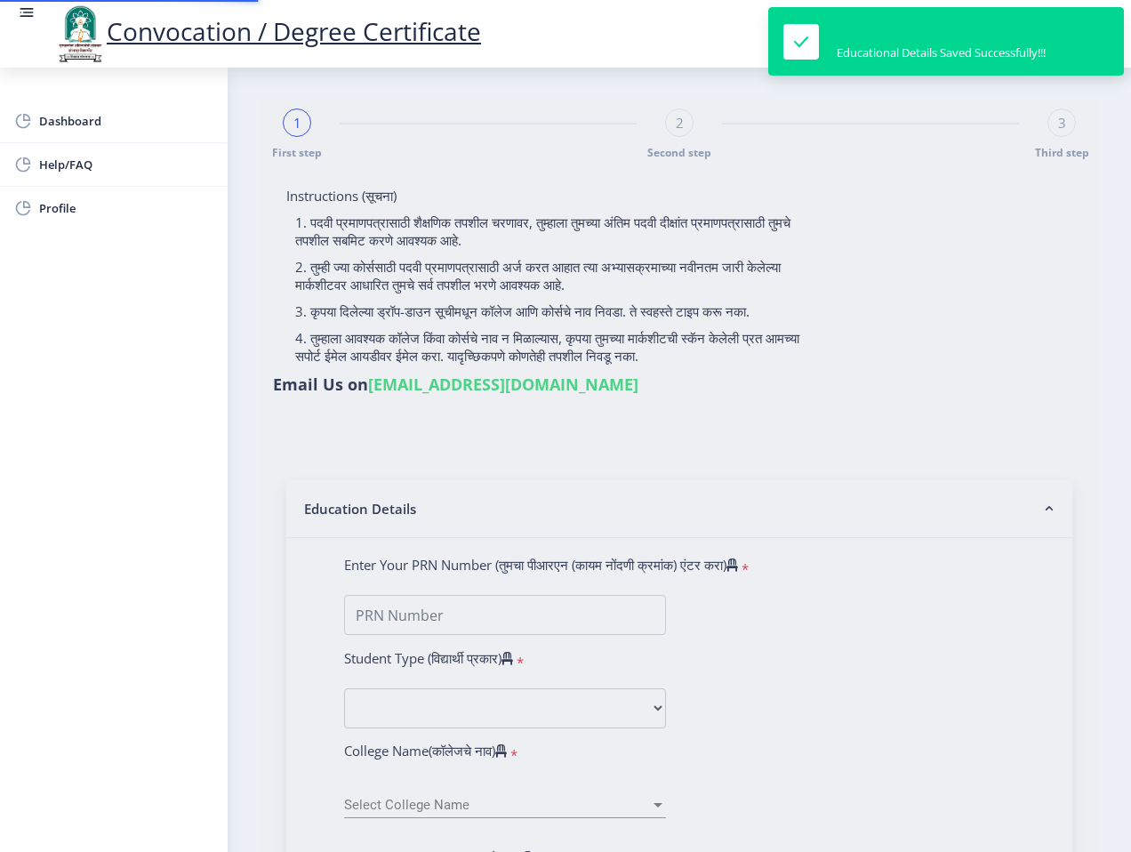
select select "April"
select select "FIRST CLASS WITH DISTINCTION"
type input "640300"
type input "[PERSON_NAME] [PERSON_NAME]"
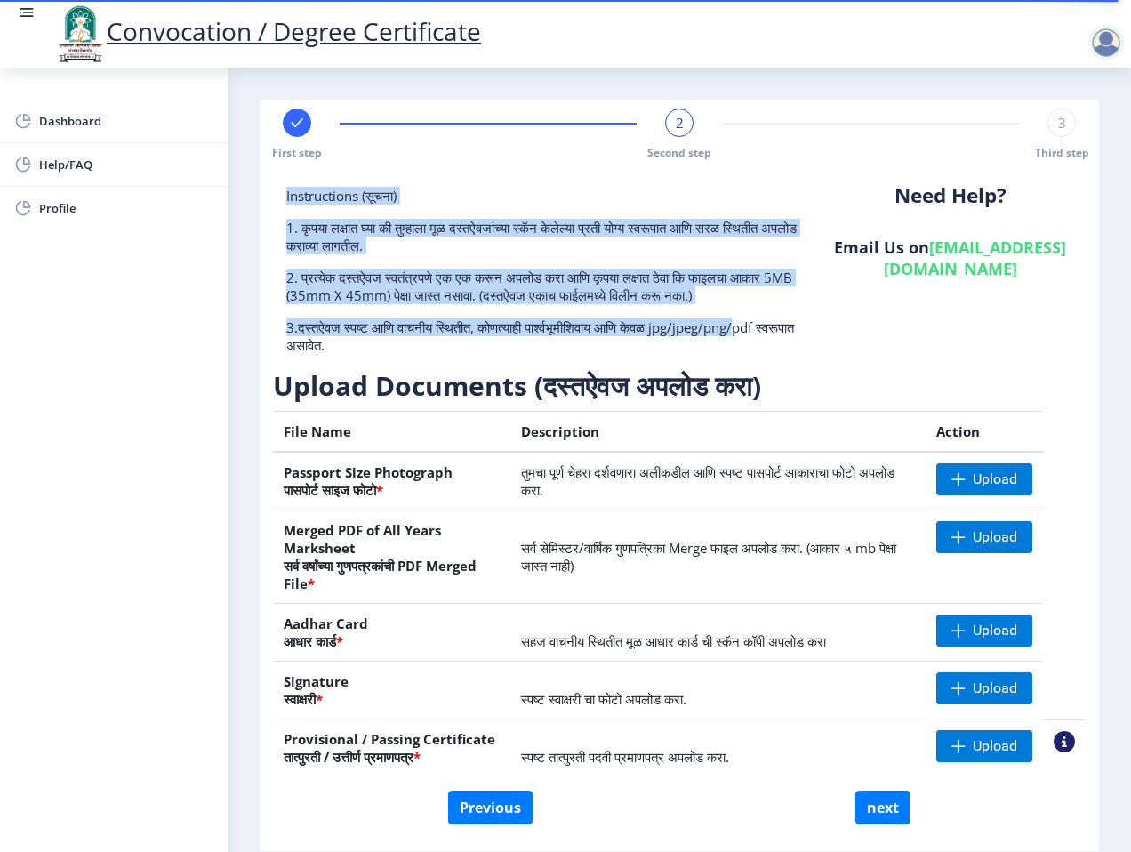
drag, startPoint x: 284, startPoint y: 194, endPoint x: 768, endPoint y: 335, distance: 503.8
click at [768, 335] on div "Instructions (सूचना) 1. कृपया लक्षात घ्या की तुम्हाला मूळ दस्तऐवजांच्या स्कॅन क…" at bounding box center [543, 277] width 541 height 181
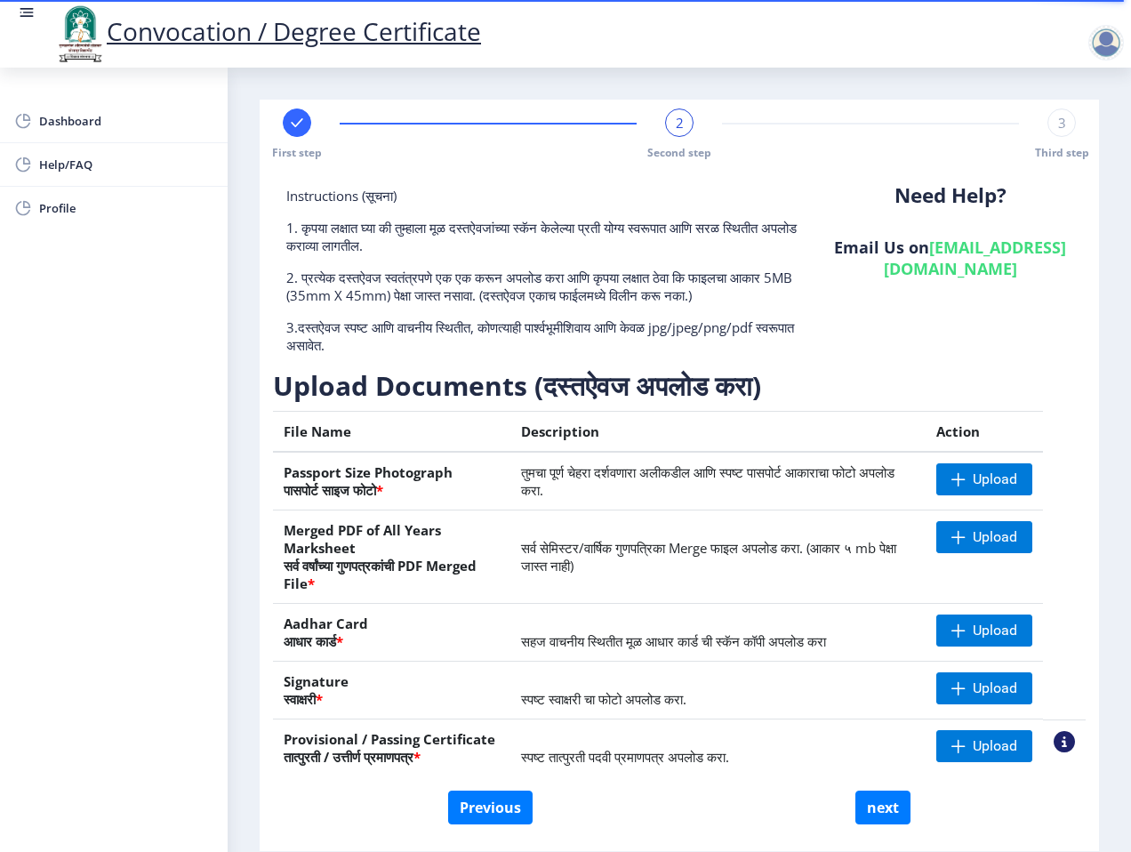
click at [829, 339] on div "Need Help? Email Us on [EMAIL_ADDRESS][DOMAIN_NAME]" at bounding box center [949, 277] width 271 height 181
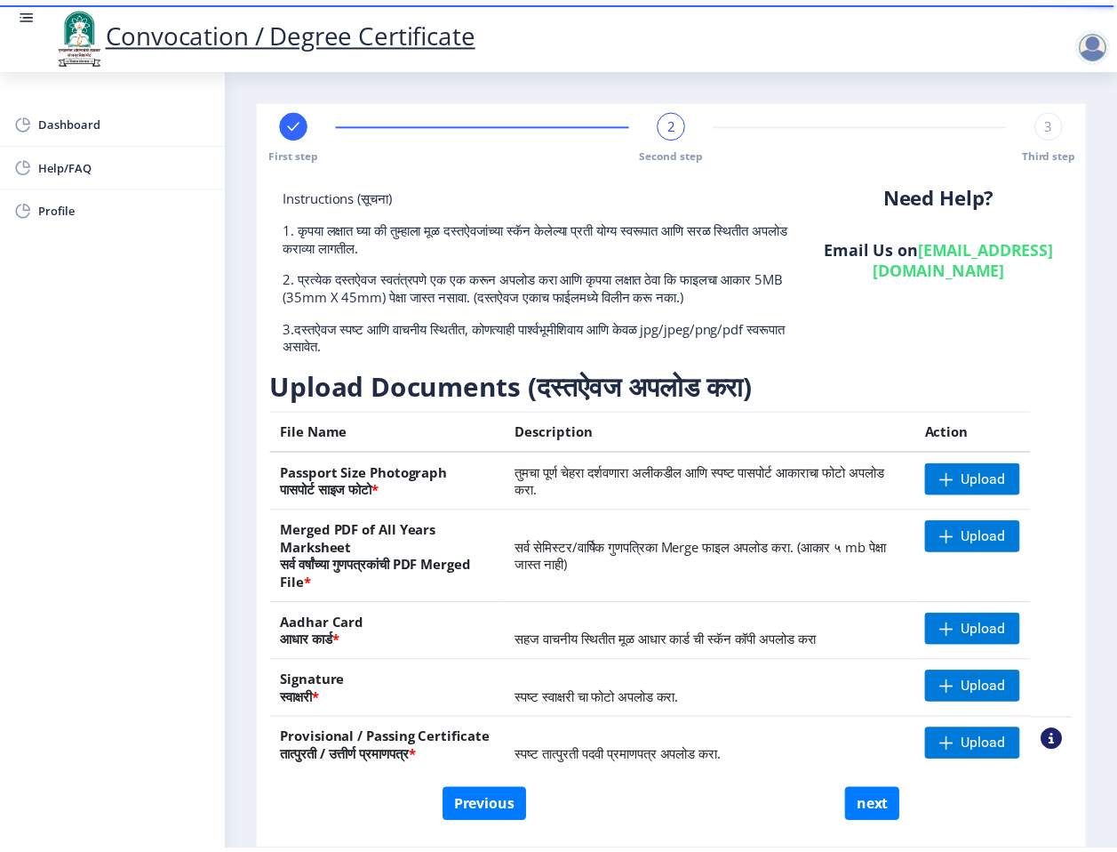
scroll to position [64, 0]
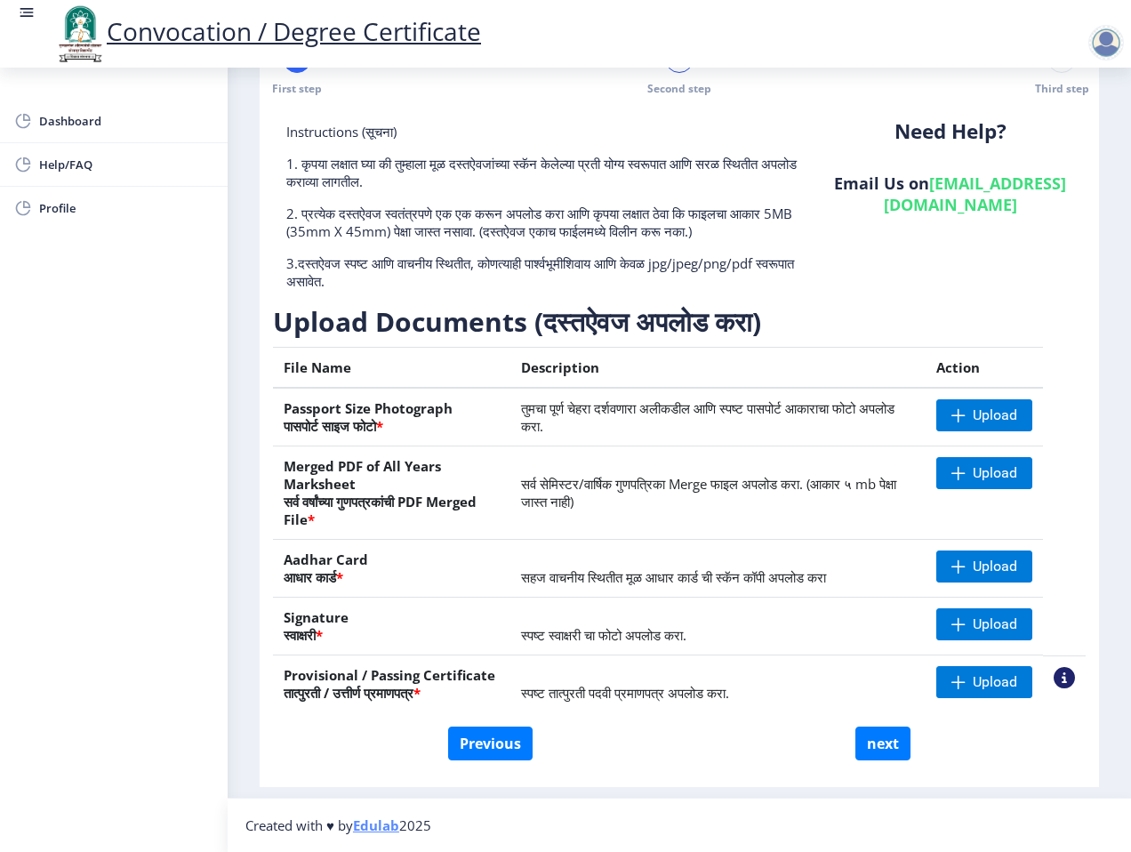
click at [1063, 683] on nb-action at bounding box center [1063, 677] width 21 height 21
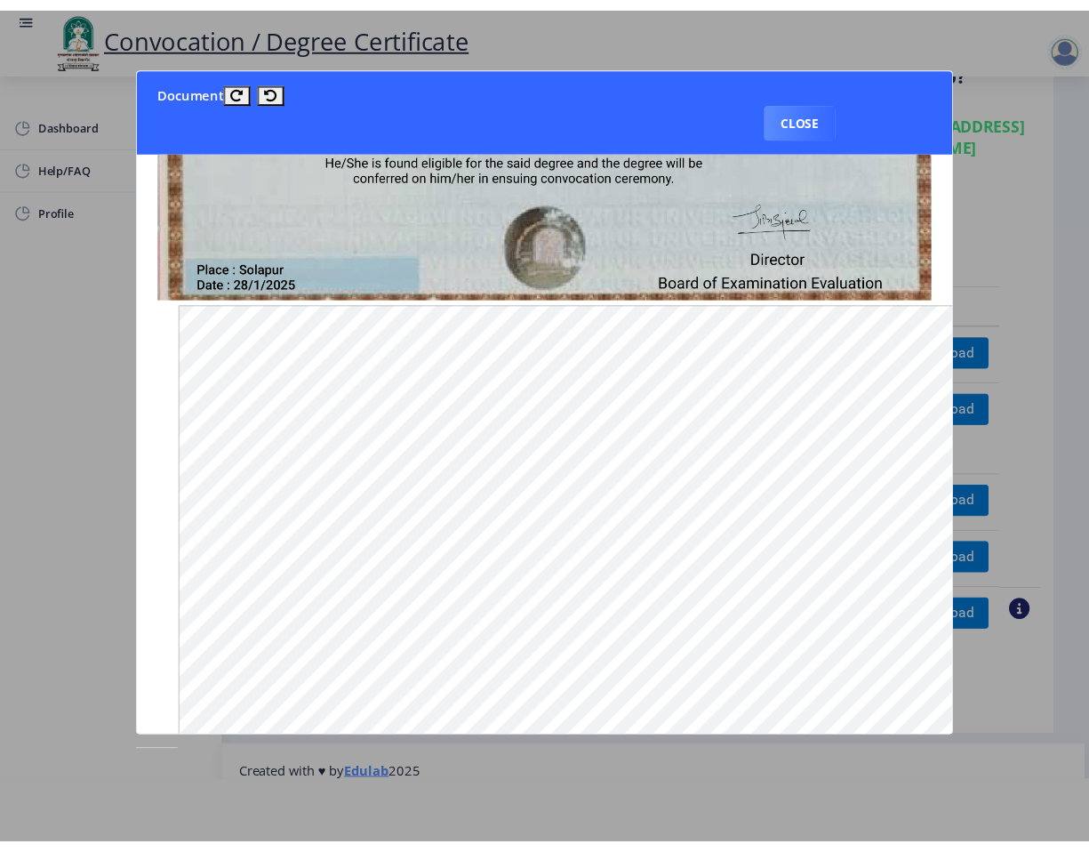
scroll to position [628, 0]
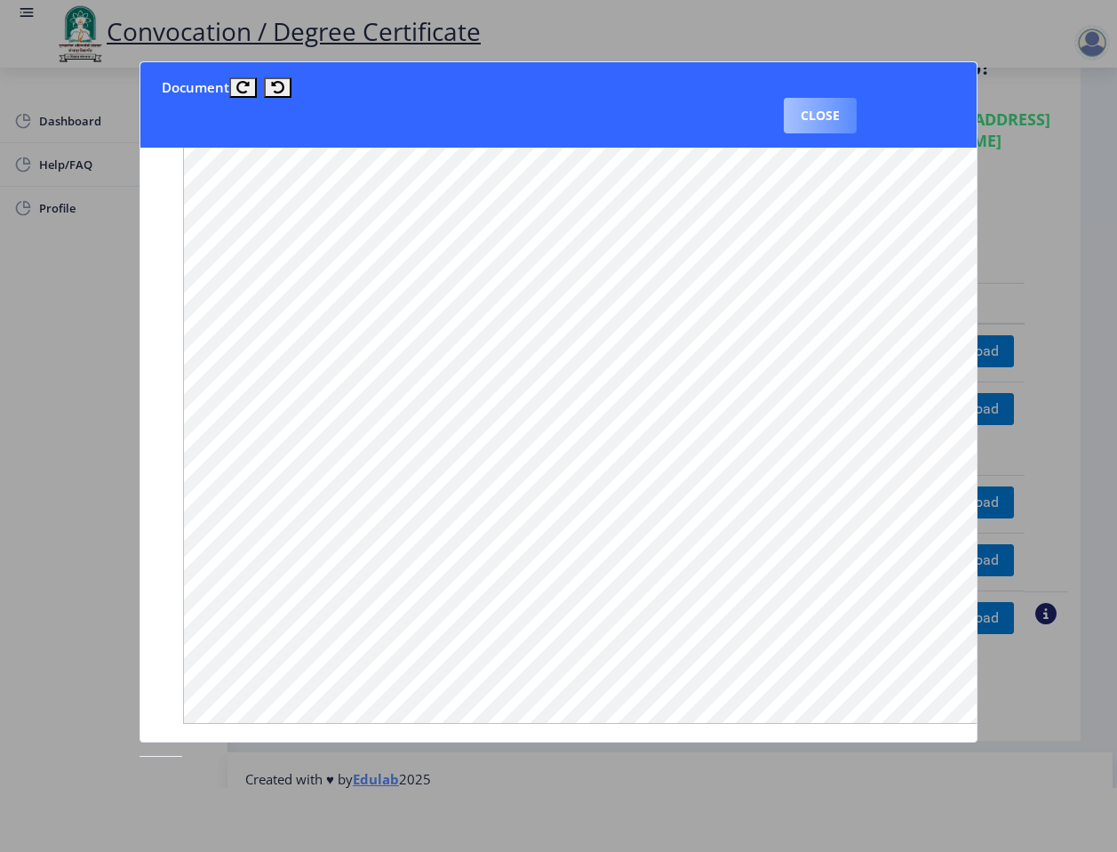
click at [815, 124] on button "Close" at bounding box center [820, 116] width 73 height 36
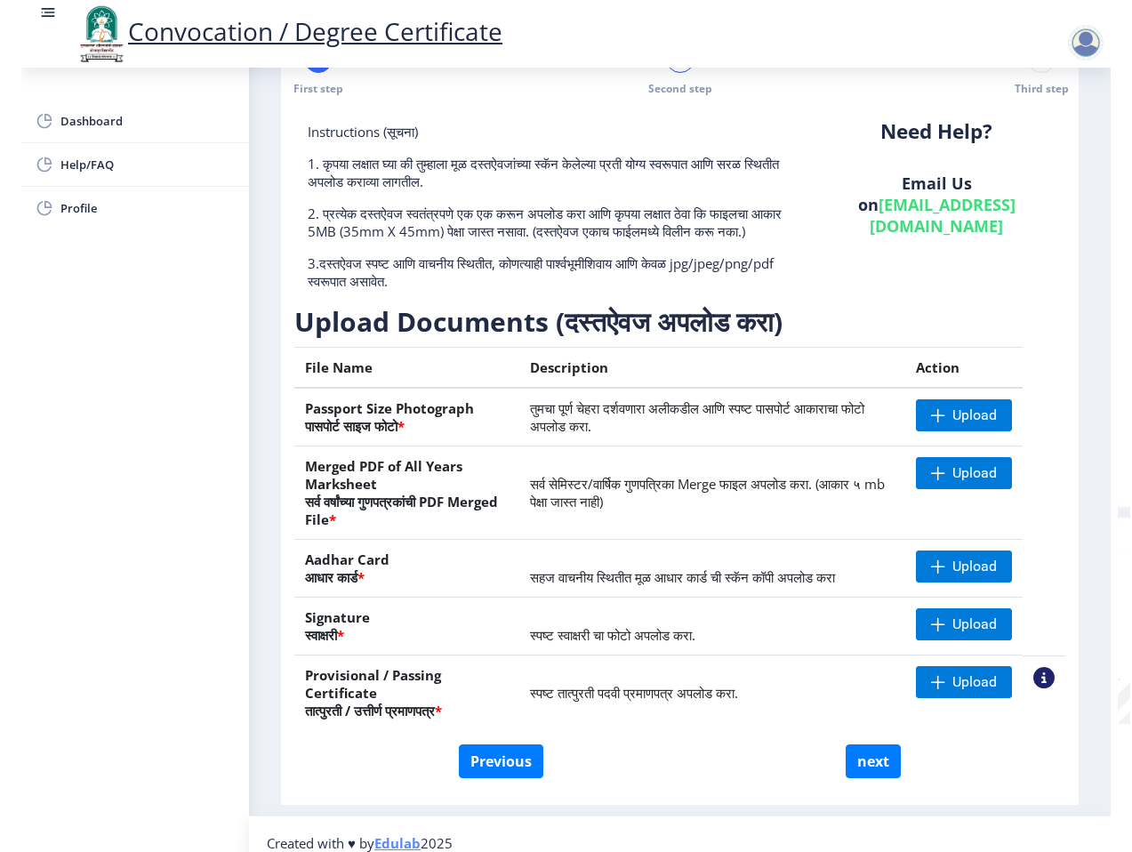
scroll to position [11, 0]
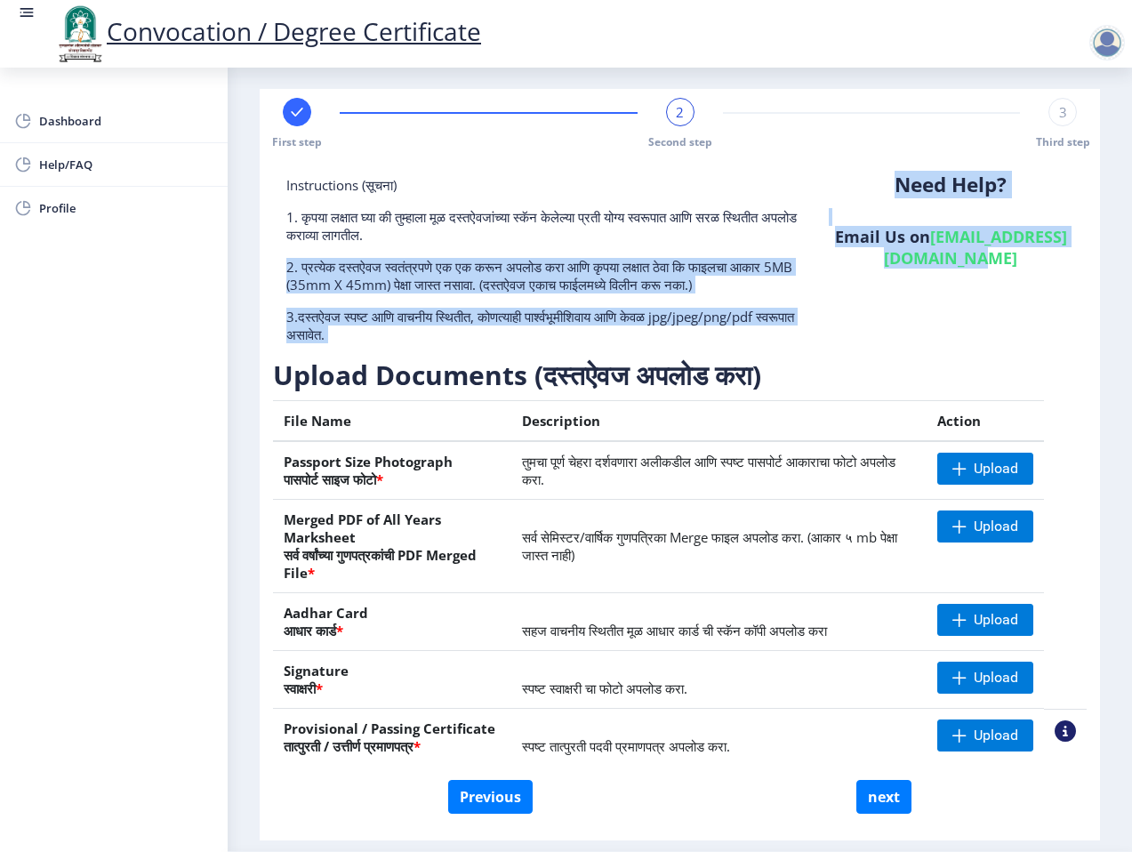
drag, startPoint x: 345, startPoint y: 269, endPoint x: 905, endPoint y: 324, distance: 562.8
click at [905, 324] on div "Instructions (सूचना) 1. कृपया लक्षात घ्या की तुम्हाला मूळ दस्तऐवजांच्या स्कॅन क…" at bounding box center [679, 478] width 813 height 604
click at [905, 324] on div "Need Help? Email Us on [EMAIL_ADDRESS][DOMAIN_NAME]" at bounding box center [950, 266] width 271 height 181
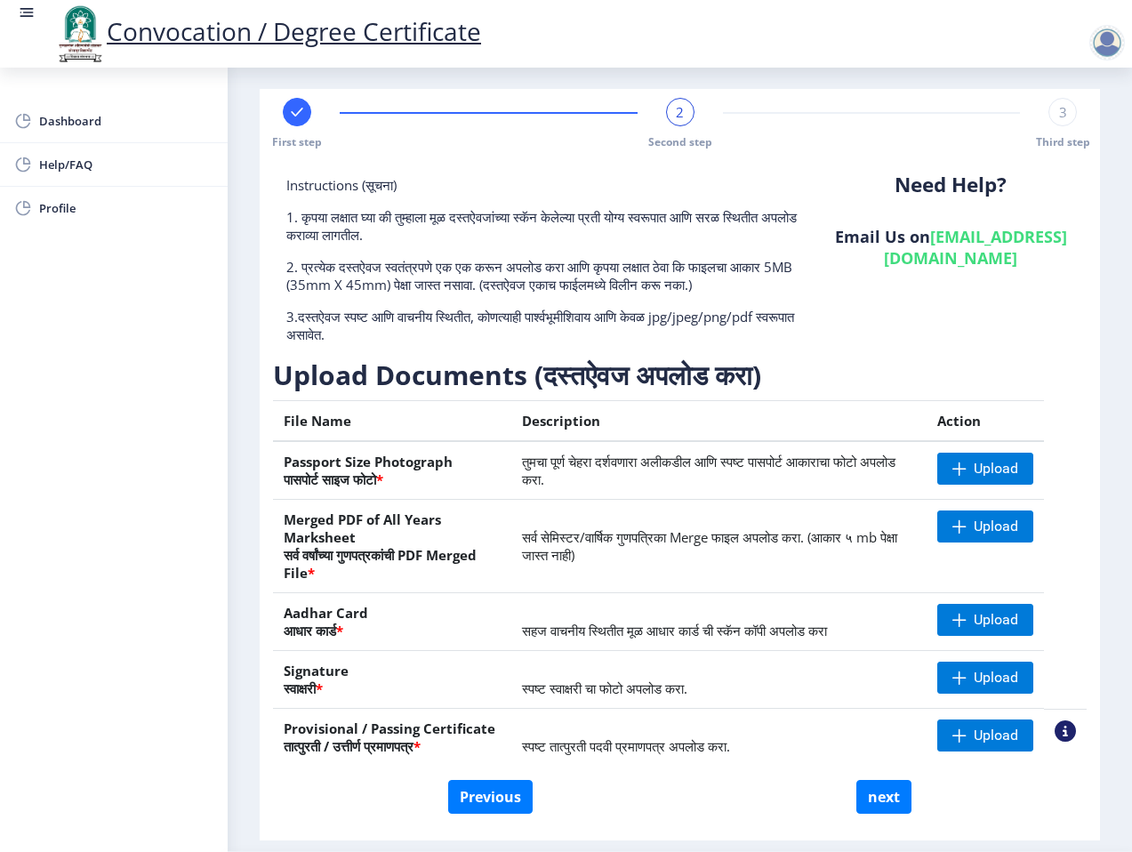
scroll to position [64, 0]
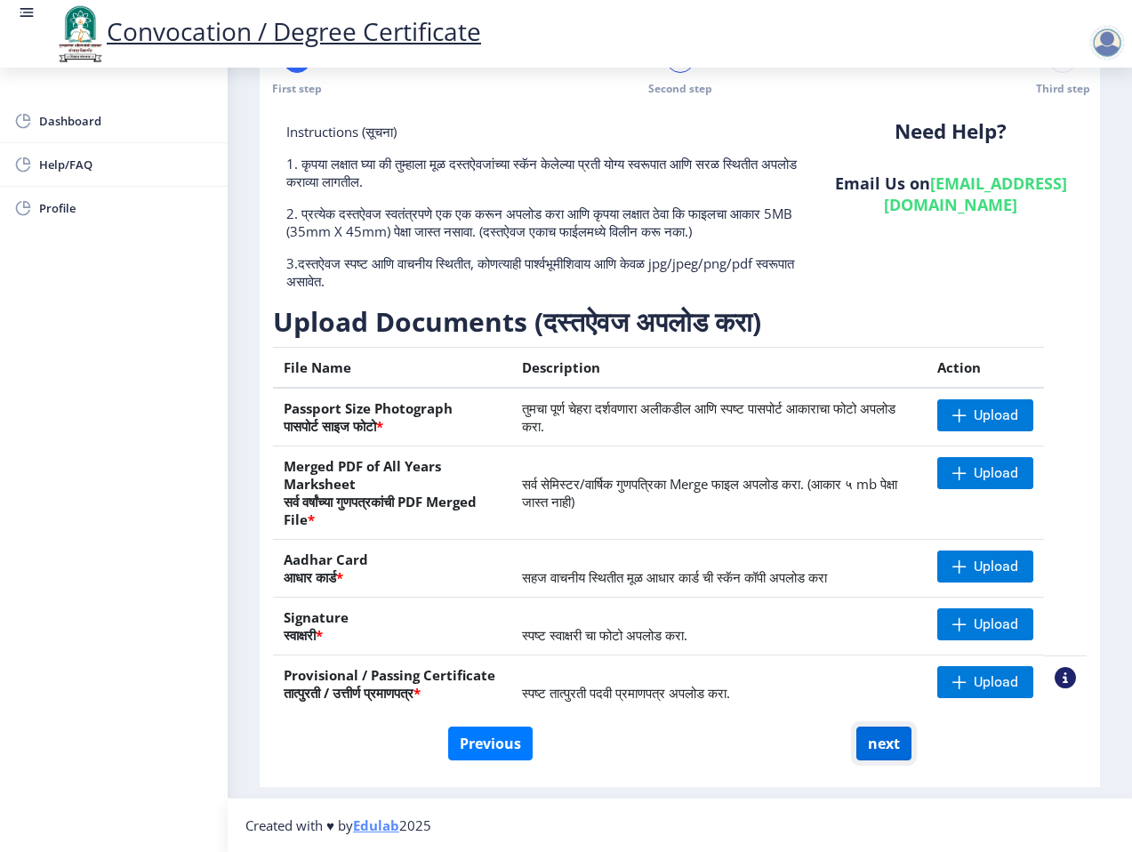
click at [870, 759] on button "next" at bounding box center [883, 743] width 55 height 34
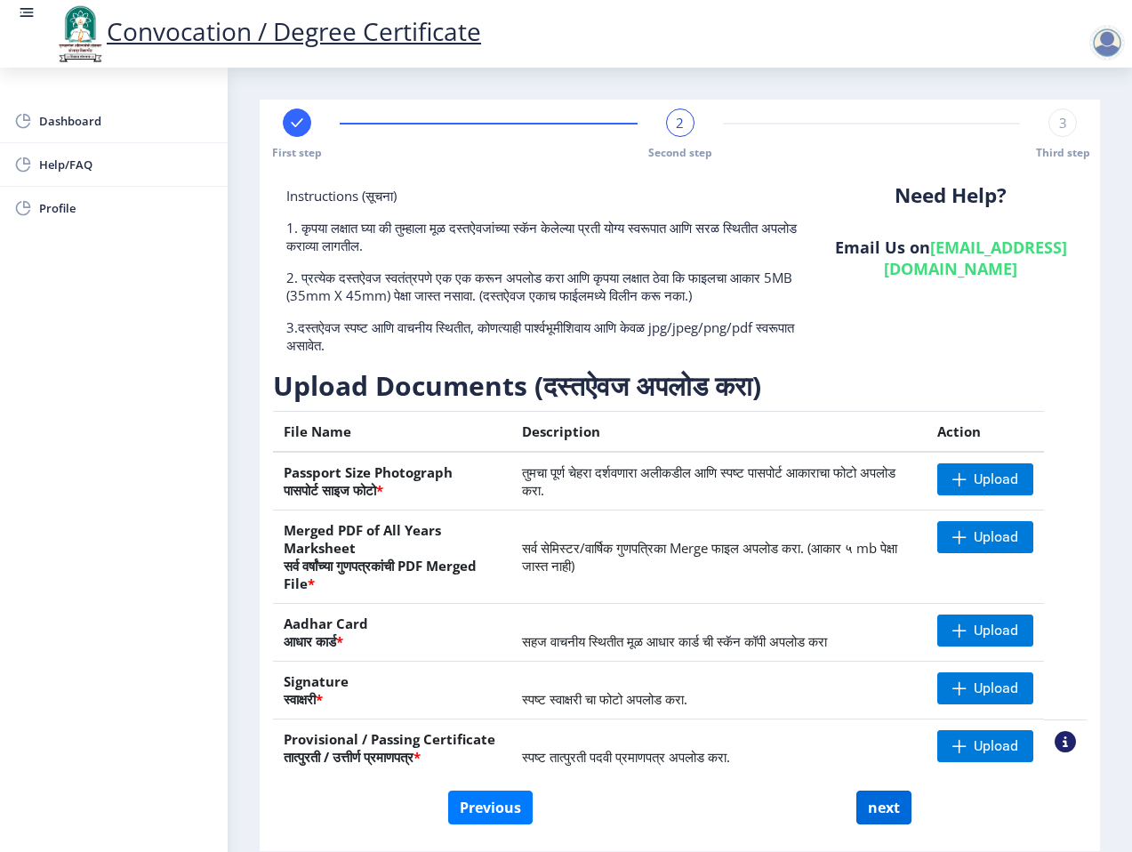
select select
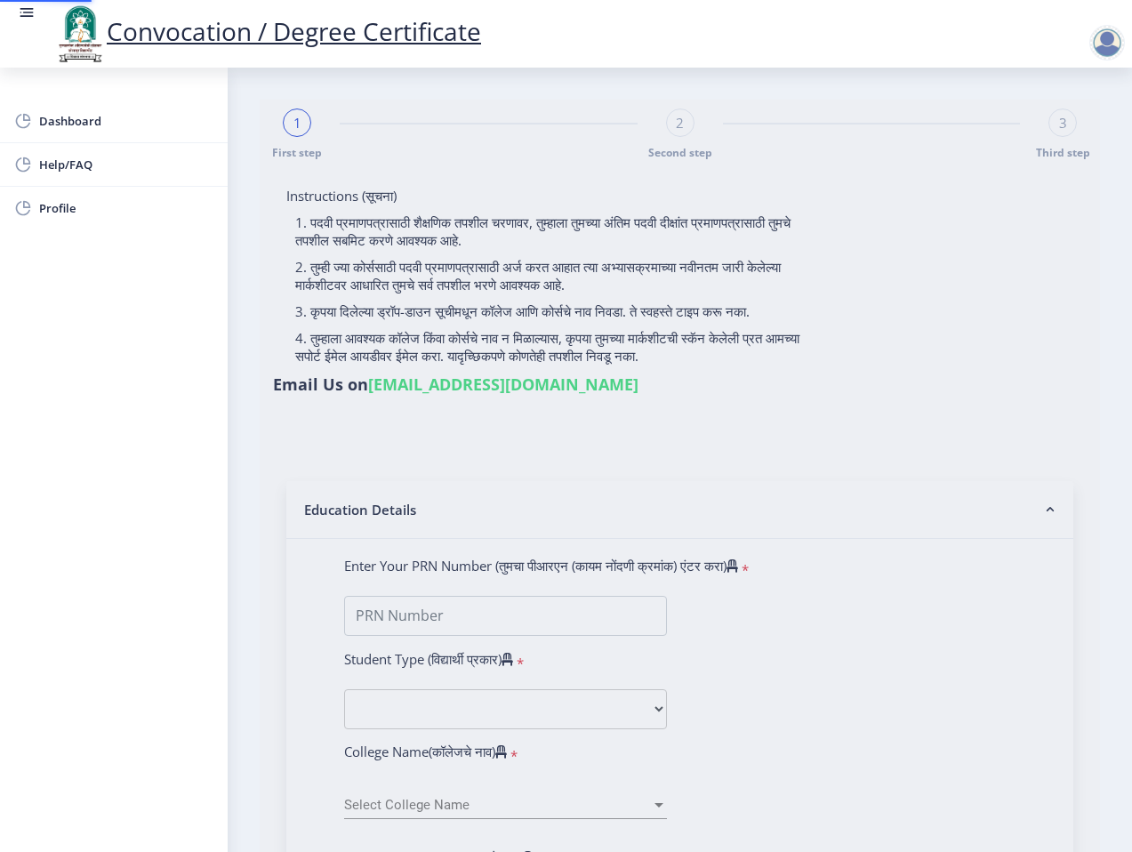
type input "1100007524"
select select "Regular"
select select "2016"
select select "April"
select select "FIRST CLASS WITH DISTINCTION"
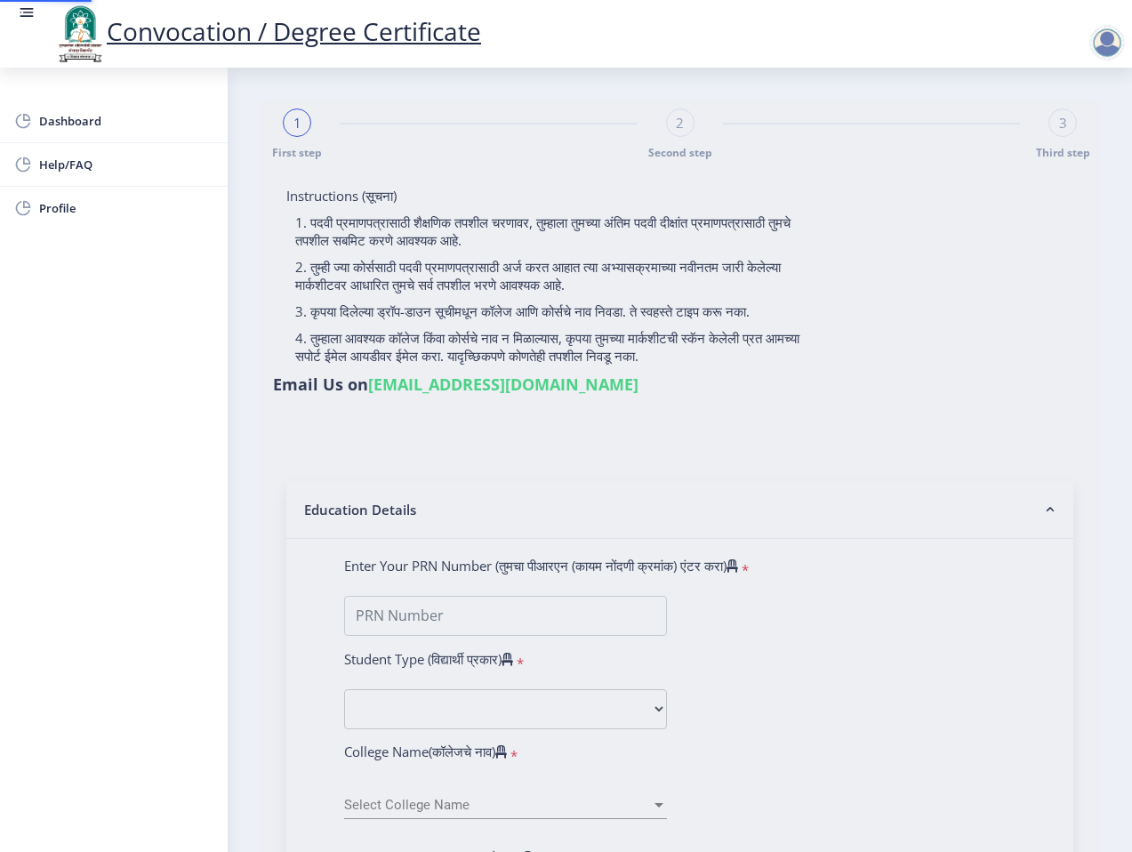
type input "640300"
type input "[PERSON_NAME] [PERSON_NAME]"
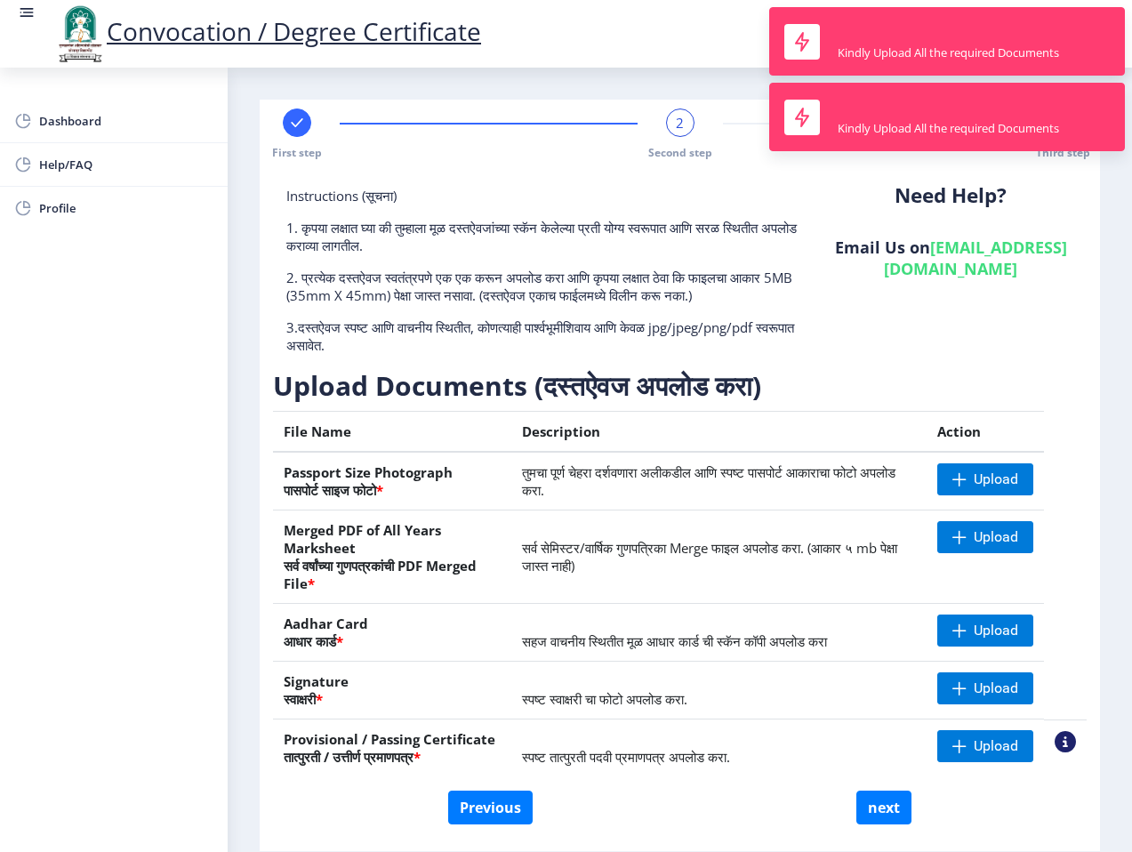
scroll to position [64, 0]
